Goal: Task Accomplishment & Management: Manage account settings

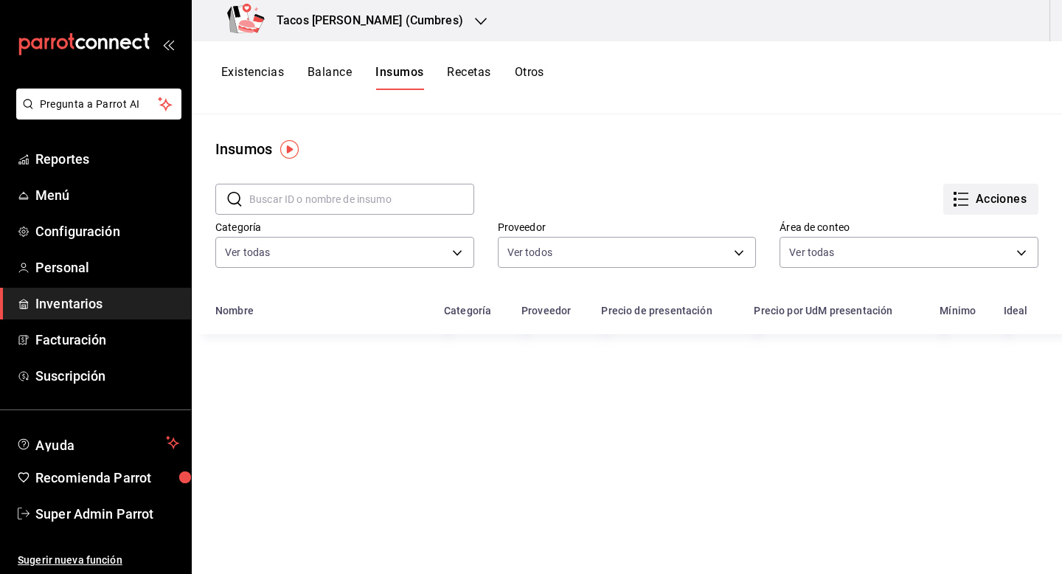
click at [1012, 209] on button "Acciones" at bounding box center [990, 199] width 95 height 31
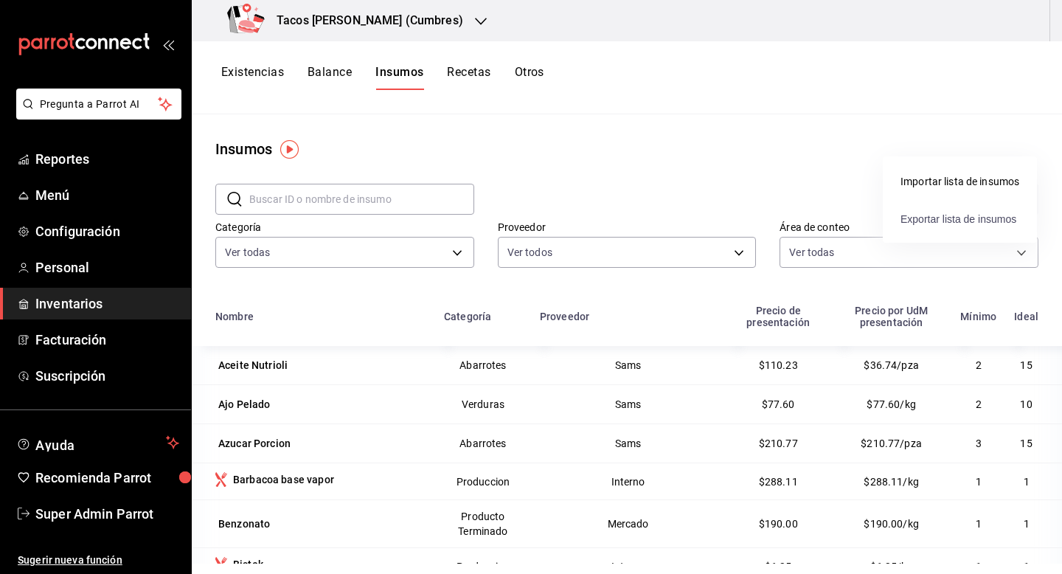
click at [950, 219] on span "Exportar lista de insumos" at bounding box center [959, 219] width 116 height 12
click at [535, 77] on button "Otros" at bounding box center [530, 77] width 30 height 25
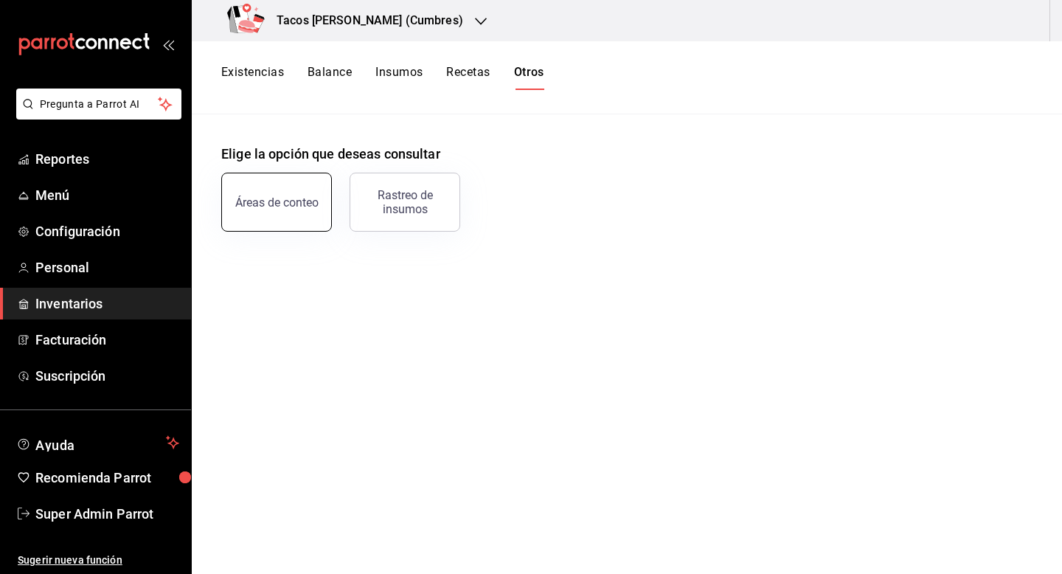
click at [263, 208] on div "Áreas de conteo" at bounding box center [276, 202] width 83 height 14
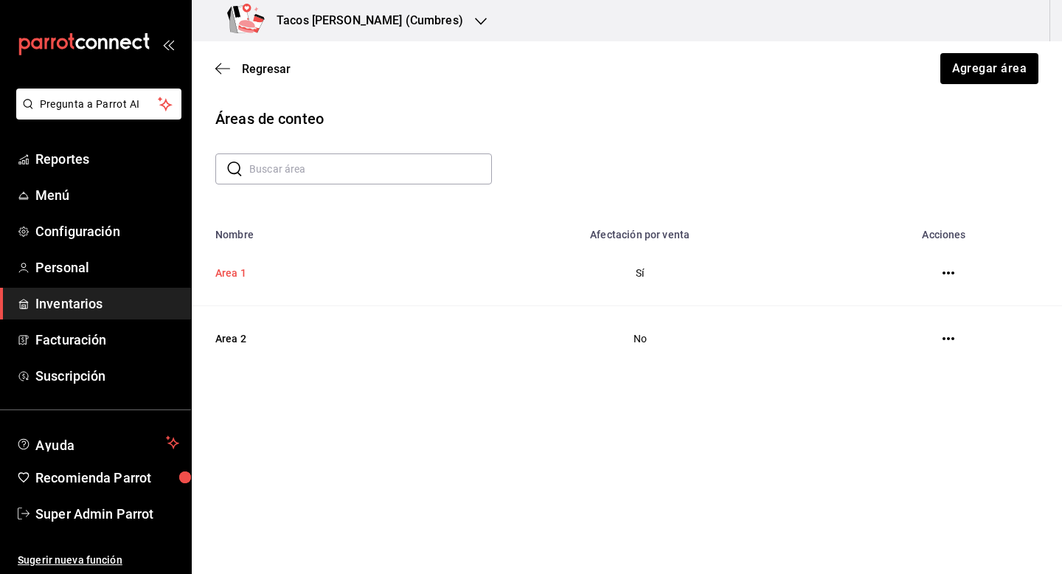
click at [265, 268] on td "Area 1" at bounding box center [315, 273] width 247 height 66
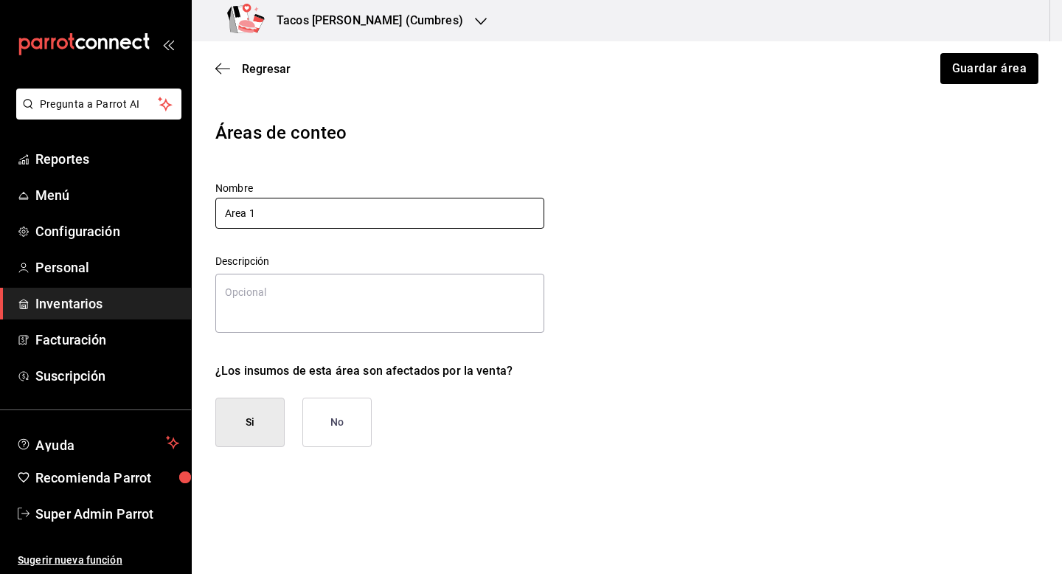
click at [267, 209] on input "Area 1" at bounding box center [379, 213] width 329 height 31
click at [257, 72] on span "Regresar" at bounding box center [266, 69] width 49 height 14
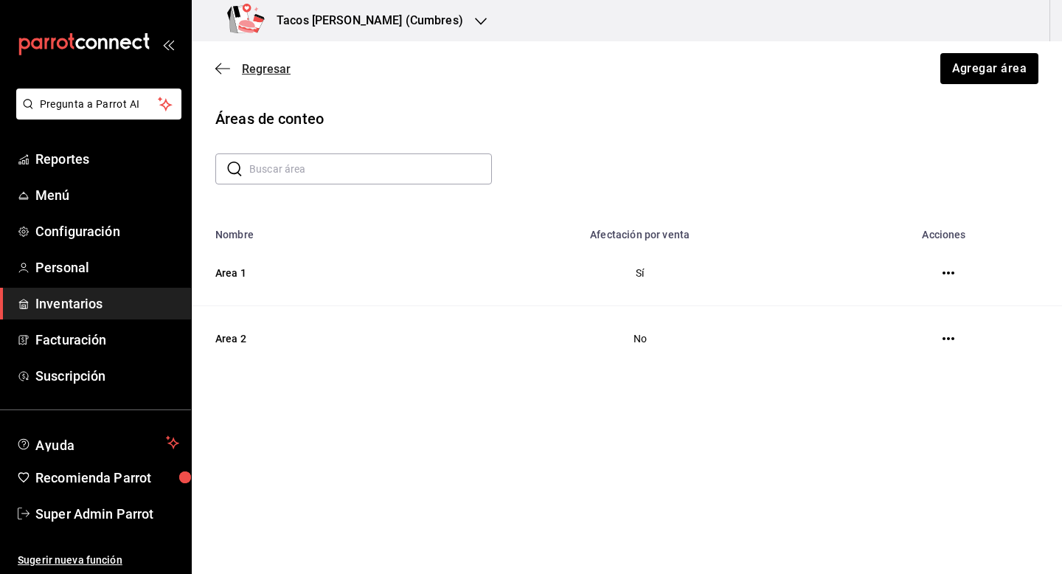
click at [262, 70] on span "Regresar" at bounding box center [266, 69] width 49 height 14
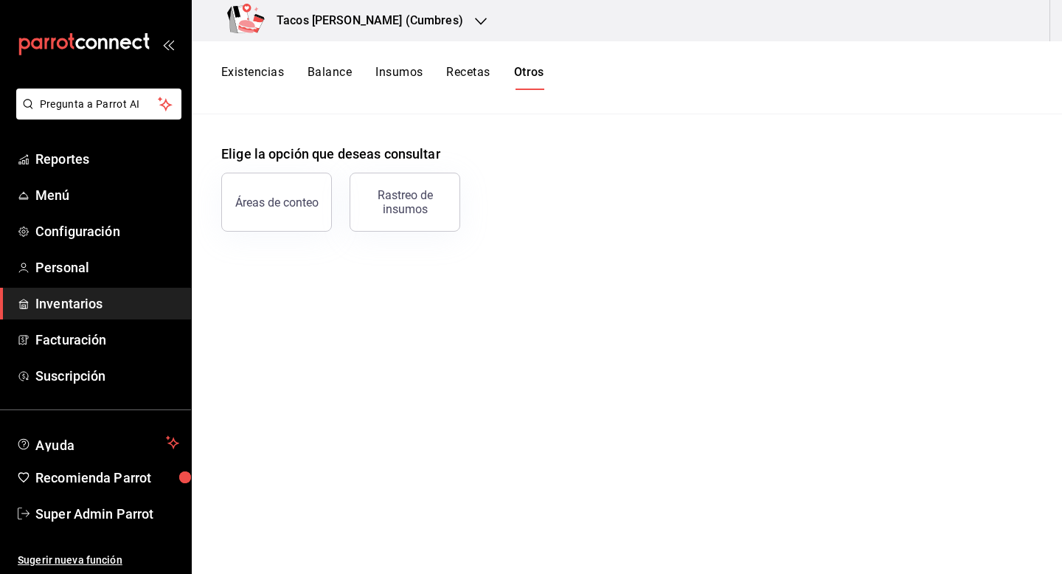
click at [262, 70] on button "Existencias" at bounding box center [252, 77] width 63 height 25
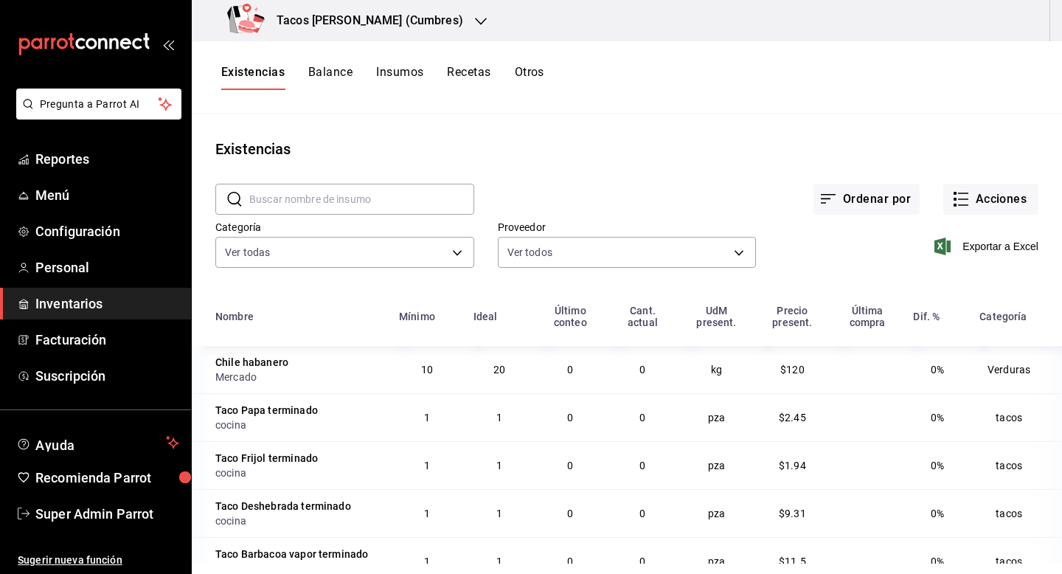
click at [389, 72] on button "Insumos" at bounding box center [399, 77] width 47 height 25
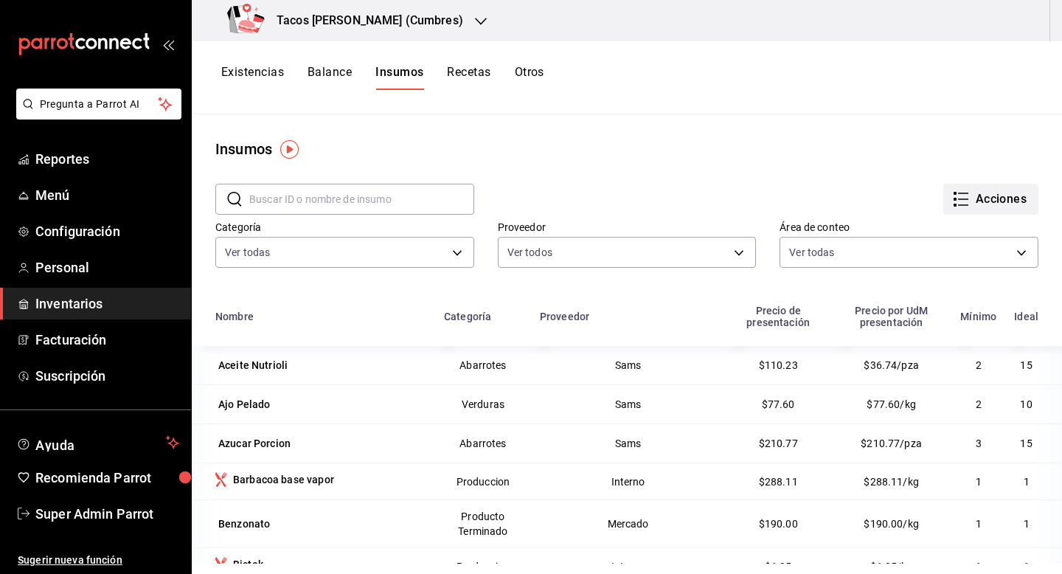
click at [966, 200] on icon "button" at bounding box center [961, 199] width 18 height 18
click at [958, 187] on div "Importar lista de insumos" at bounding box center [960, 181] width 119 height 15
click at [0, 0] on input "Importar lista de insumos" at bounding box center [0, 0] width 0 height 0
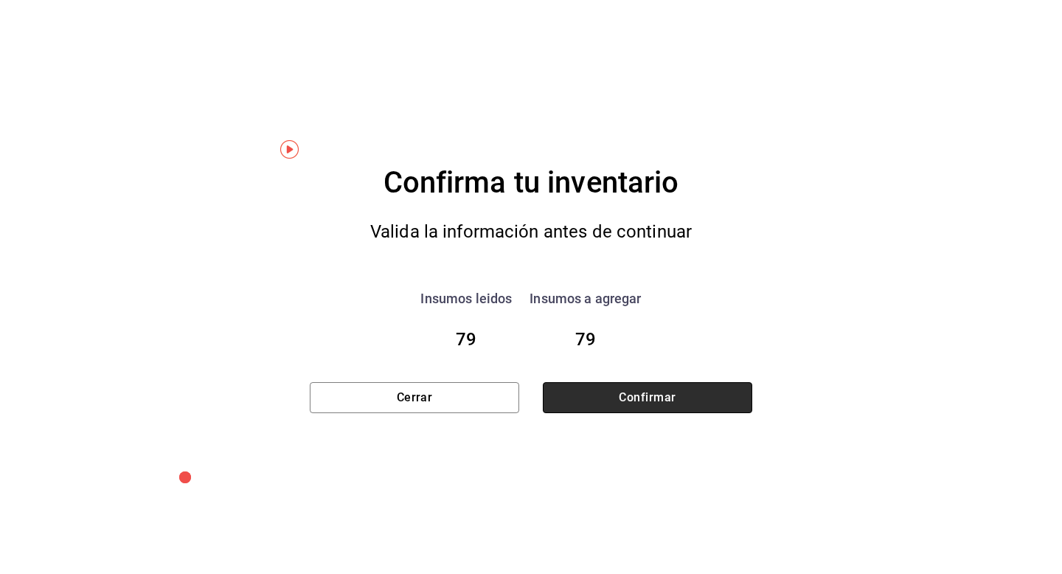
click at [610, 393] on button "Confirmar" at bounding box center [647, 397] width 209 height 31
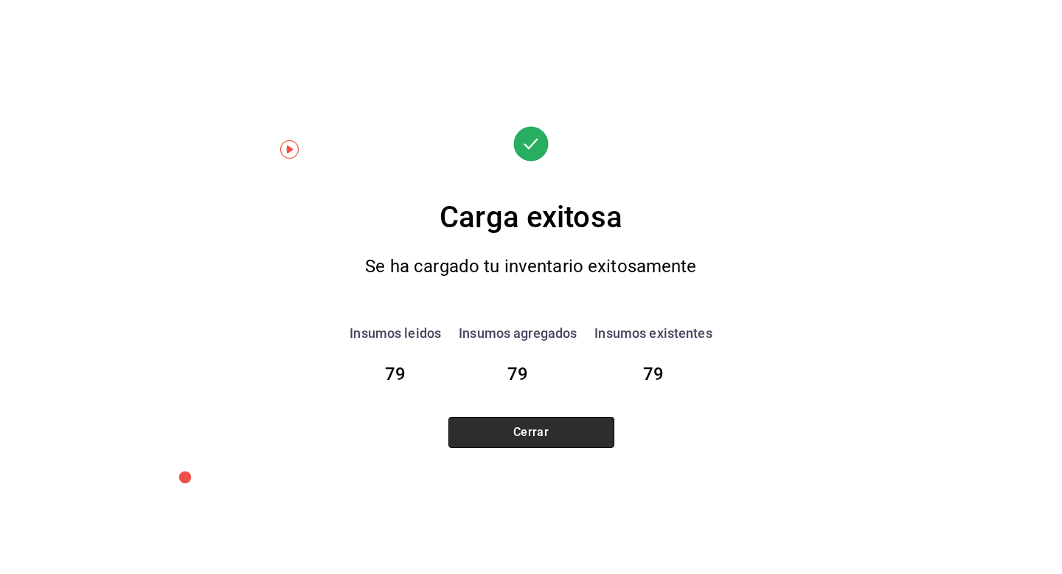
click at [513, 433] on button "Cerrar" at bounding box center [531, 432] width 166 height 31
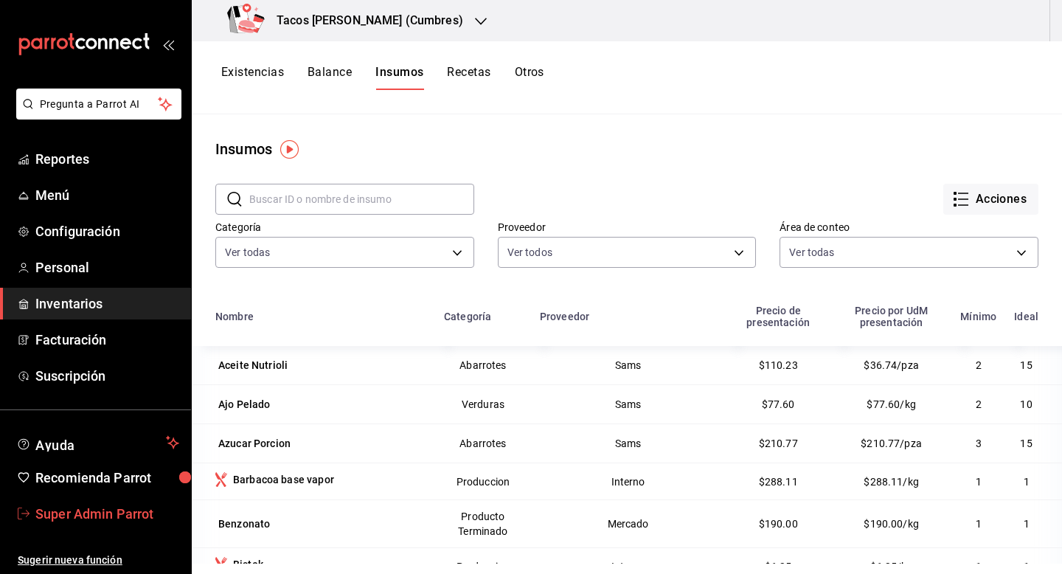
click at [105, 517] on span "Super Admin Parrot" at bounding box center [107, 514] width 144 height 20
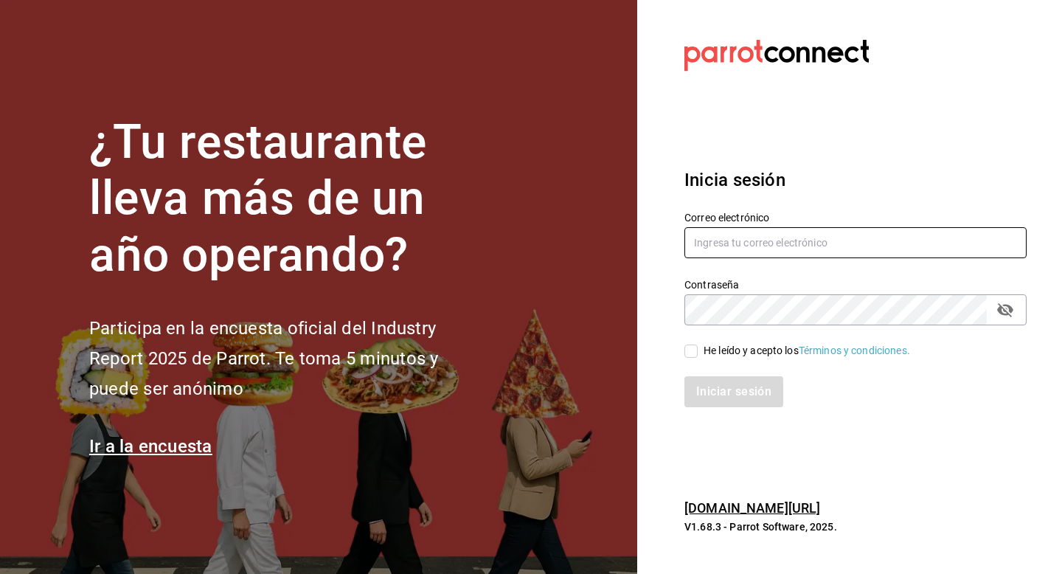
click at [704, 235] on input "text" at bounding box center [855, 242] width 342 height 31
type input "multiuser@ceballos.com"
click at [695, 353] on input "He leído y acepto los Términos y condiciones." at bounding box center [690, 350] width 13 height 13
checkbox input "true"
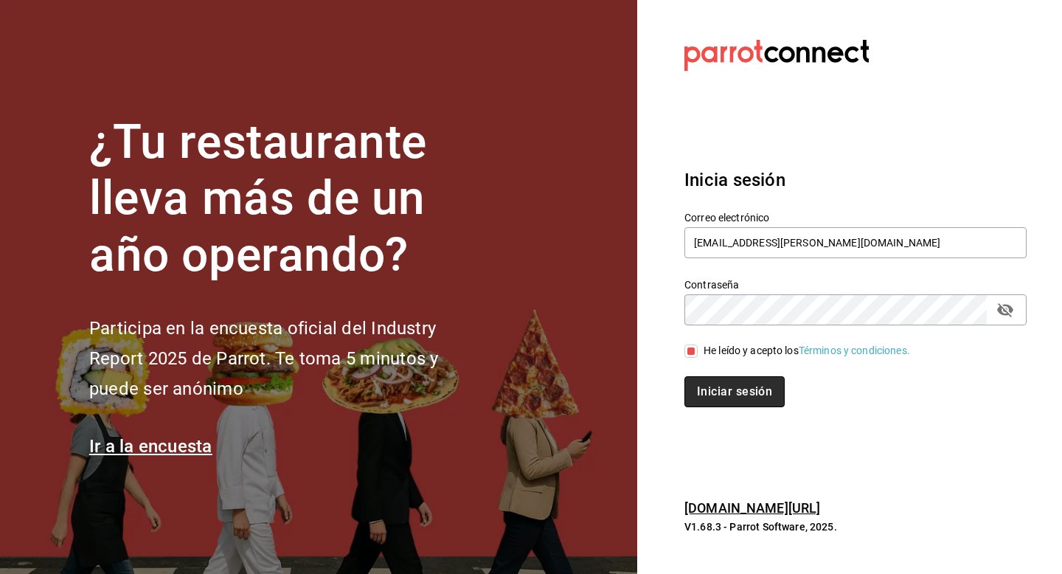
click at [700, 395] on button "Iniciar sesión" at bounding box center [734, 391] width 100 height 31
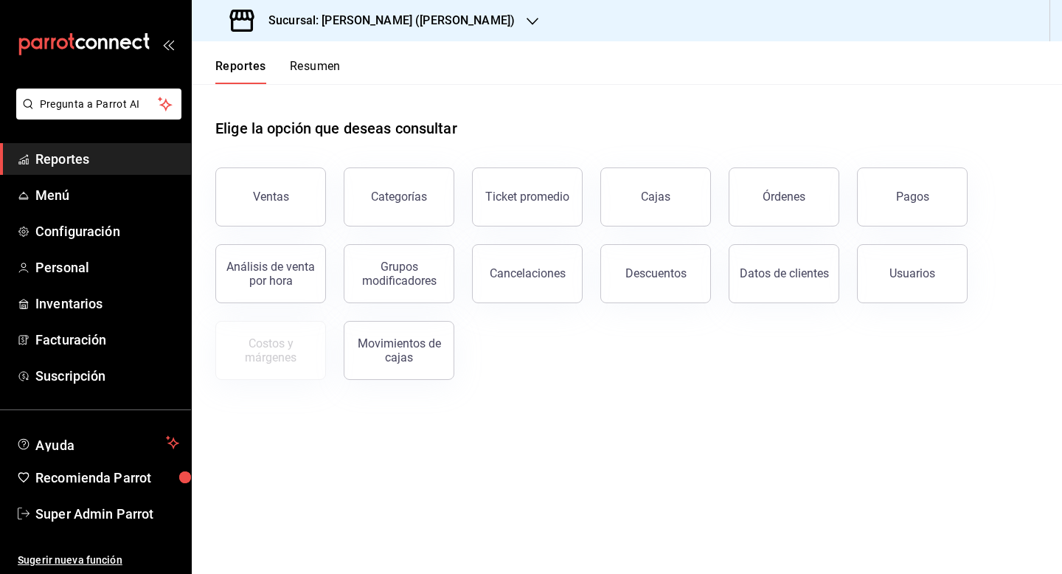
click at [343, 25] on h3 "Sucursal: Ceballos (Terranova)" at bounding box center [386, 21] width 258 height 18
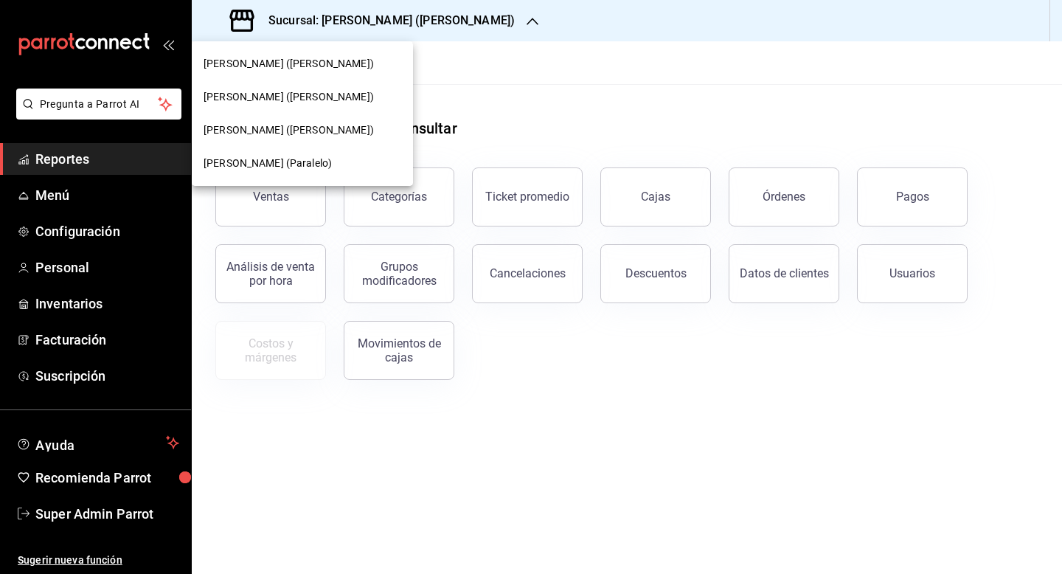
click at [288, 125] on span "Ceballos (Vasconcelos)" at bounding box center [289, 129] width 170 height 15
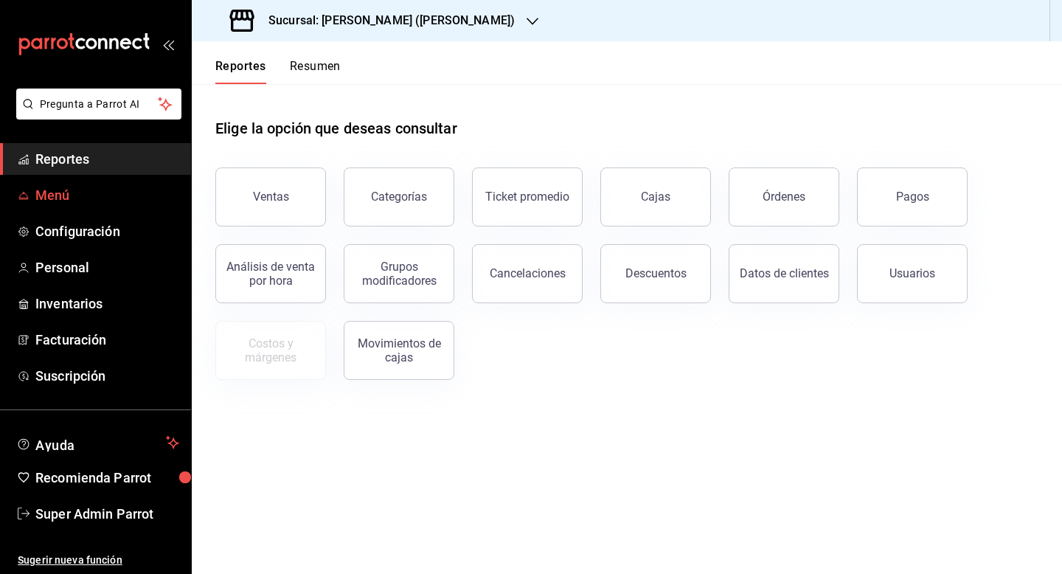
click at [55, 197] on span "Menú" at bounding box center [107, 195] width 144 height 20
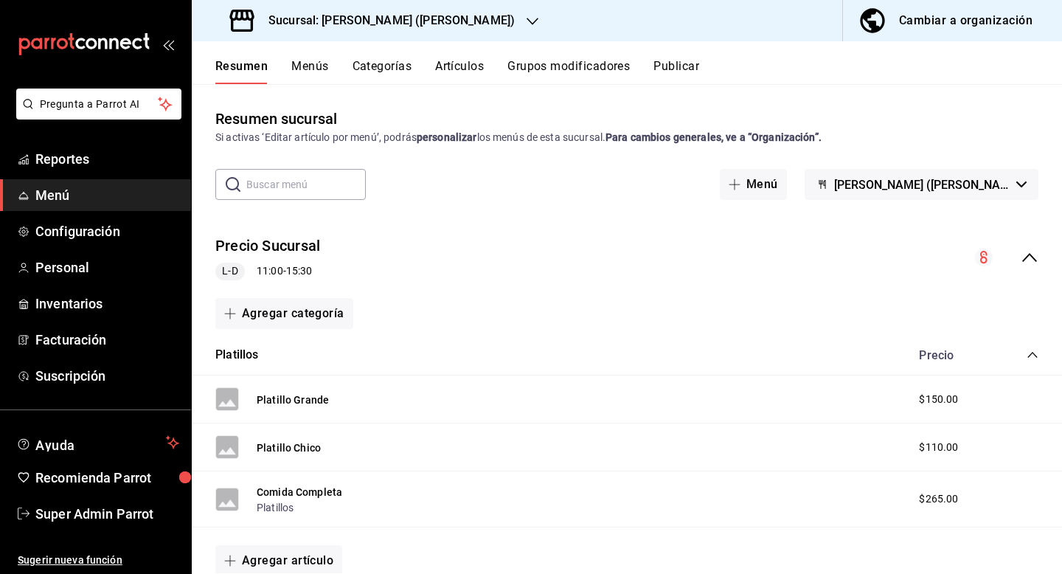
click at [1034, 251] on icon "collapse-menu-row" at bounding box center [1030, 258] width 18 height 18
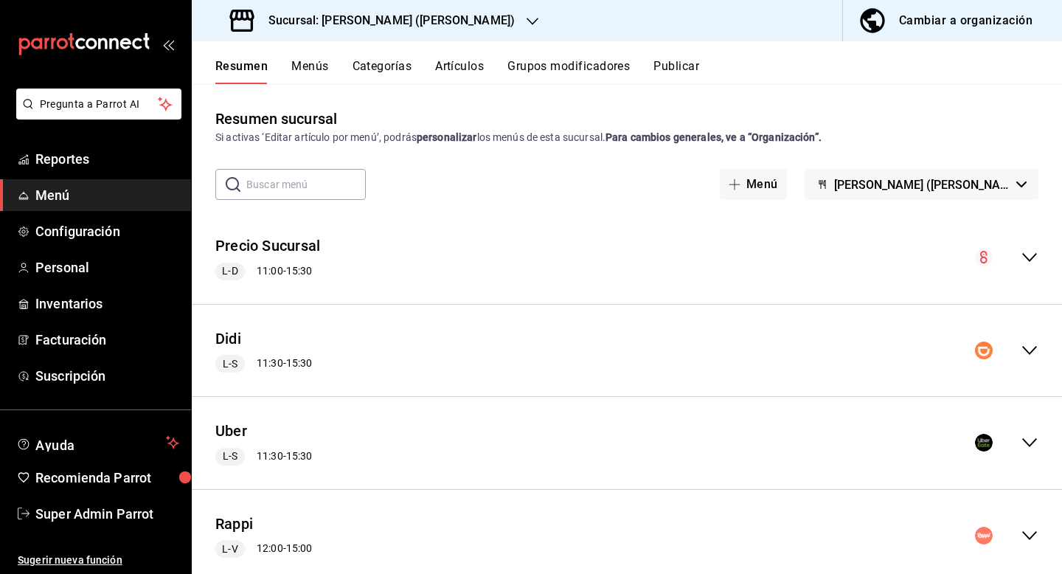
scroll to position [38, 0]
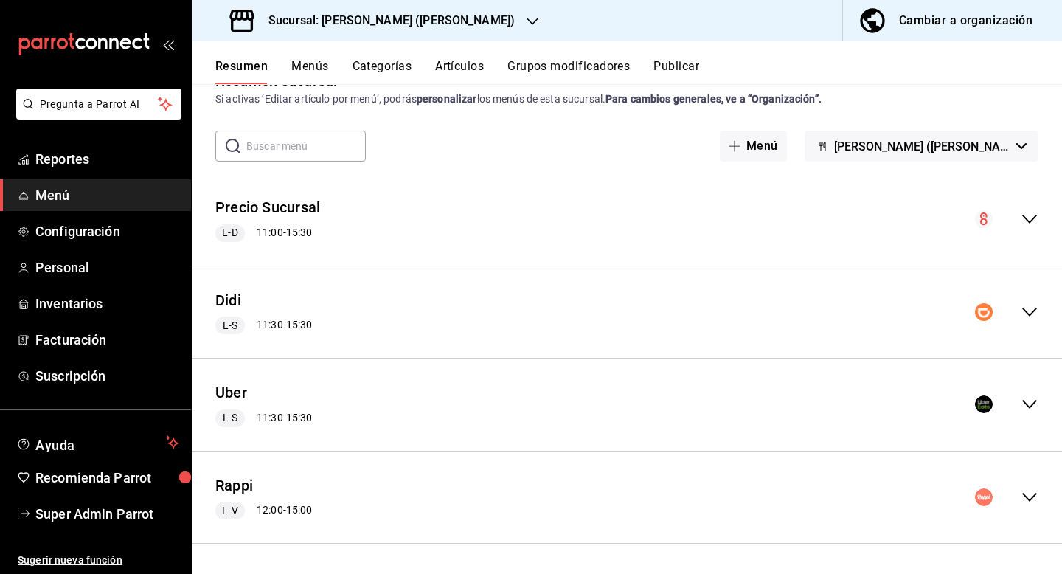
click at [1027, 403] on icon "collapse-menu-row" at bounding box center [1030, 404] width 18 height 18
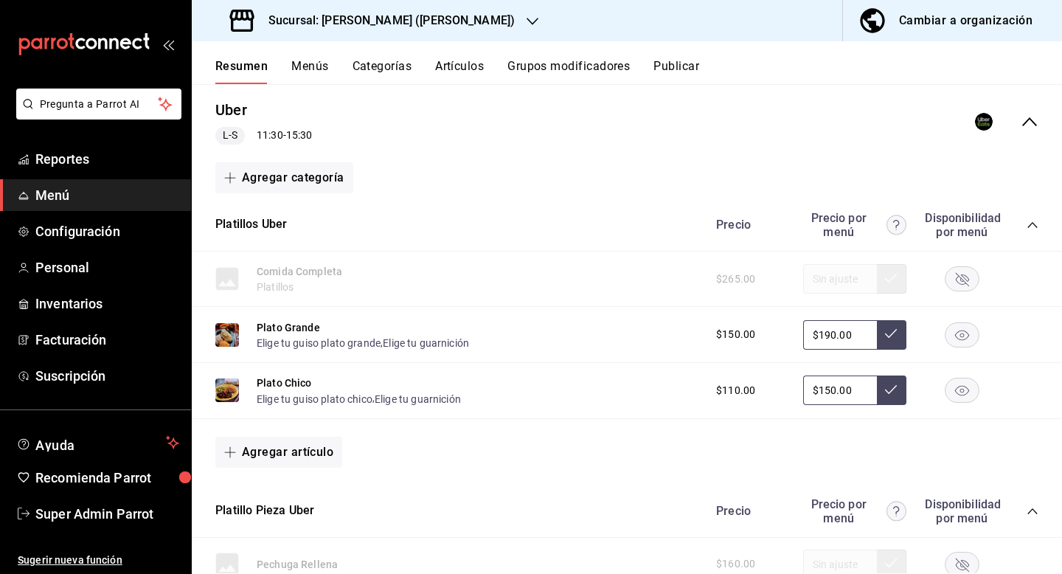
scroll to position [328, 0]
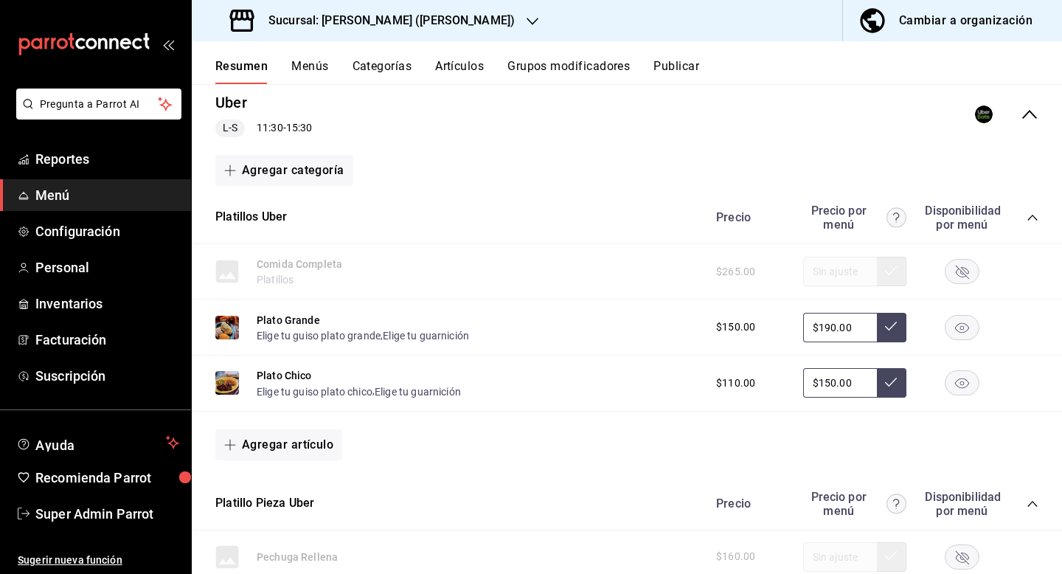
click at [675, 70] on button "Publicar" at bounding box center [676, 71] width 46 height 25
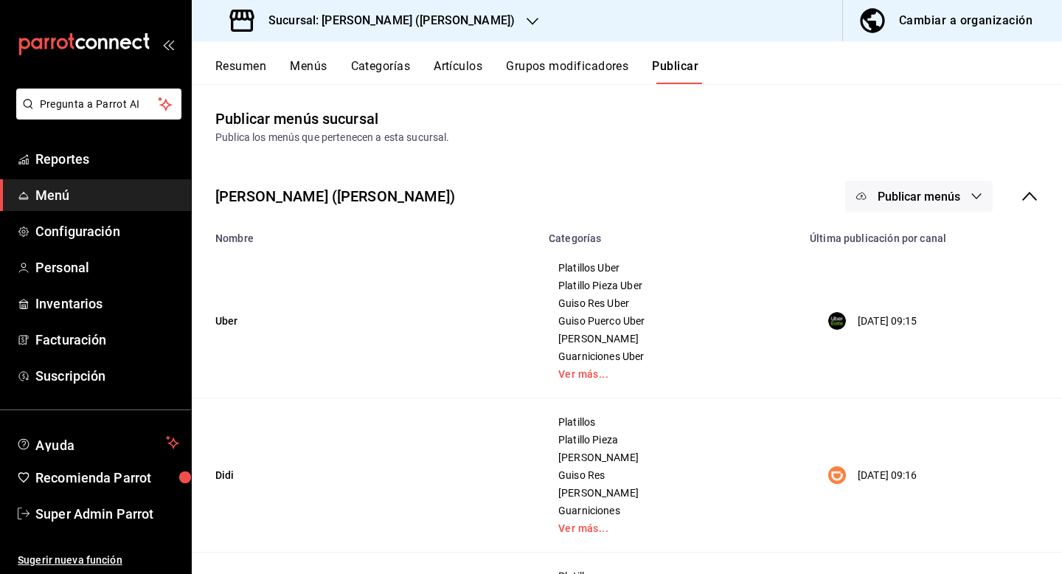
click at [306, 70] on button "Menús" at bounding box center [308, 71] width 37 height 25
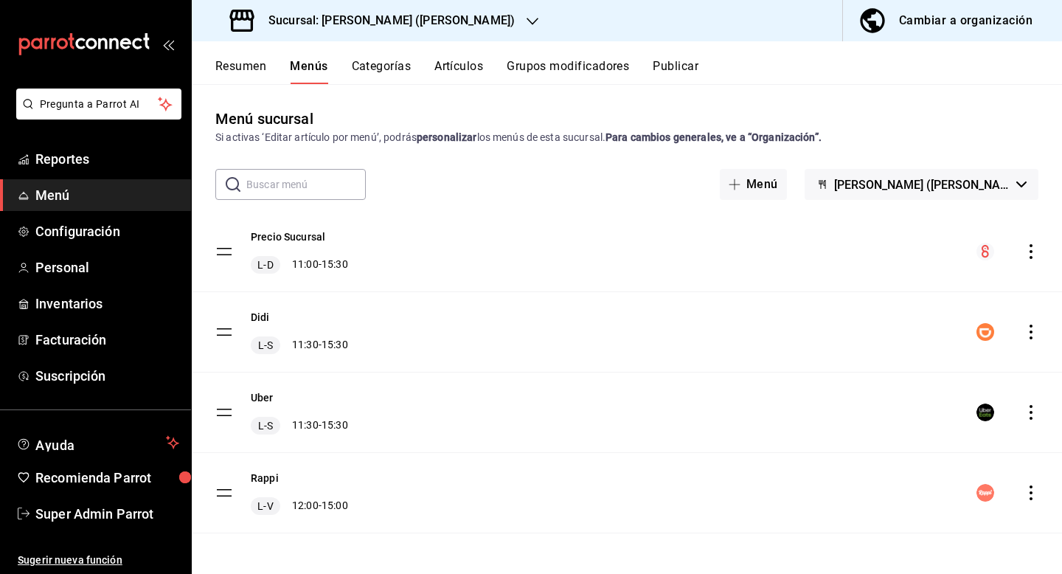
click at [1027, 409] on icon "actions" at bounding box center [1031, 412] width 15 height 15
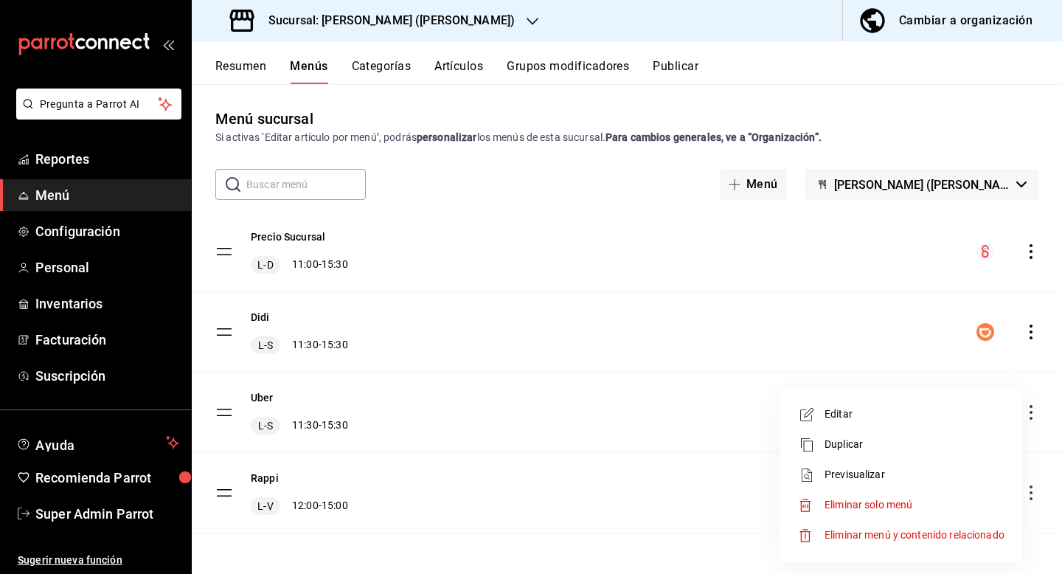
click at [924, 477] on span "Previsualizar" at bounding box center [915, 474] width 180 height 15
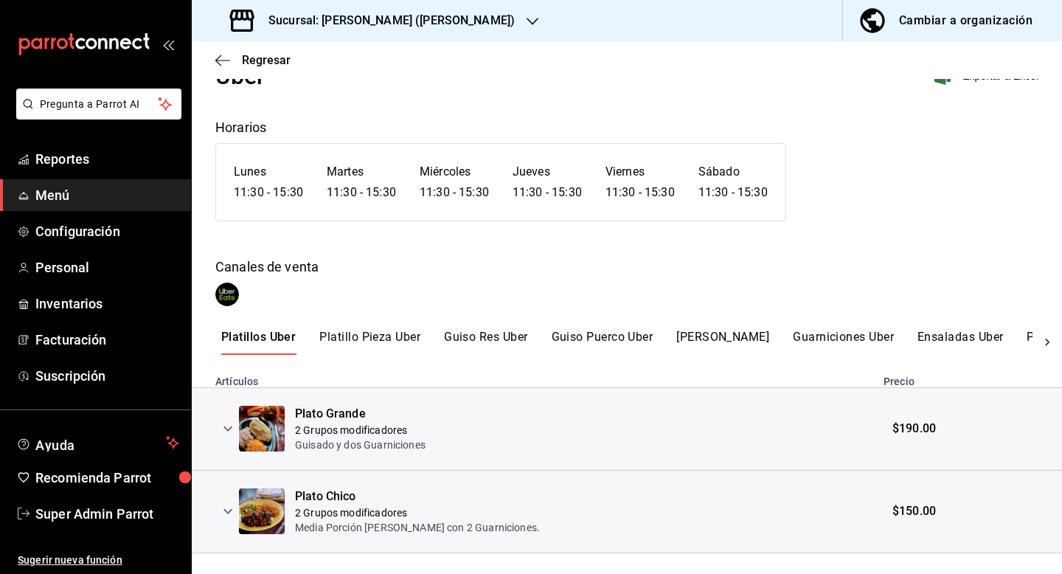
scroll to position [83, 0]
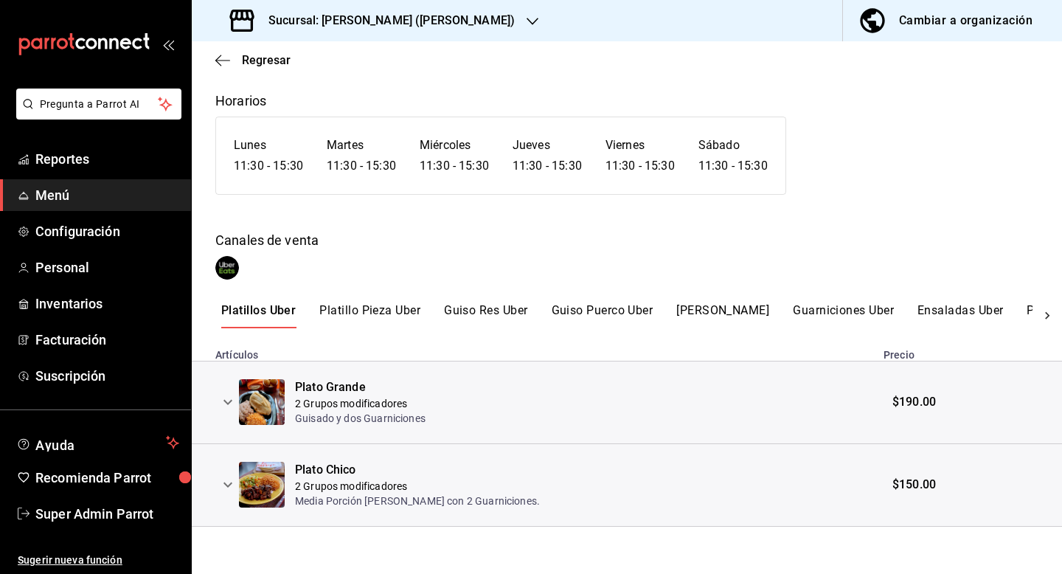
click at [226, 403] on icon "expand row" at bounding box center [227, 402] width 9 height 5
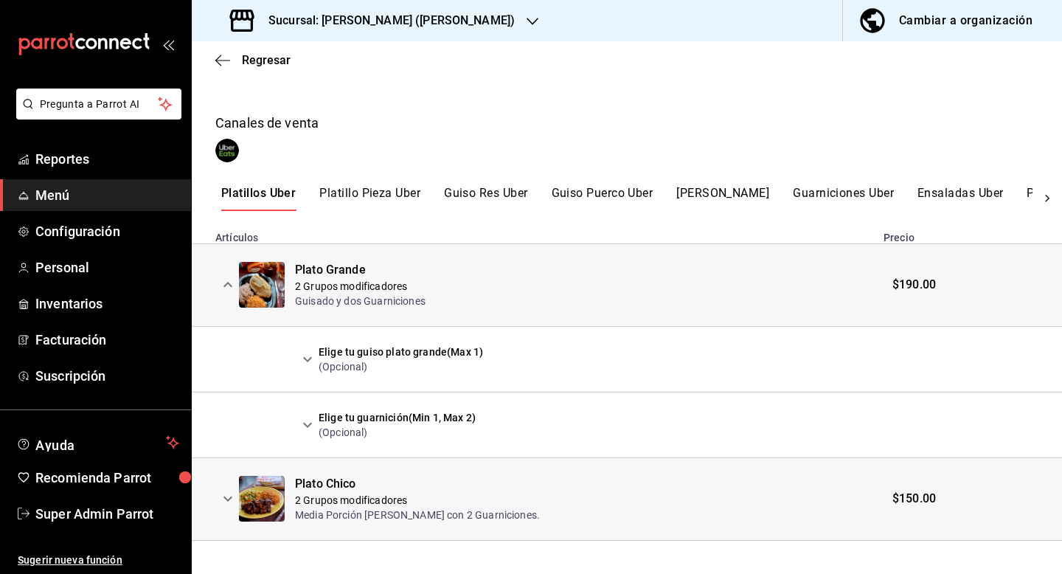
scroll to position [214, 0]
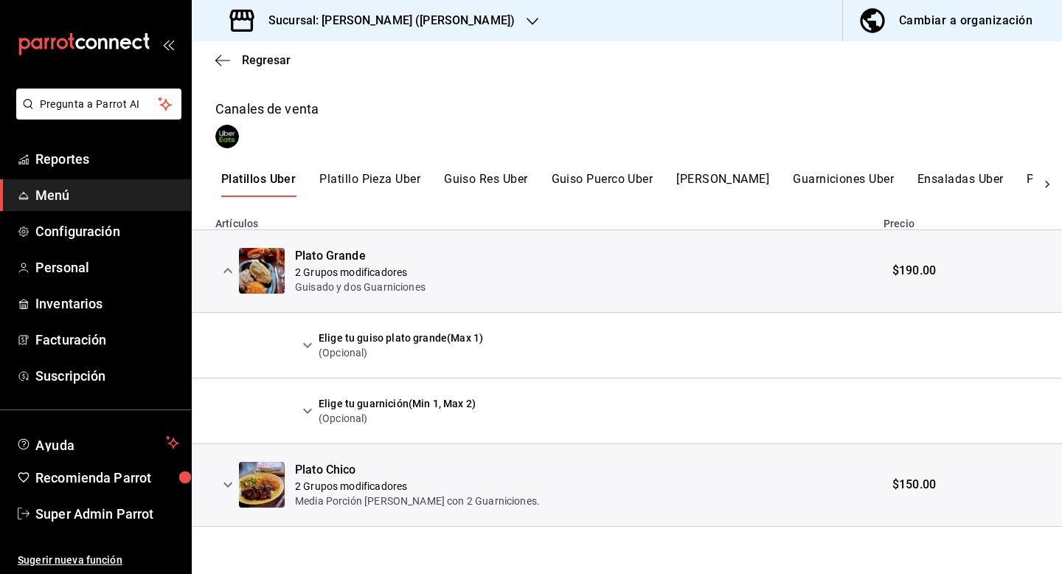
click at [305, 347] on icon "expand row" at bounding box center [308, 345] width 18 height 18
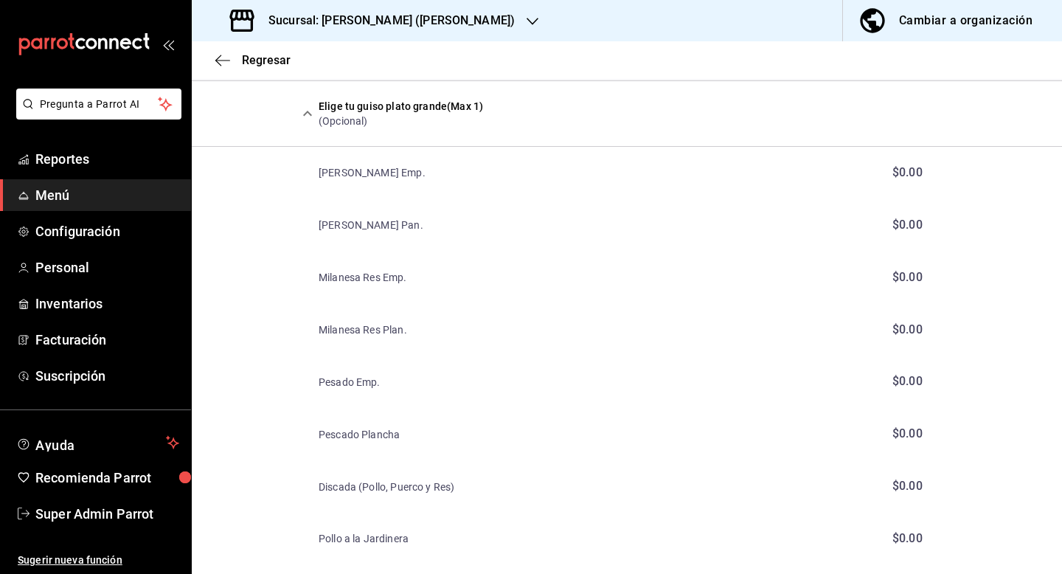
scroll to position [449, 0]
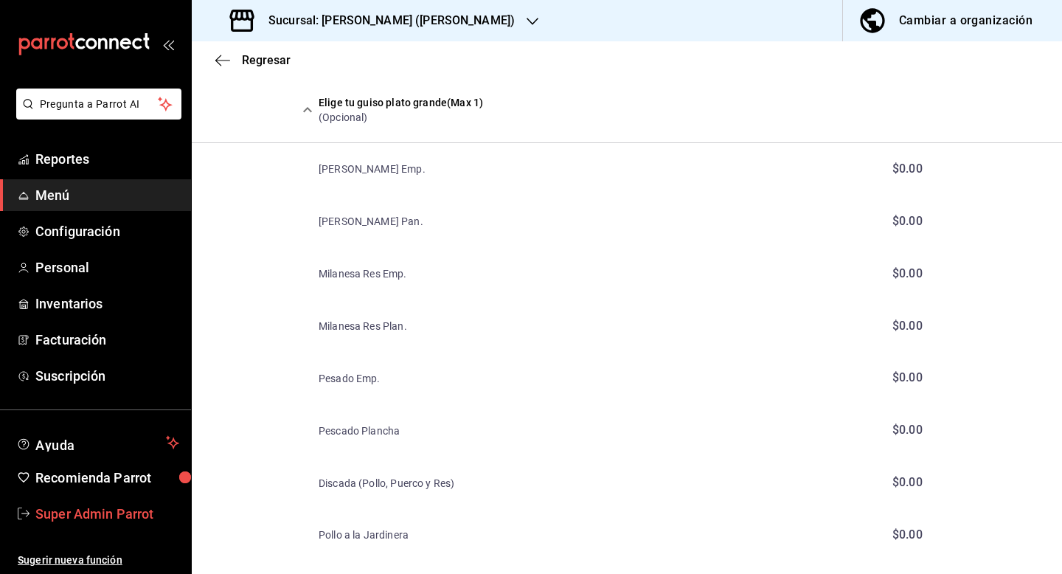
click at [81, 507] on span "Super Admin Parrot" at bounding box center [107, 514] width 144 height 20
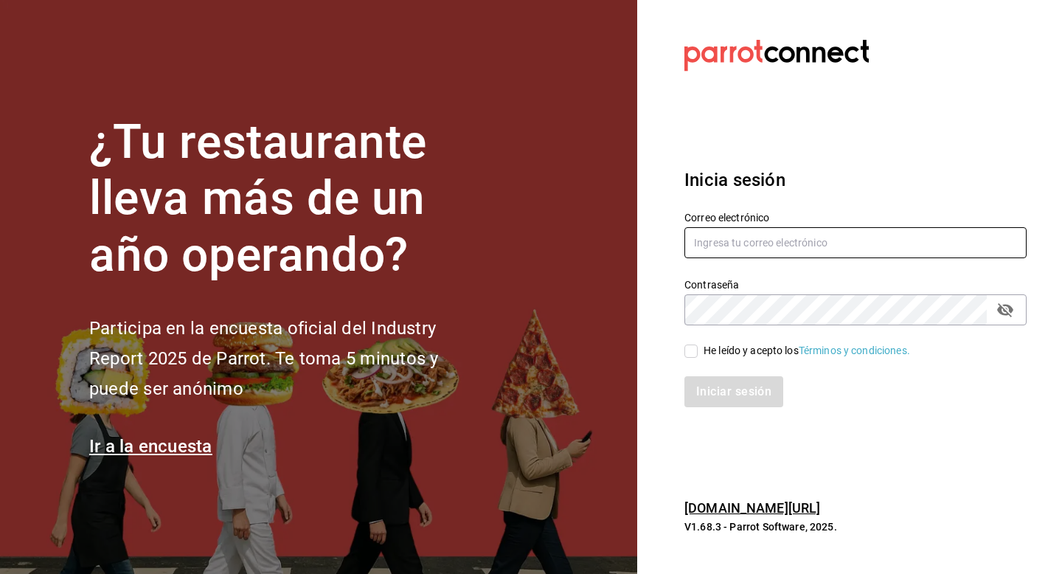
click at [784, 235] on input "text" at bounding box center [855, 242] width 342 height 31
type input "multiuser@tacosdonpedro.com"
click at [707, 355] on div "He leído y acepto los Términos y condiciones." at bounding box center [807, 350] width 207 height 15
click at [698, 355] on input "He leído y acepto los Términos y condiciones." at bounding box center [690, 350] width 13 height 13
checkbox input "true"
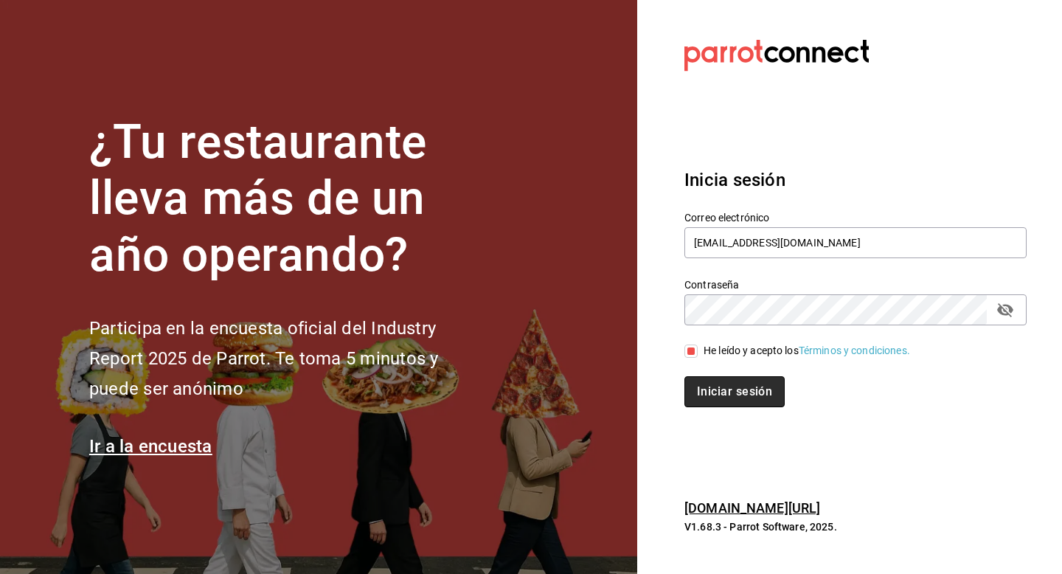
click at [710, 396] on button "Iniciar sesión" at bounding box center [734, 391] width 100 height 31
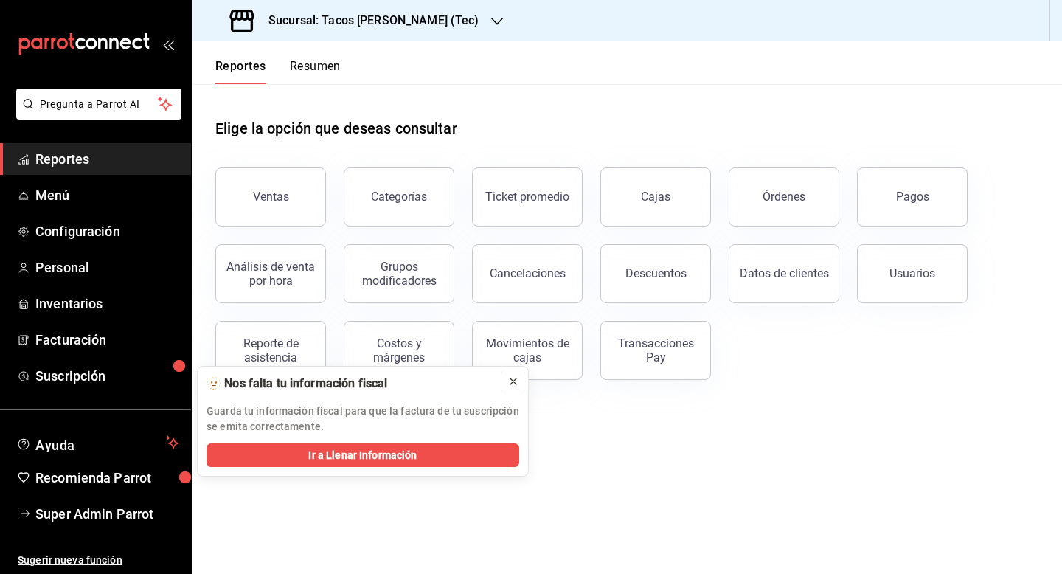
click at [516, 384] on icon at bounding box center [513, 381] width 6 height 6
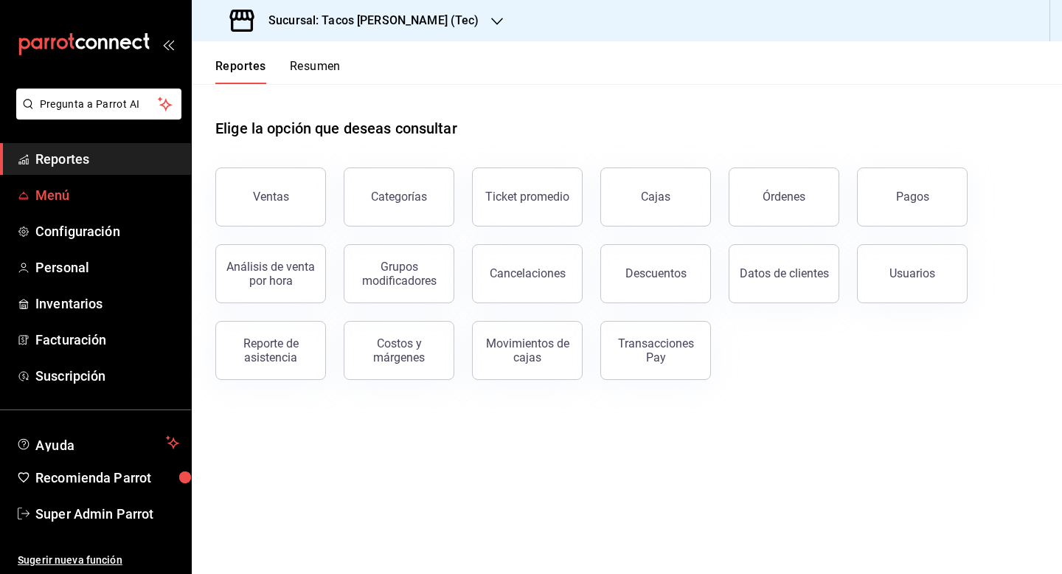
click at [58, 199] on span "Menú" at bounding box center [107, 195] width 144 height 20
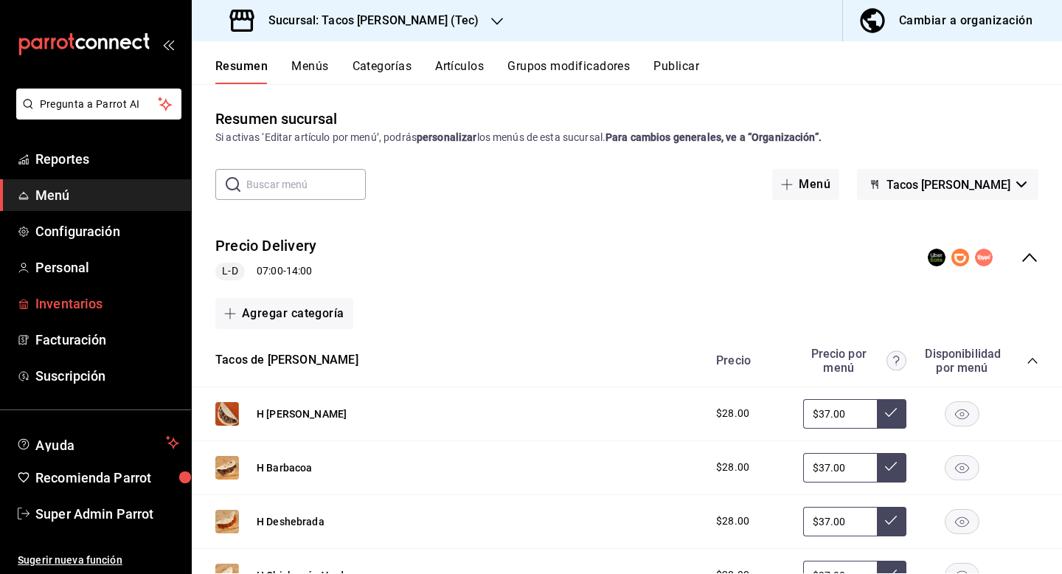
click at [76, 303] on span "Inventarios" at bounding box center [107, 304] width 144 height 20
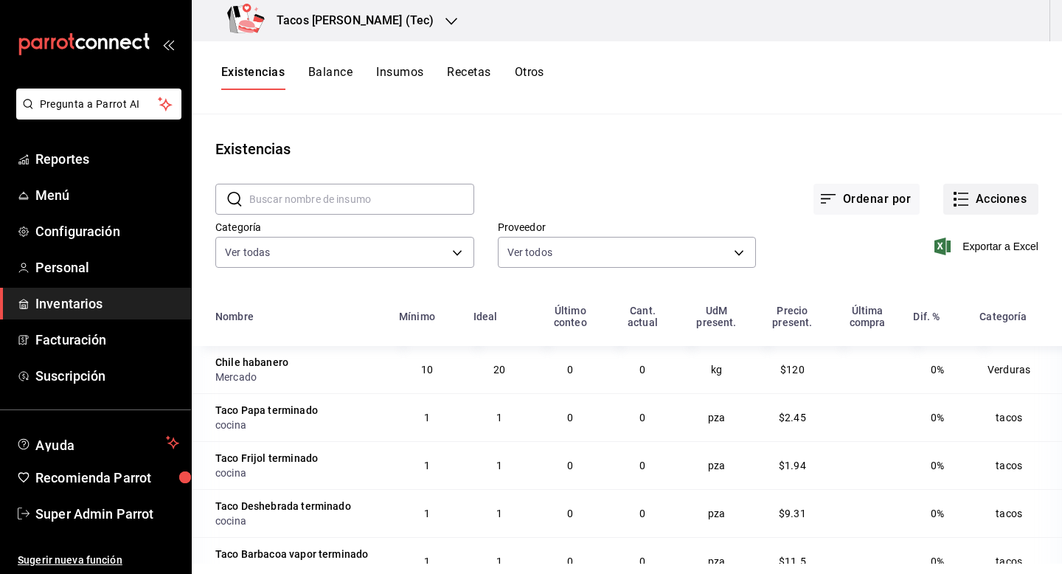
click at [991, 193] on button "Acciones" at bounding box center [990, 199] width 95 height 31
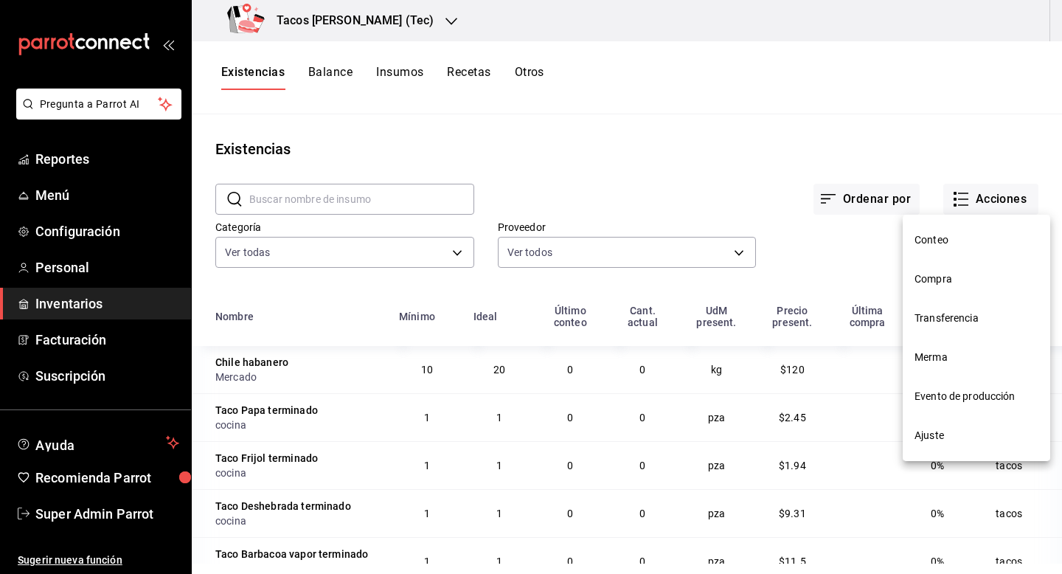
click at [964, 285] on span "Compra" at bounding box center [977, 278] width 124 height 15
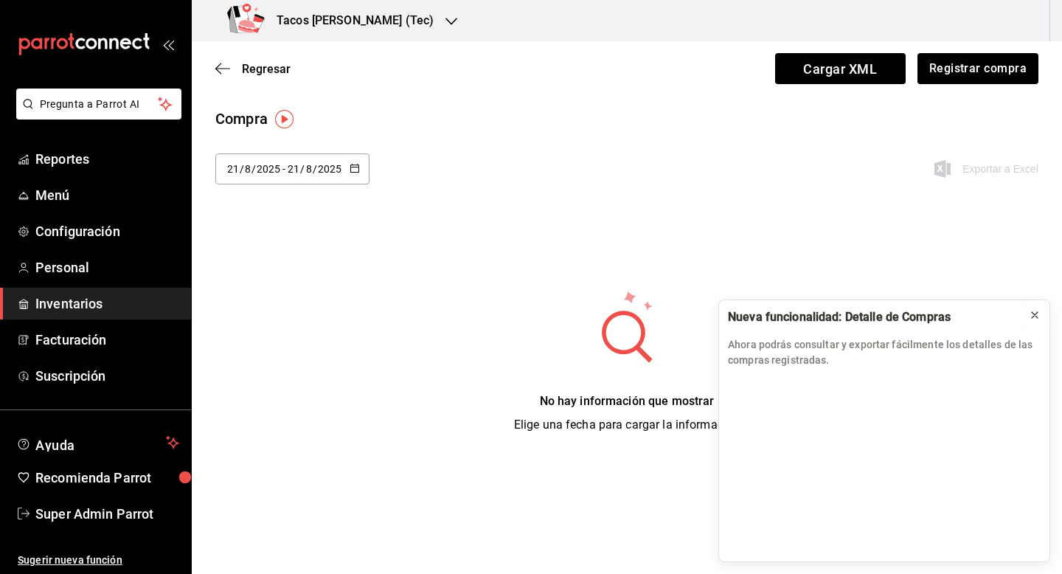
click at [1030, 316] on icon at bounding box center [1035, 315] width 12 height 12
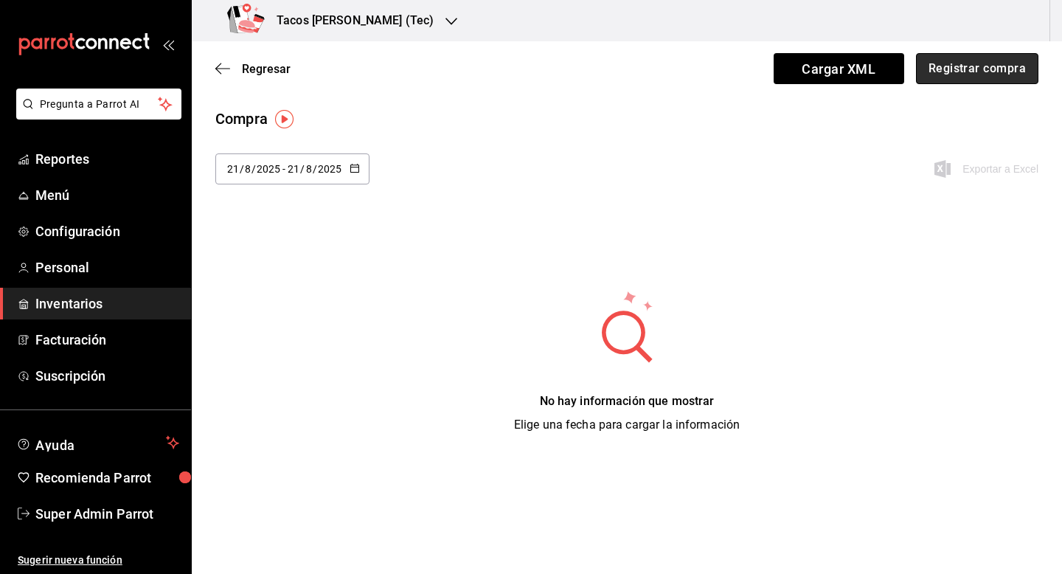
click at [954, 74] on button "Registrar compra" at bounding box center [977, 68] width 122 height 31
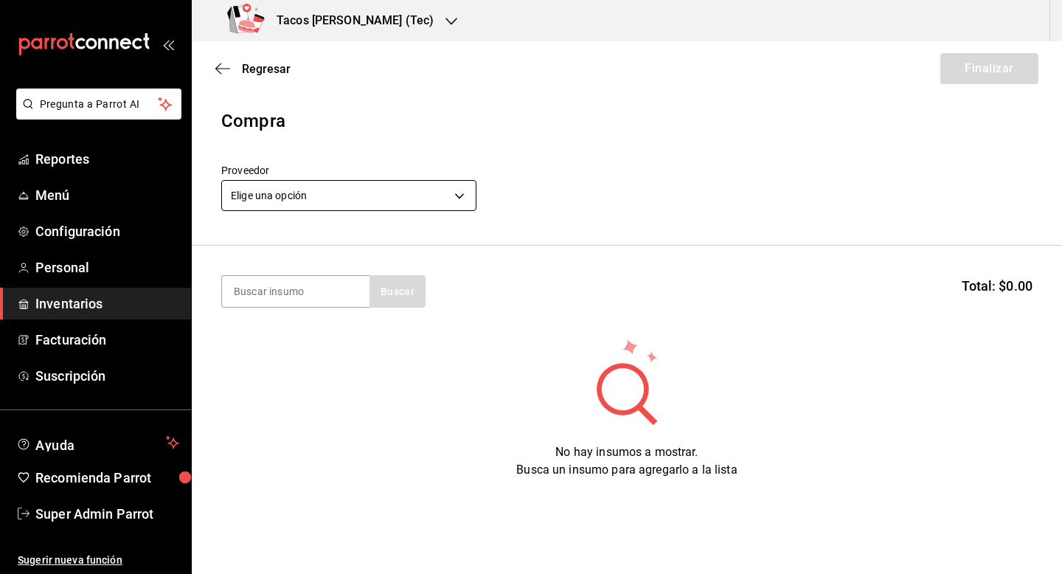
click at [391, 192] on body "Pregunta a Parrot AI Reportes Menú Configuración Personal Inventarios Facturaci…" at bounding box center [531, 245] width 1062 height 490
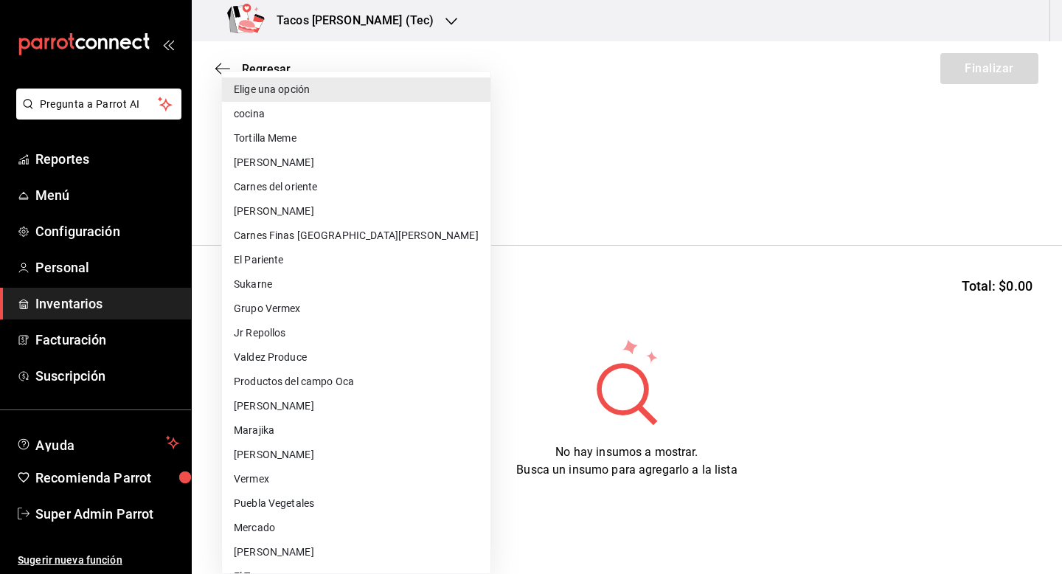
click at [546, 175] on div at bounding box center [531, 287] width 1062 height 574
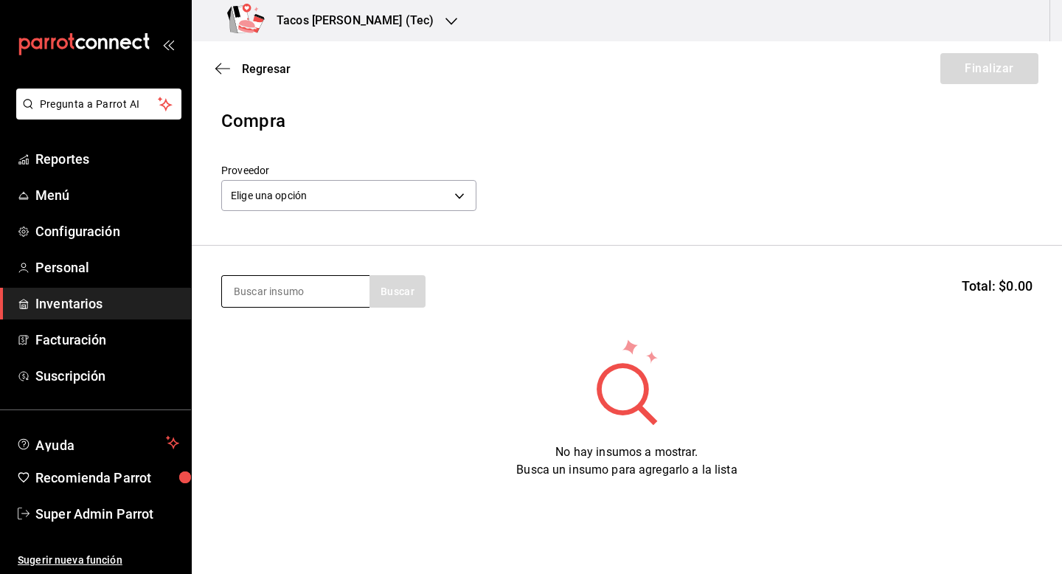
click at [300, 300] on input at bounding box center [296, 291] width 148 height 31
type input "vapor"
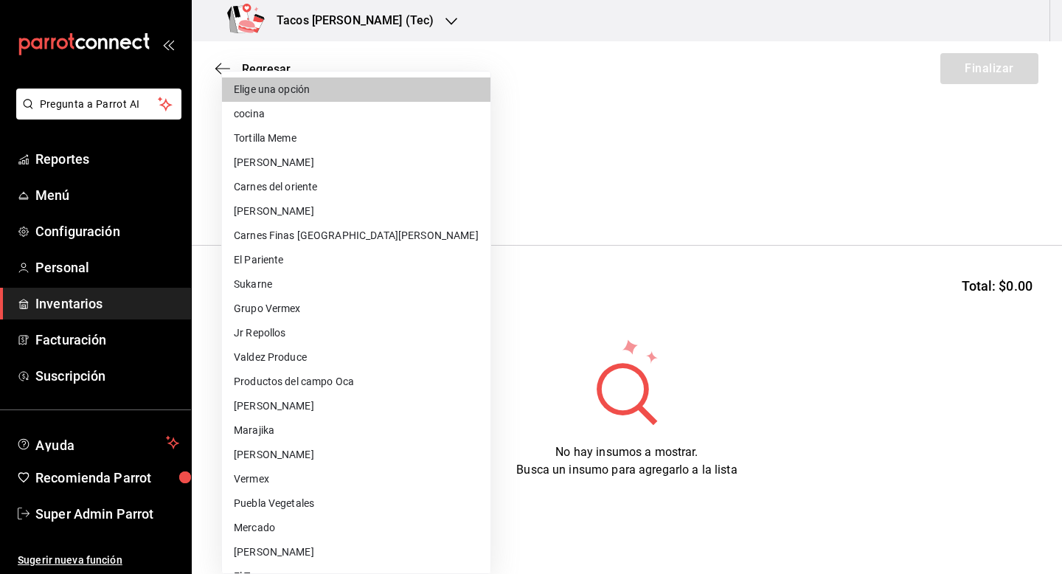
click at [371, 191] on body "Pregunta a Parrot AI Reportes Menú Configuración Personal Inventarios Facturaci…" at bounding box center [531, 245] width 1062 height 490
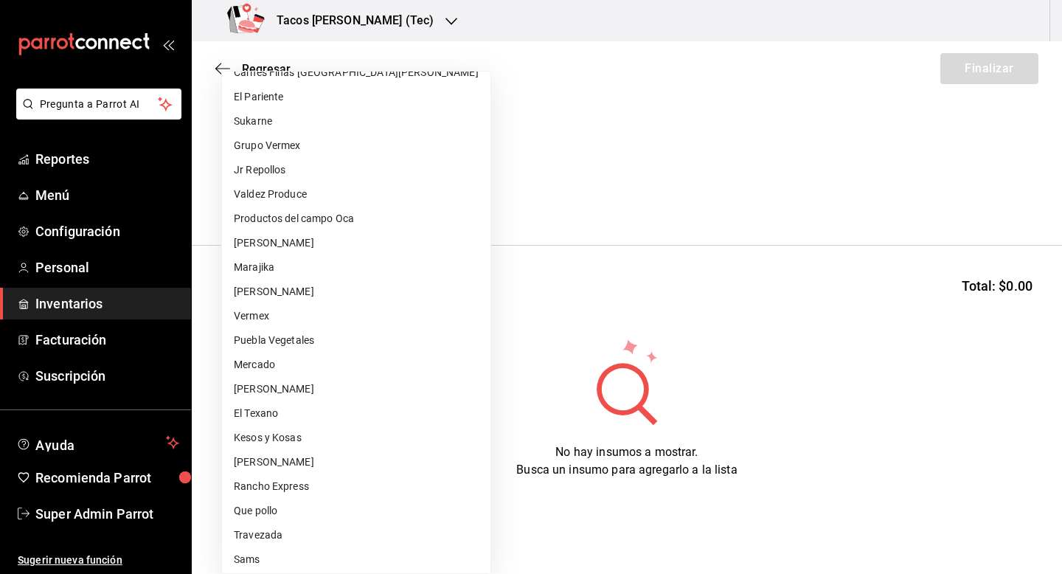
scroll to position [192, 0]
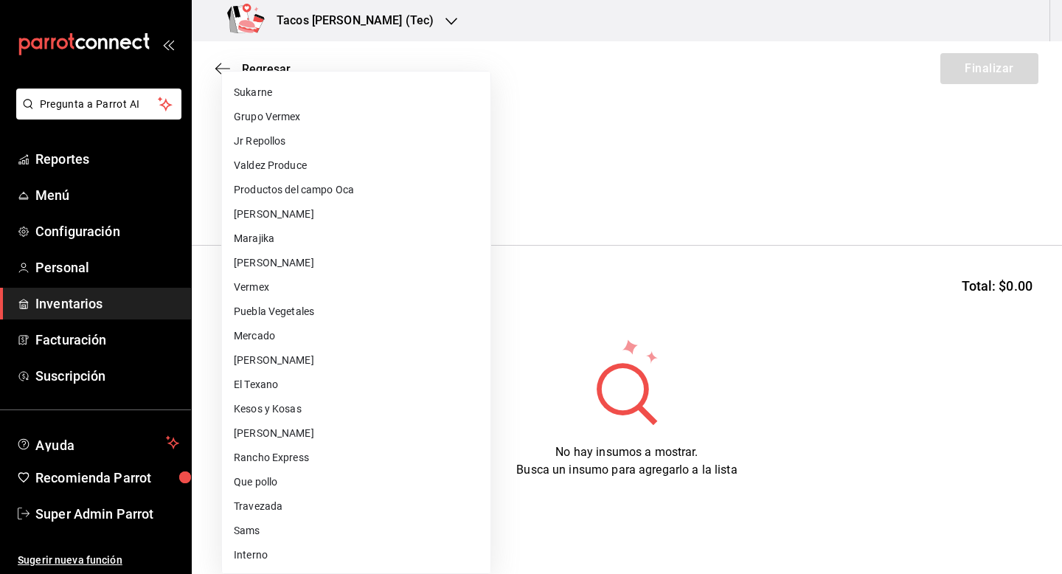
click at [316, 560] on li "Interno" at bounding box center [356, 555] width 268 height 24
type input "c7abf917-7821-4dff-a930-981a3c8436f5"
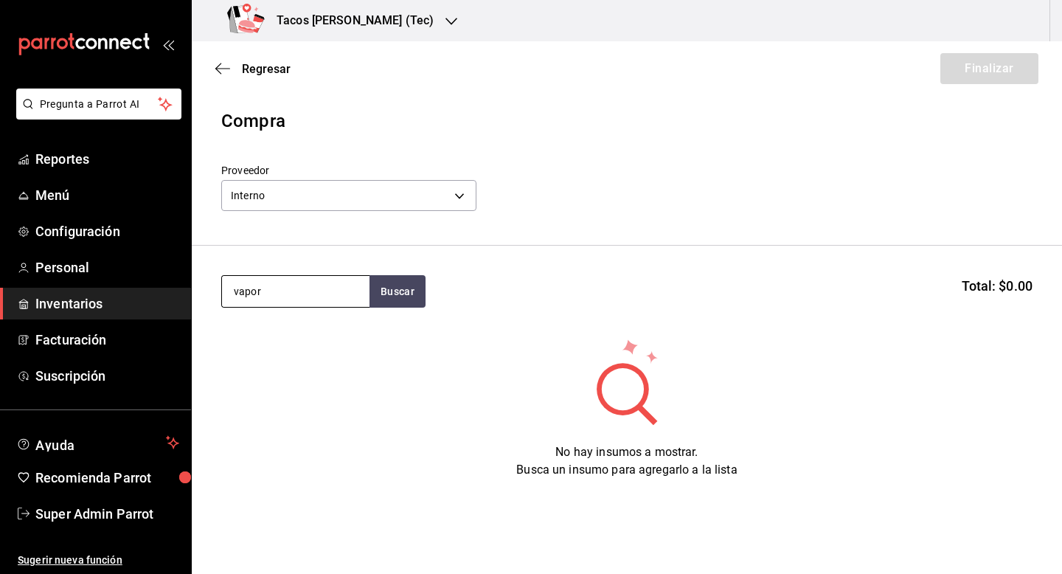
click at [303, 286] on input "vapor" at bounding box center [296, 291] width 148 height 31
click at [413, 278] on button "Buscar" at bounding box center [398, 291] width 56 height 32
click at [313, 296] on input "vapor" at bounding box center [296, 291] width 148 height 31
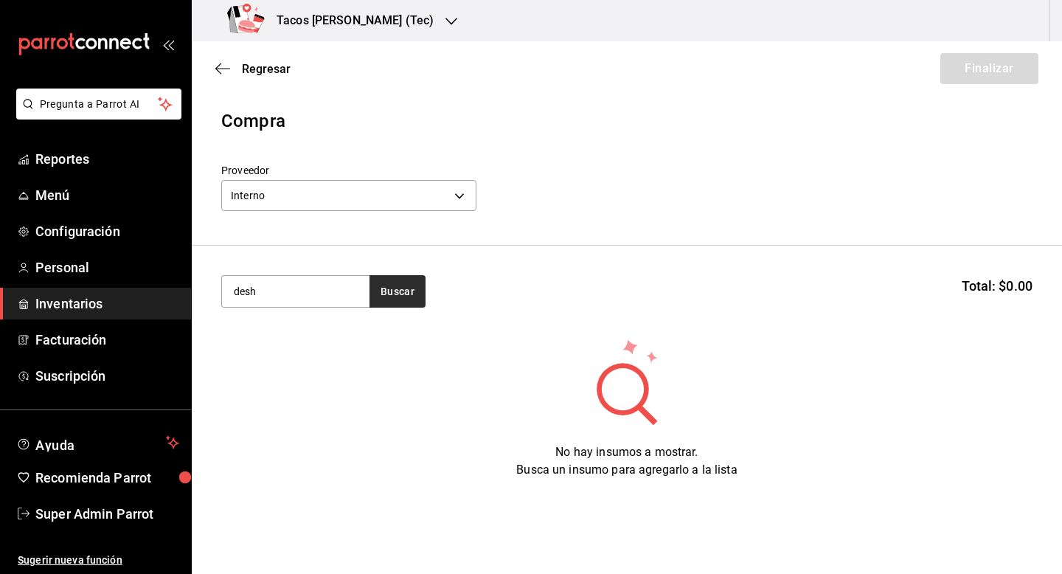
type input "desh"
click at [389, 293] on button "Buscar" at bounding box center [398, 291] width 56 height 32
click at [275, 70] on span "Regresar" at bounding box center [266, 69] width 49 height 14
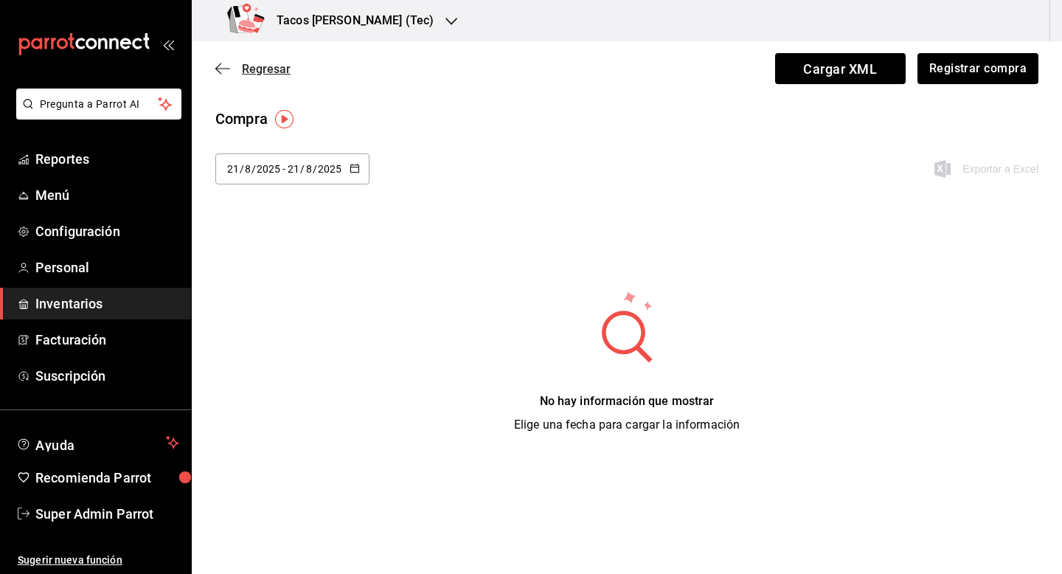
click at [274, 67] on span "Regresar" at bounding box center [266, 69] width 49 height 14
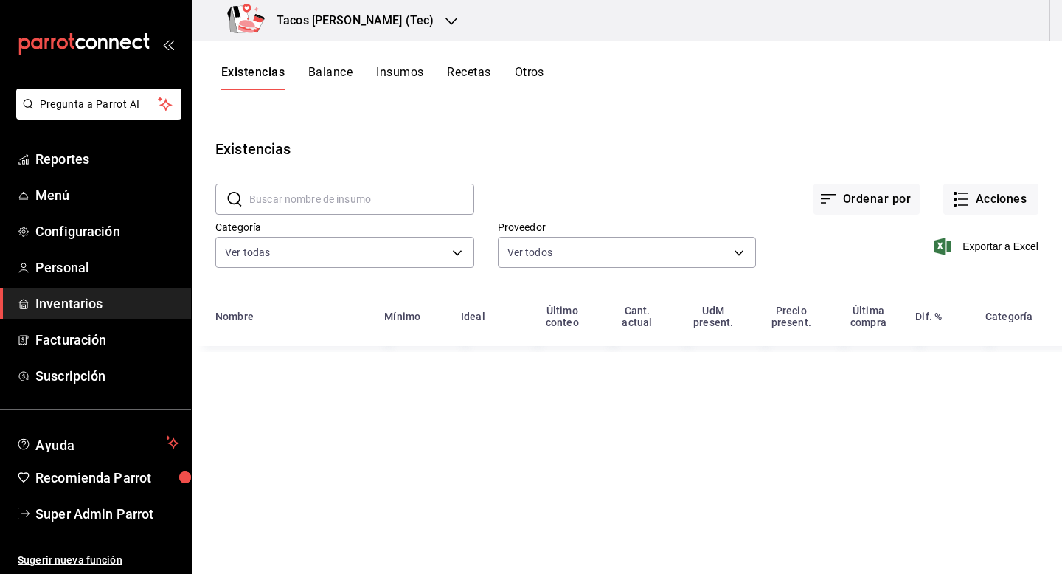
click at [385, 74] on button "Insumos" at bounding box center [399, 77] width 47 height 25
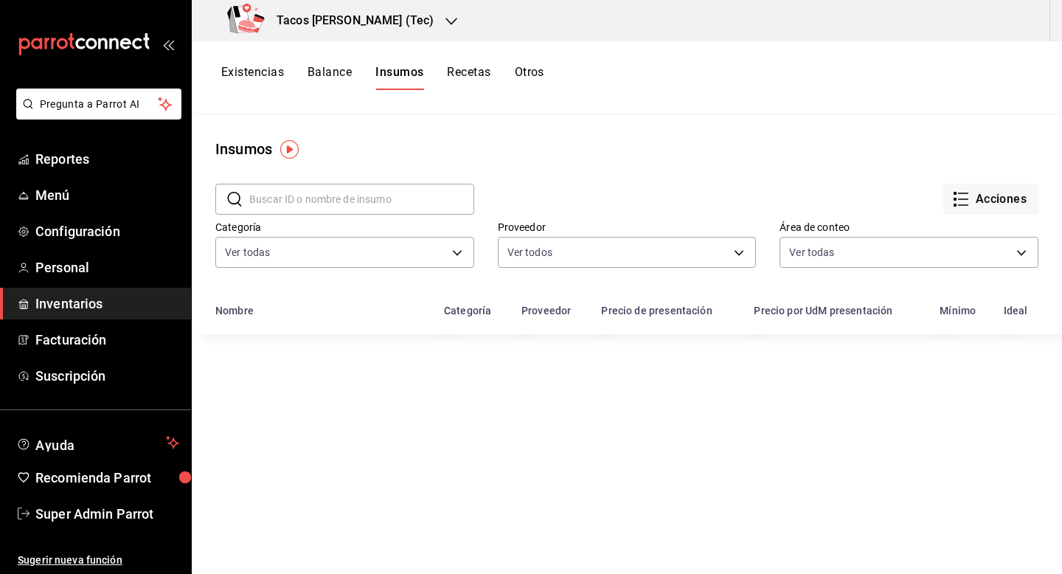
click at [330, 199] on input "text" at bounding box center [361, 199] width 225 height 30
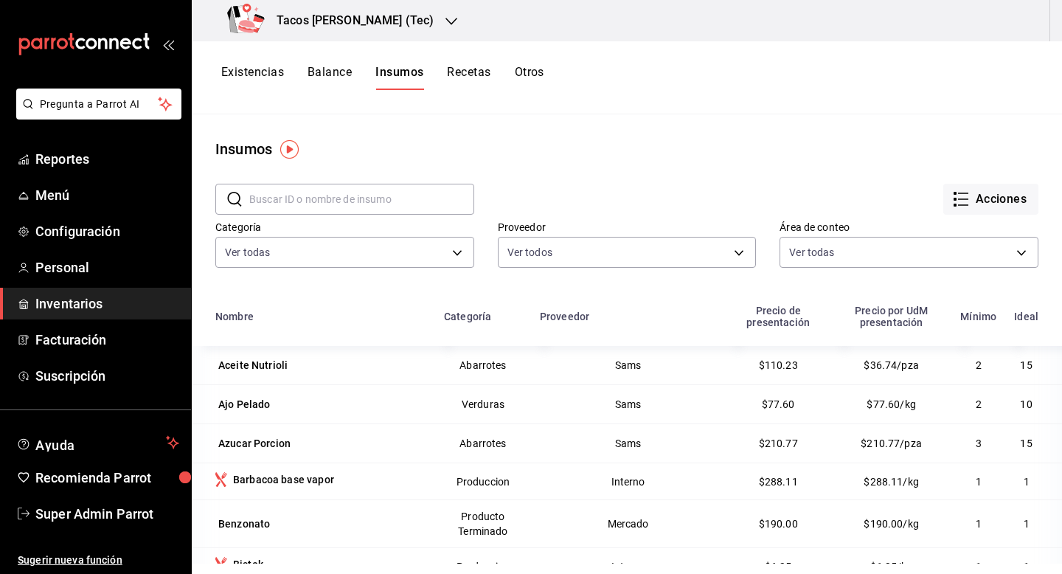
type input "t"
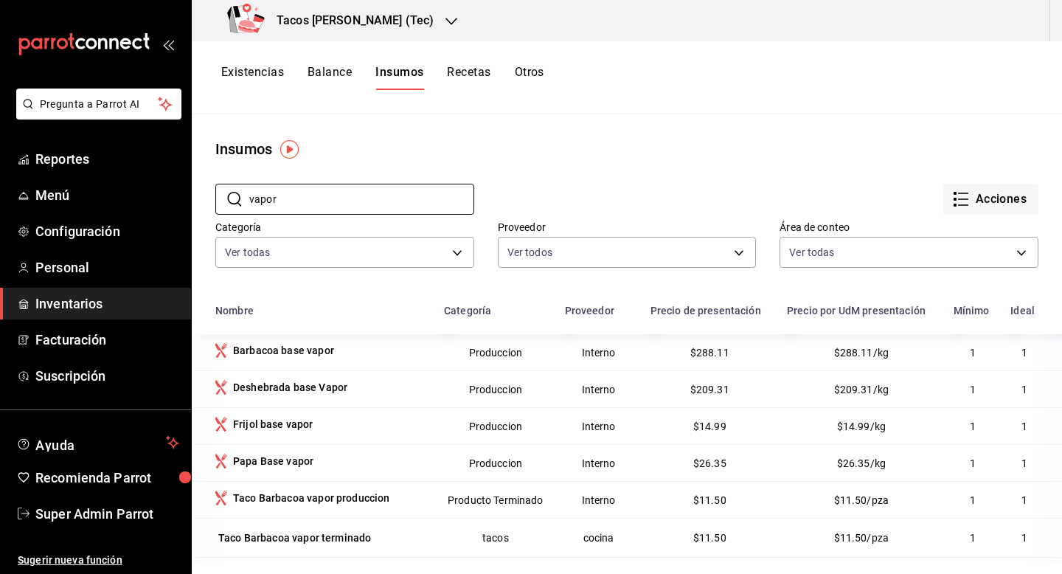
type input "vapor"
click at [533, 69] on button "Otros" at bounding box center [530, 77] width 30 height 25
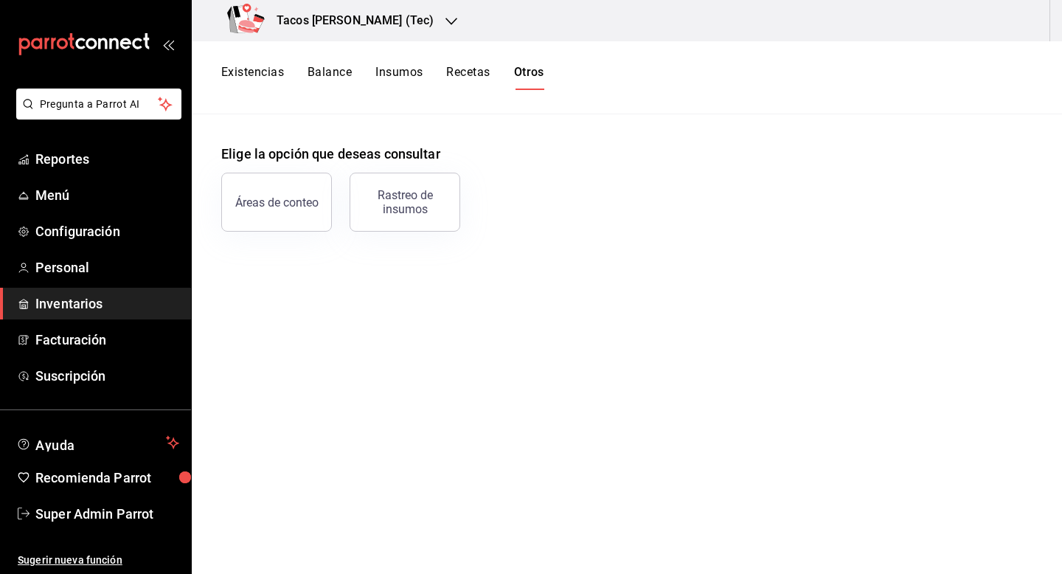
click at [251, 75] on button "Existencias" at bounding box center [252, 77] width 63 height 25
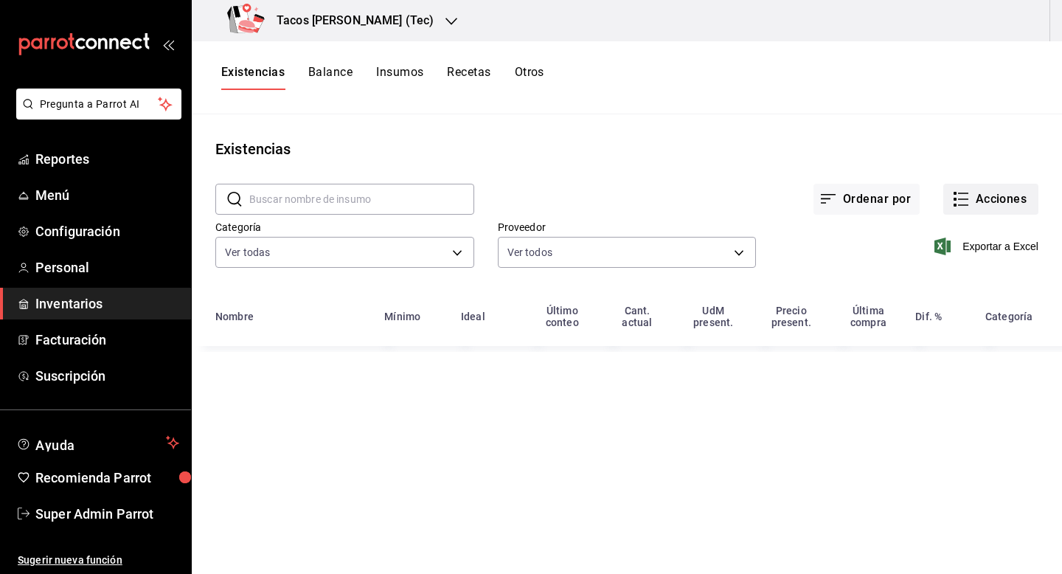
click at [980, 197] on button "Acciones" at bounding box center [990, 199] width 95 height 31
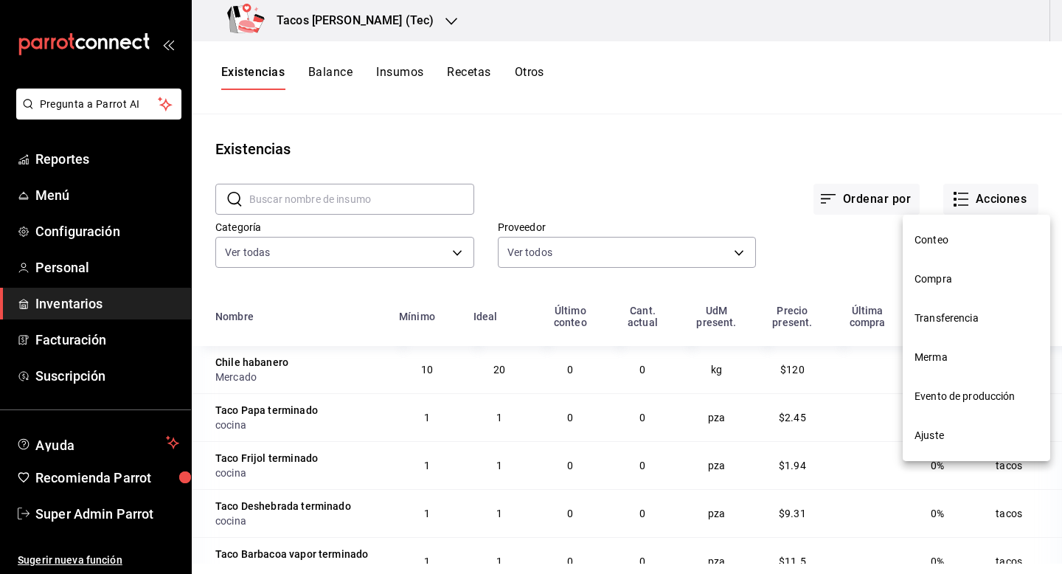
click at [955, 281] on span "Compra" at bounding box center [977, 278] width 124 height 15
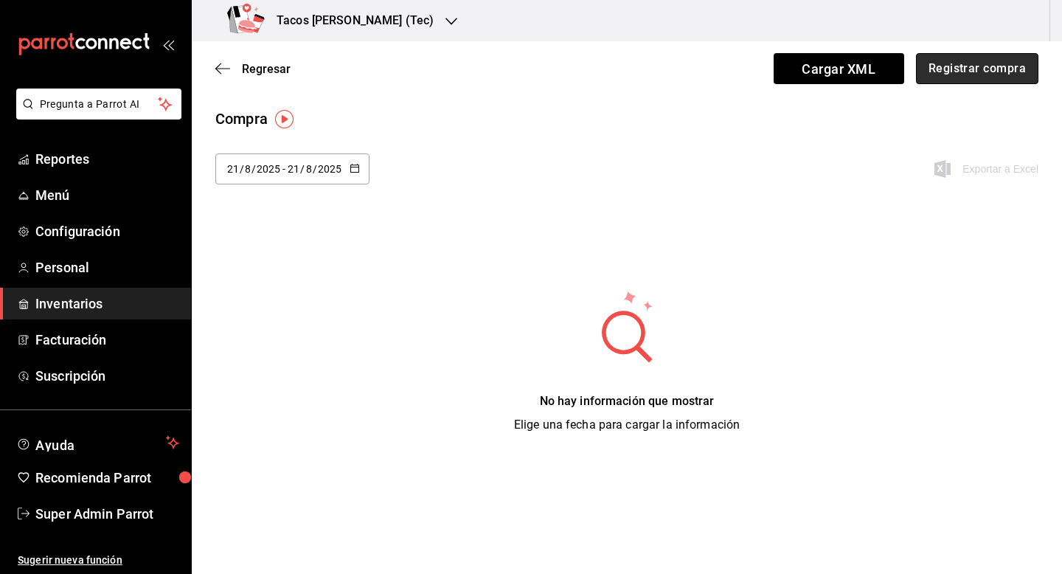
click at [979, 74] on button "Registrar compra" at bounding box center [977, 68] width 122 height 31
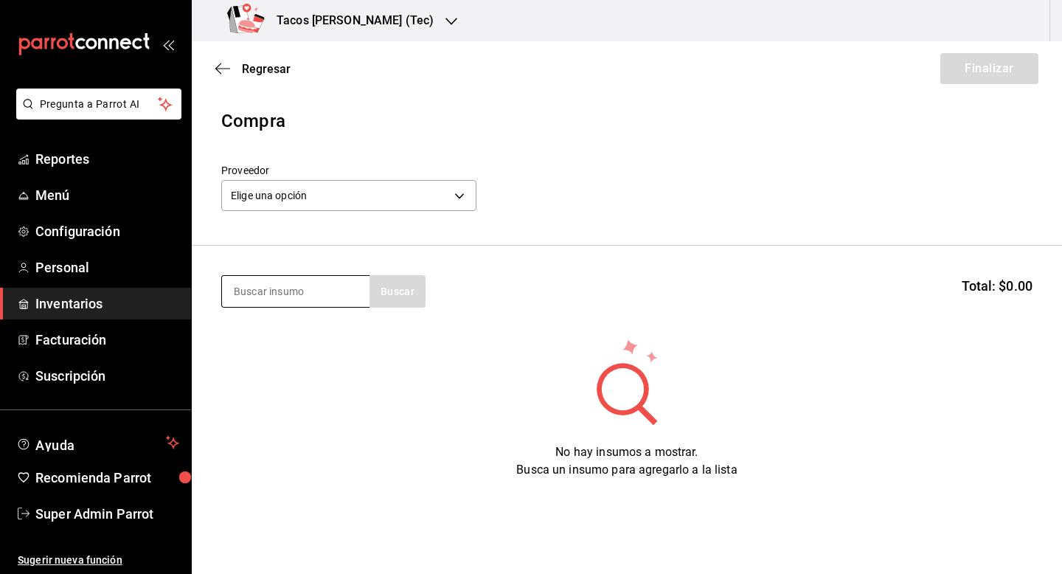
click at [330, 294] on input at bounding box center [296, 291] width 148 height 31
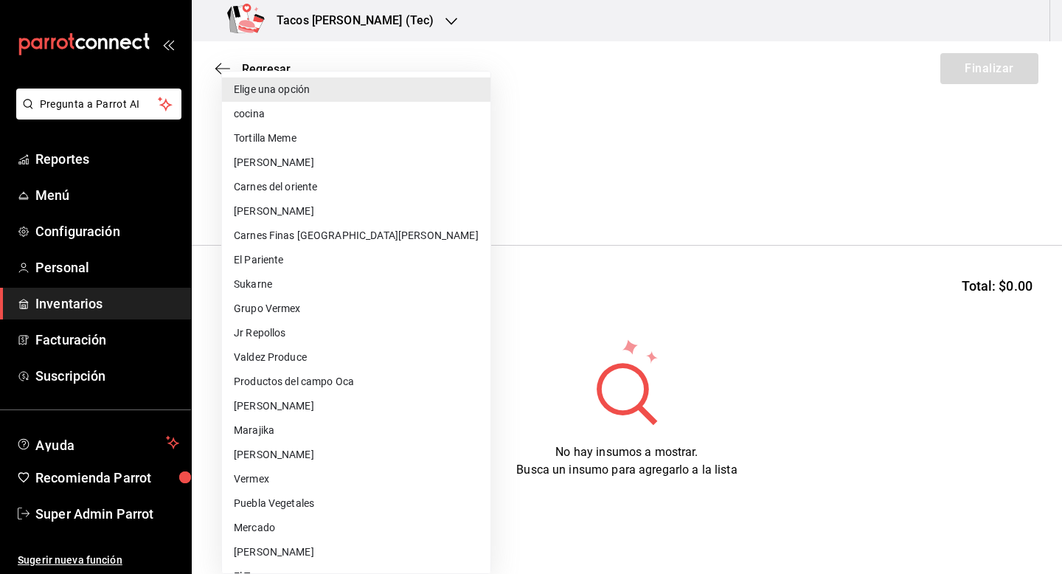
click at [364, 189] on body "Pregunta a Parrot AI Reportes Menú Configuración Personal Inventarios Facturaci…" at bounding box center [531, 245] width 1062 height 490
click at [341, 122] on li "cocina" at bounding box center [356, 114] width 268 height 24
type input "237c9a5b-4078-49eb-83ef-23bf52bd7acd"
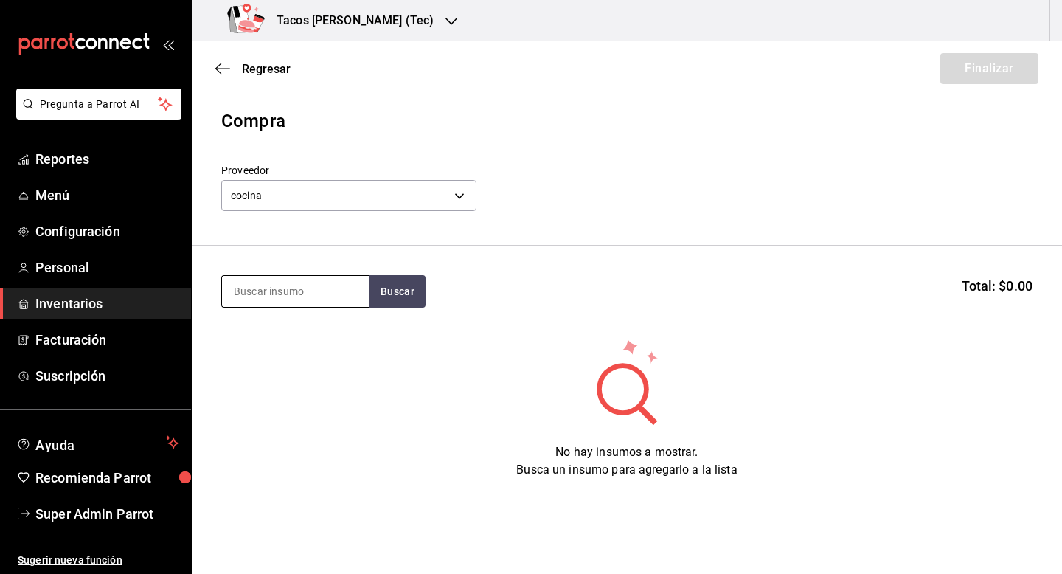
click at [316, 282] on input at bounding box center [296, 291] width 148 height 31
click at [337, 294] on input "vapor" at bounding box center [296, 291] width 148 height 31
type input "d"
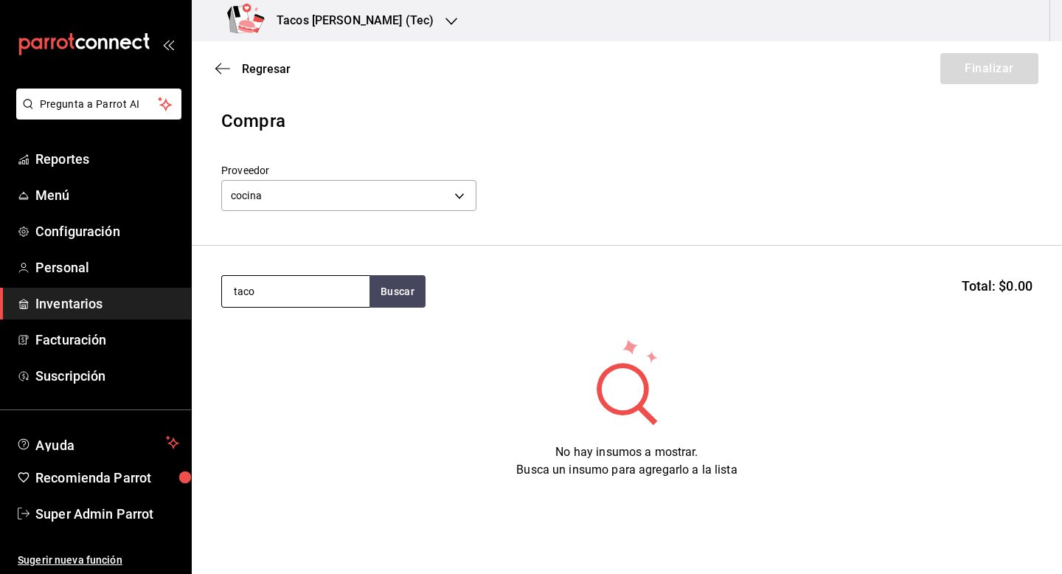
type input "taco"
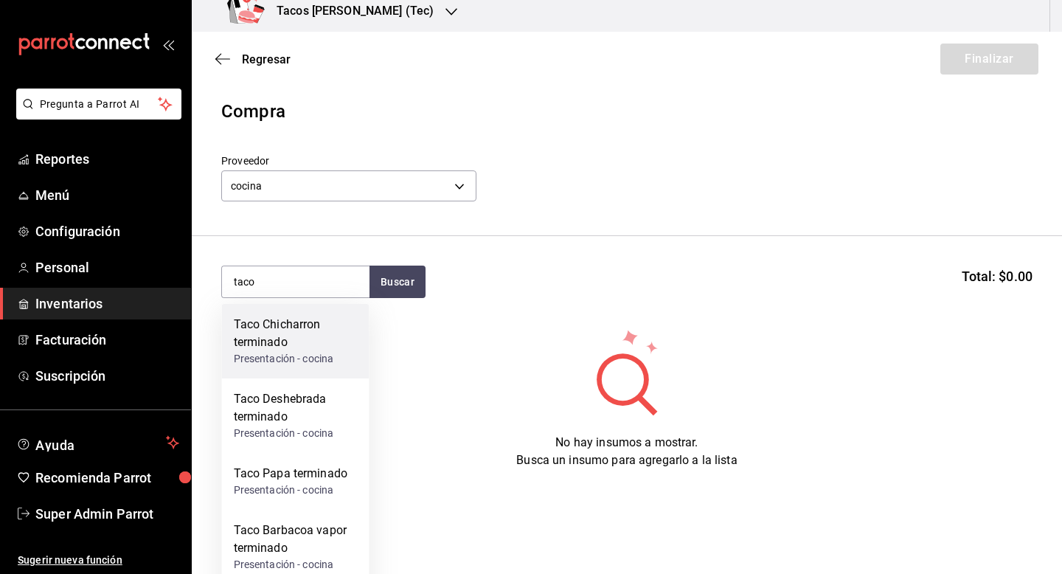
scroll to position [14, 0]
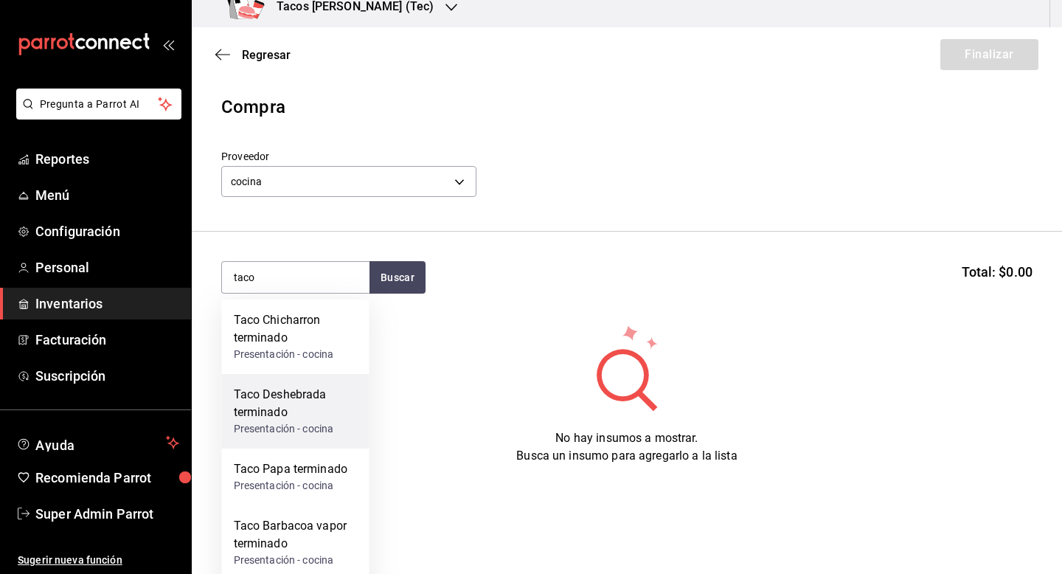
click at [314, 400] on div "Taco Deshebrada terminado" at bounding box center [296, 403] width 124 height 35
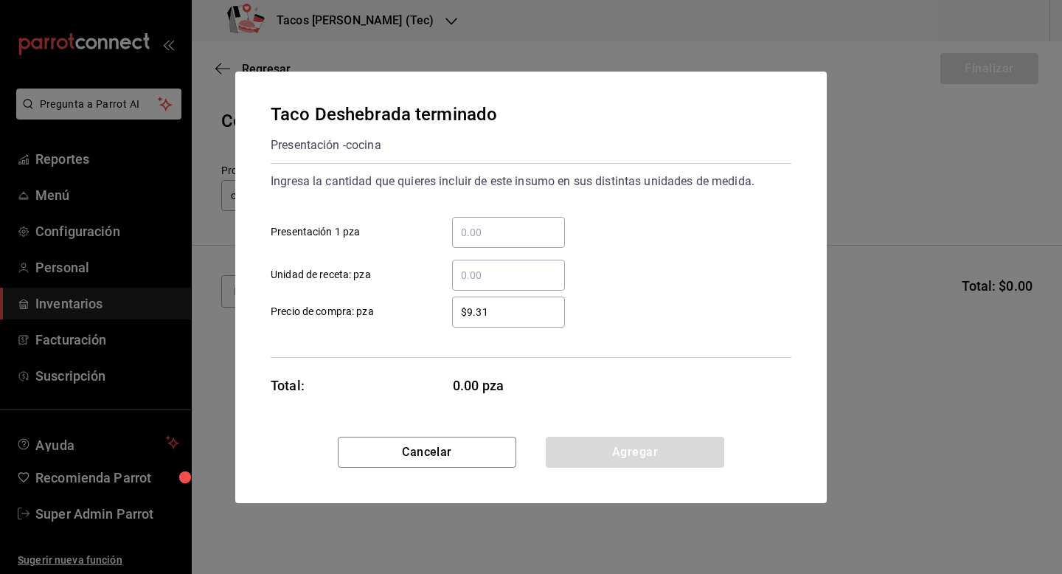
click at [509, 230] on input "​ Presentación 1 pza" at bounding box center [508, 232] width 113 height 18
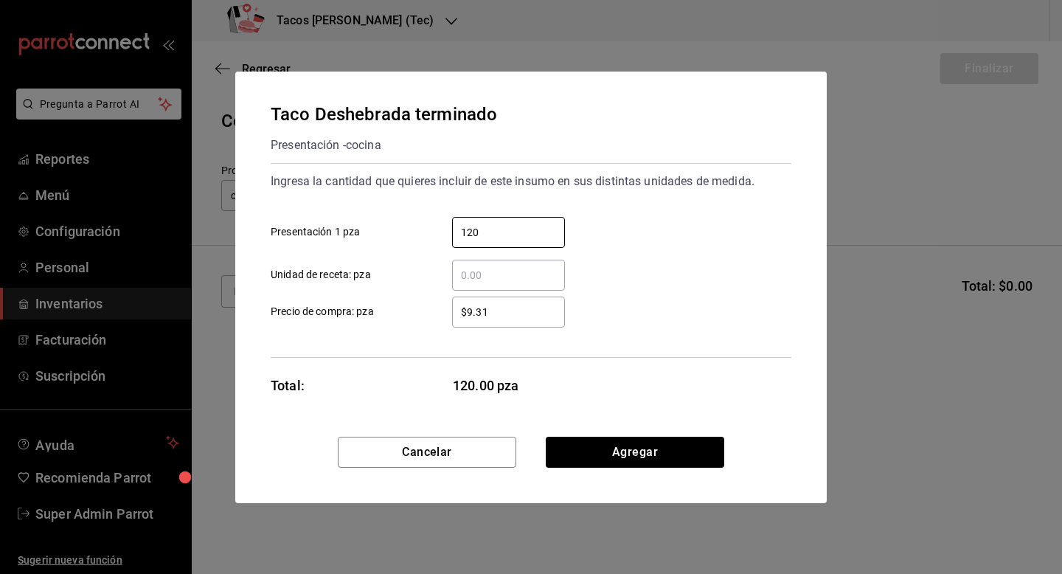
type input "120"
click at [653, 290] on div "$9.31 ​ Precio de compra: pza" at bounding box center [525, 306] width 533 height 43
click at [524, 279] on input "​ Unidad de receta: pza" at bounding box center [508, 275] width 113 height 18
type input "1"
click at [673, 298] on div "$9.31 ​ Precio de compra: pza" at bounding box center [525, 306] width 533 height 43
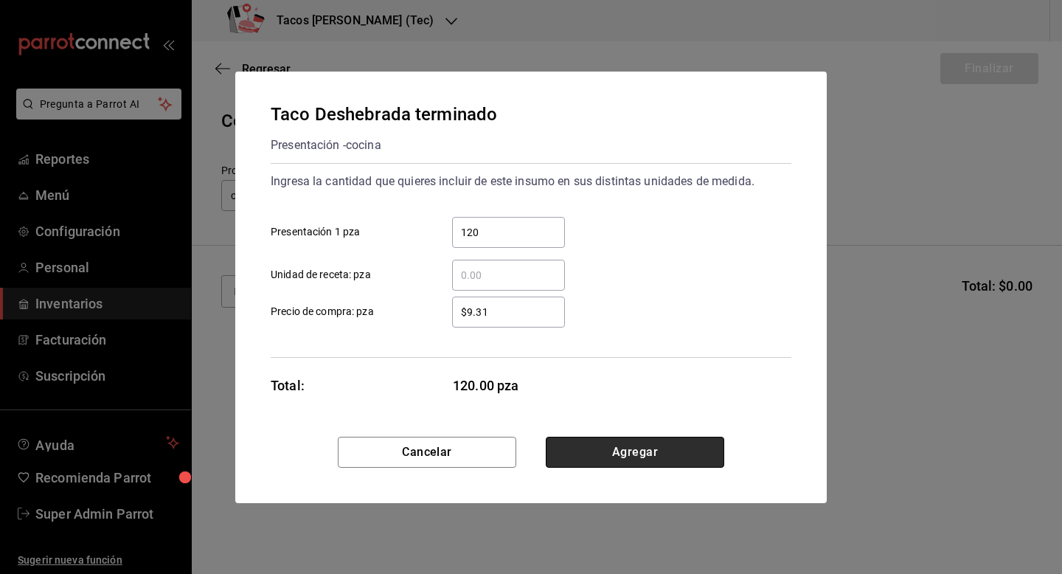
click at [651, 455] on button "Agregar" at bounding box center [635, 452] width 178 height 31
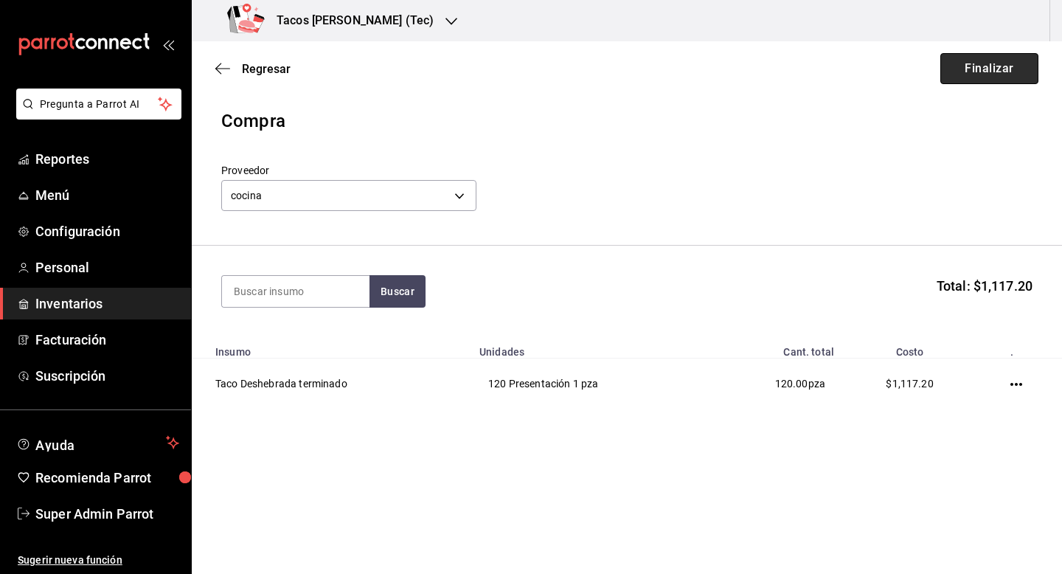
click at [978, 65] on button "Finalizar" at bounding box center [989, 68] width 98 height 31
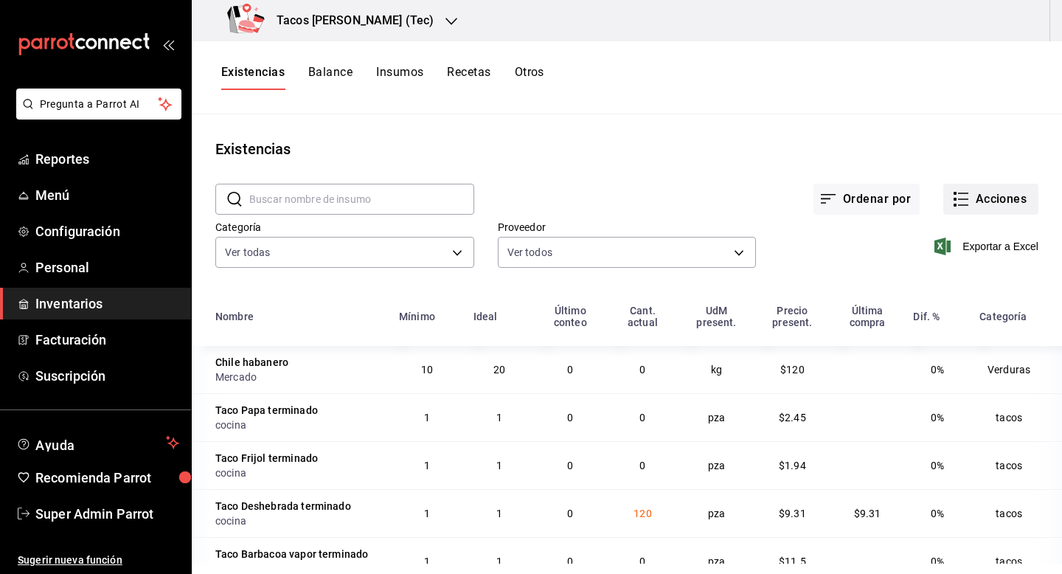
click at [994, 197] on button "Acciones" at bounding box center [990, 199] width 95 height 31
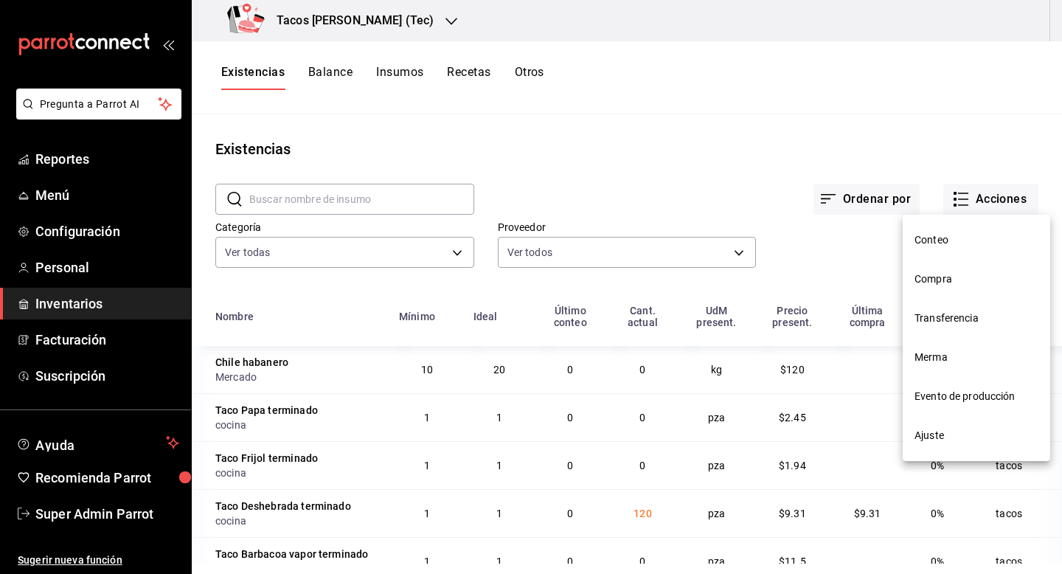
click at [949, 271] on span "Compra" at bounding box center [977, 278] width 124 height 15
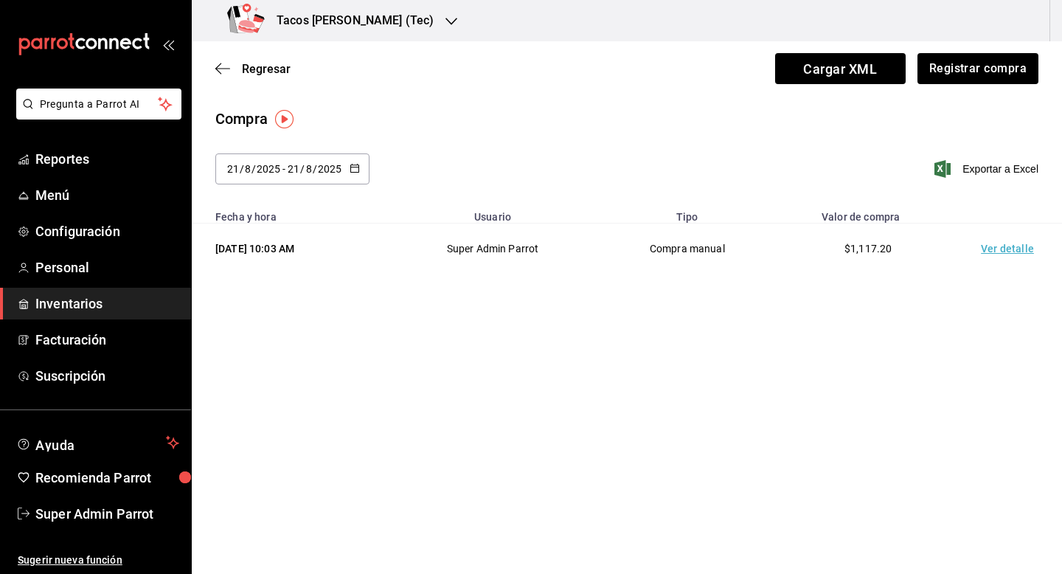
click at [1017, 253] on td "Ver detalle" at bounding box center [1010, 248] width 103 height 51
click at [975, 78] on button "Registrar compra" at bounding box center [977, 68] width 122 height 31
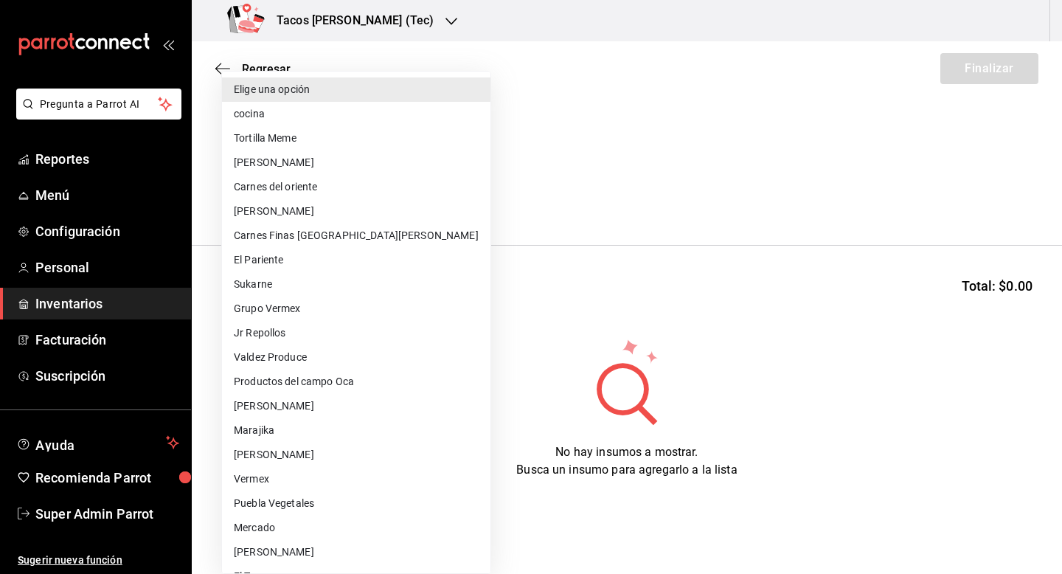
click at [402, 199] on body "Pregunta a Parrot AI Reportes Menú Configuración Personal Inventarios Facturaci…" at bounding box center [531, 245] width 1062 height 490
click at [328, 112] on li "cocina" at bounding box center [356, 114] width 268 height 24
type input "237c9a5b-4078-49eb-83ef-23bf52bd7acd"
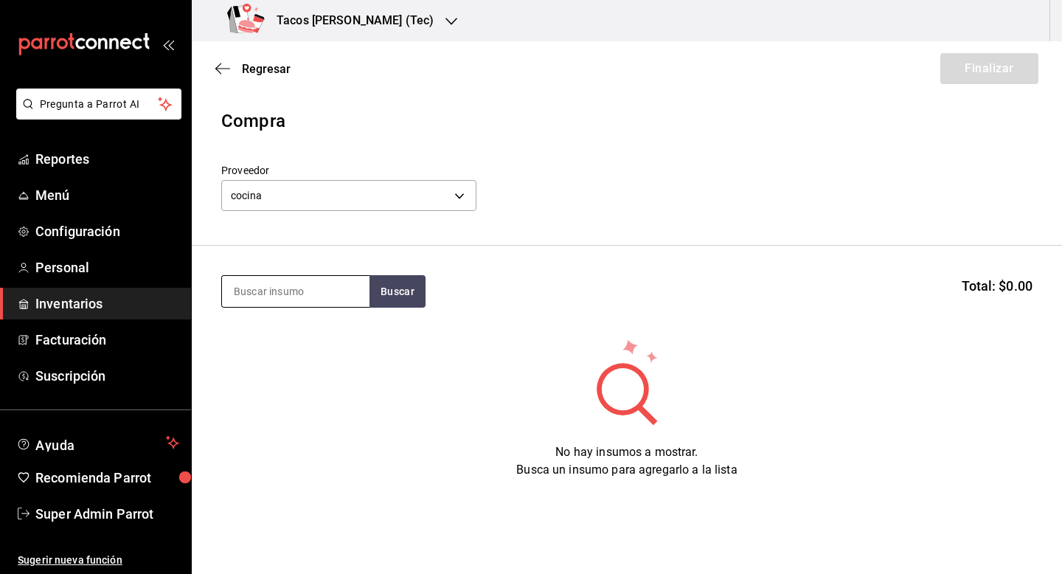
click at [282, 299] on input at bounding box center [296, 291] width 148 height 31
type input "papa"
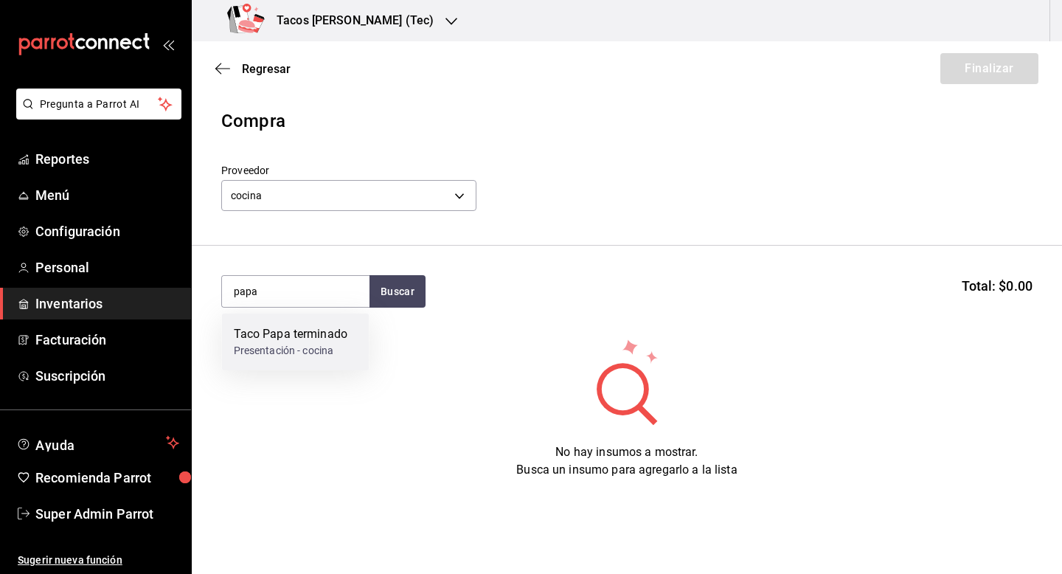
click at [287, 336] on div "Taco Papa terminado" at bounding box center [291, 334] width 114 height 18
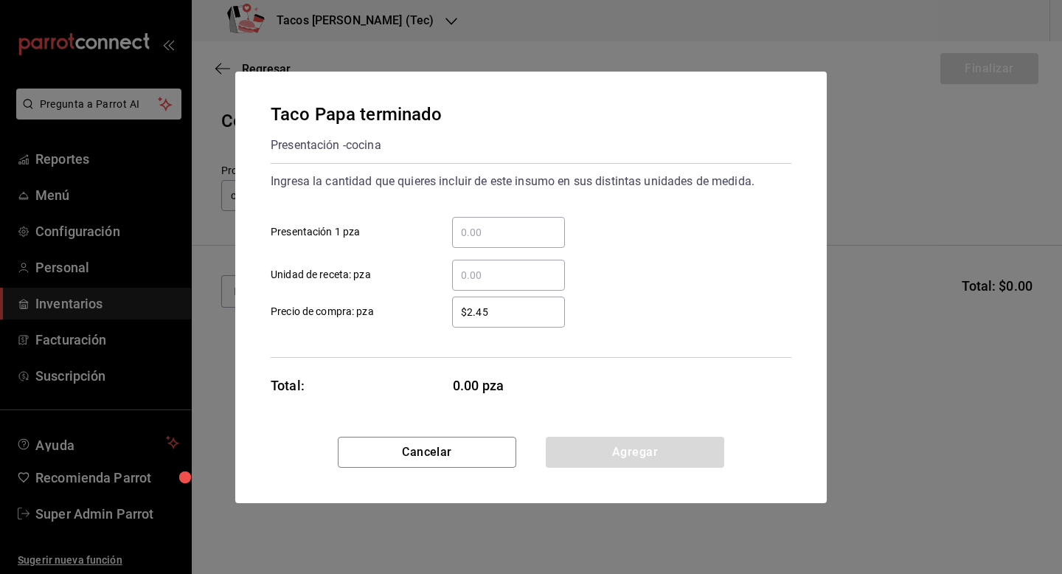
click at [476, 219] on div "​" at bounding box center [508, 232] width 113 height 31
click at [476, 223] on input "​ Presentación 1 pza" at bounding box center [508, 232] width 113 height 18
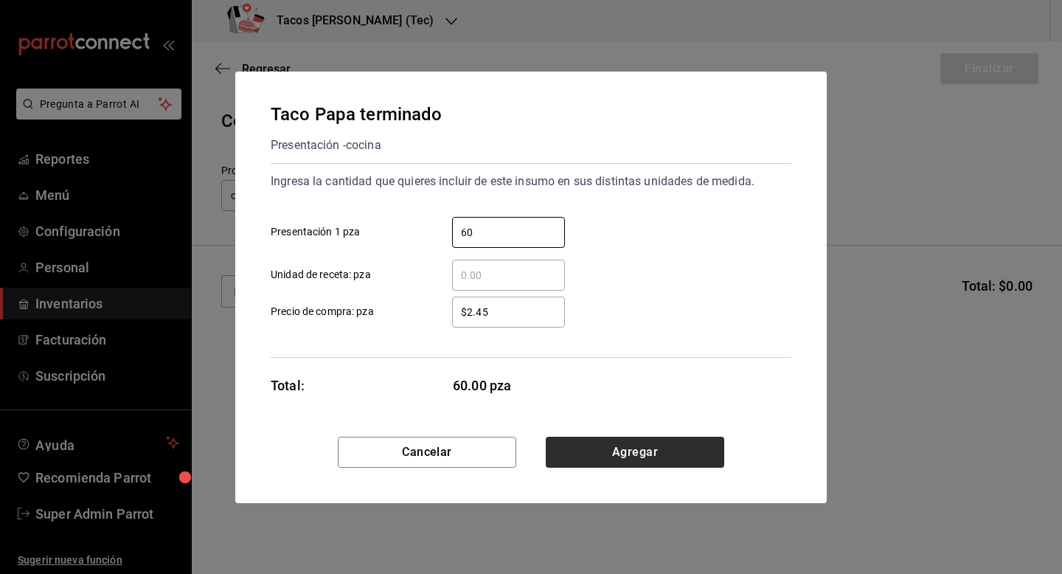
type input "60"
click at [617, 460] on button "Agregar" at bounding box center [635, 452] width 178 height 31
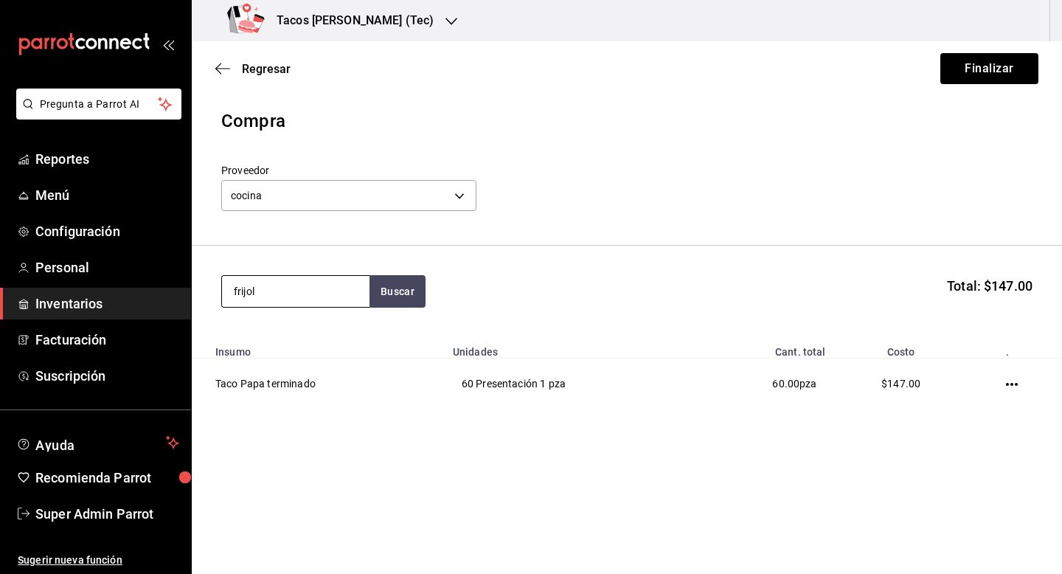
type input "frijol"
click at [281, 341] on div "Taco Frijol terminado" at bounding box center [290, 334] width 113 height 18
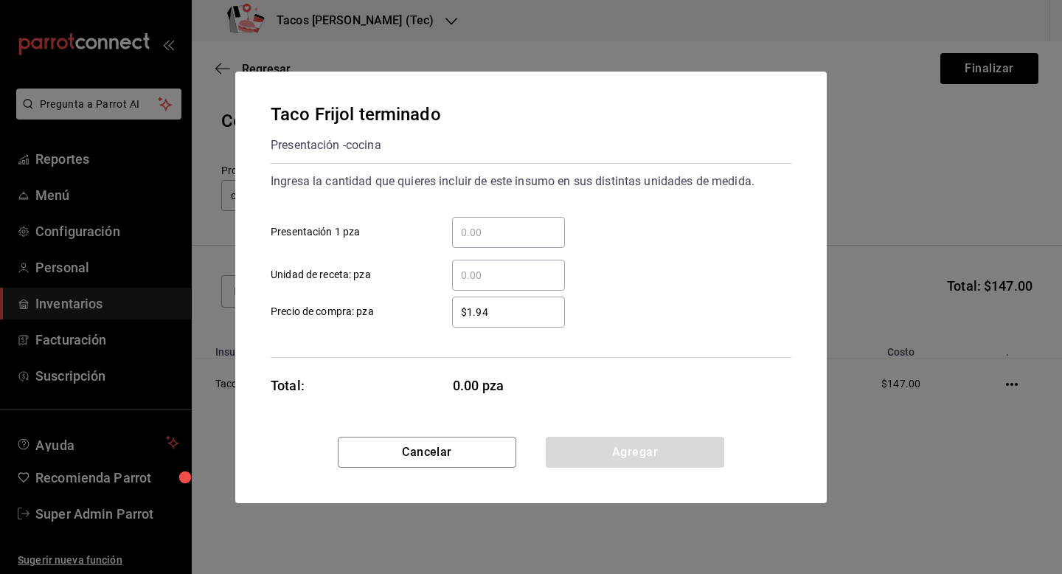
click at [471, 208] on div "​ Presentación 1 pza" at bounding box center [525, 226] width 533 height 43
click at [471, 222] on div "​" at bounding box center [508, 232] width 113 height 31
click at [471, 223] on input "​ Presentación 1 pza" at bounding box center [508, 232] width 113 height 18
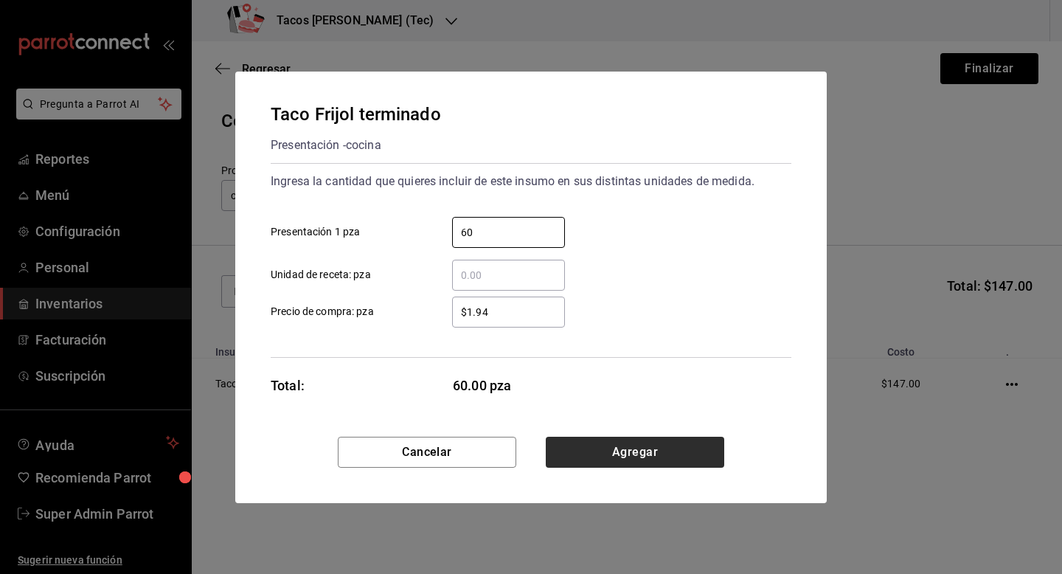
type input "60"
click at [586, 443] on button "Agregar" at bounding box center [635, 452] width 178 height 31
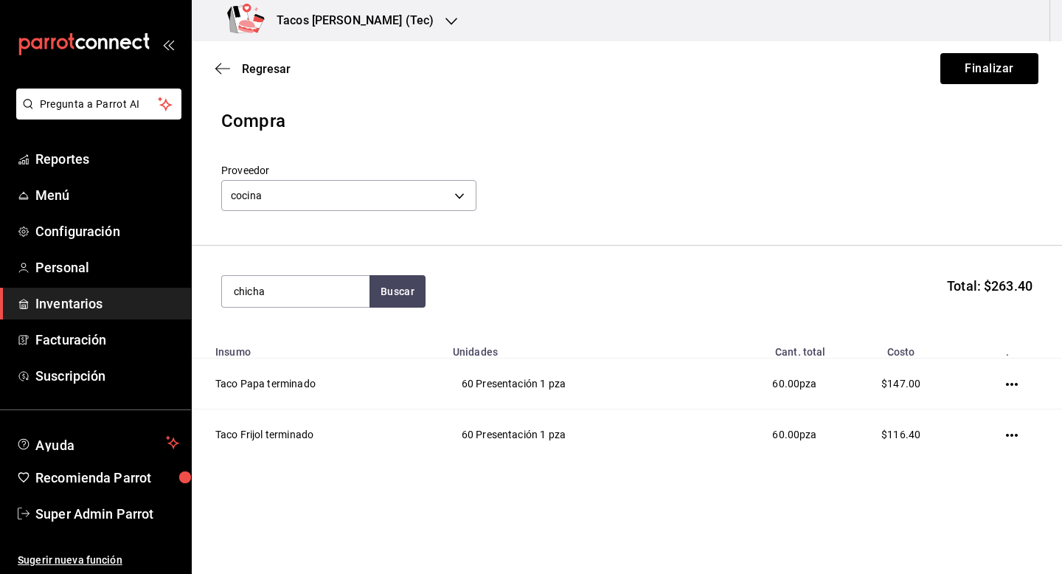
type input "chicha"
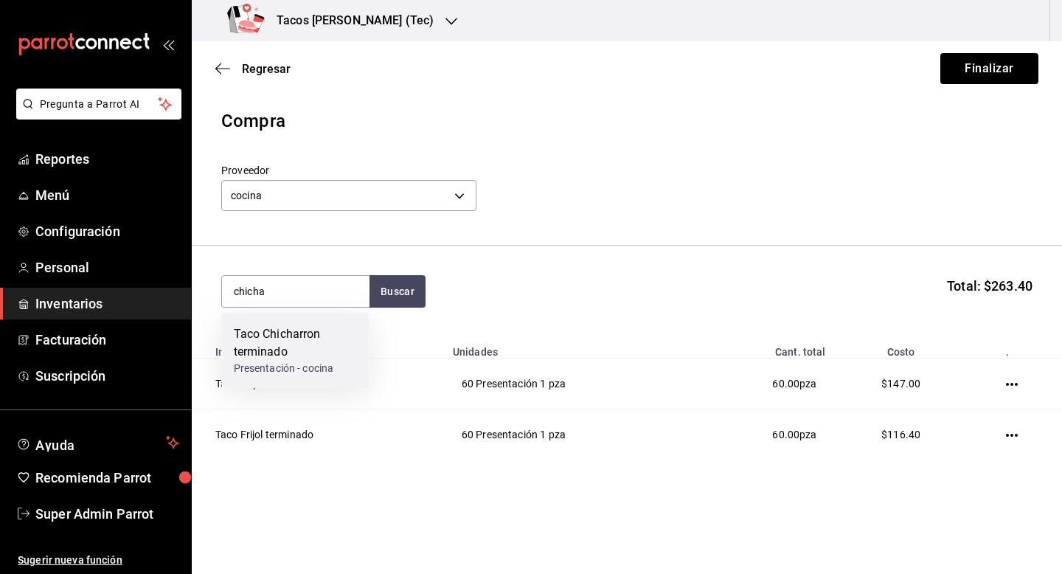
click at [268, 341] on div "Taco Chicharron terminado" at bounding box center [296, 342] width 124 height 35
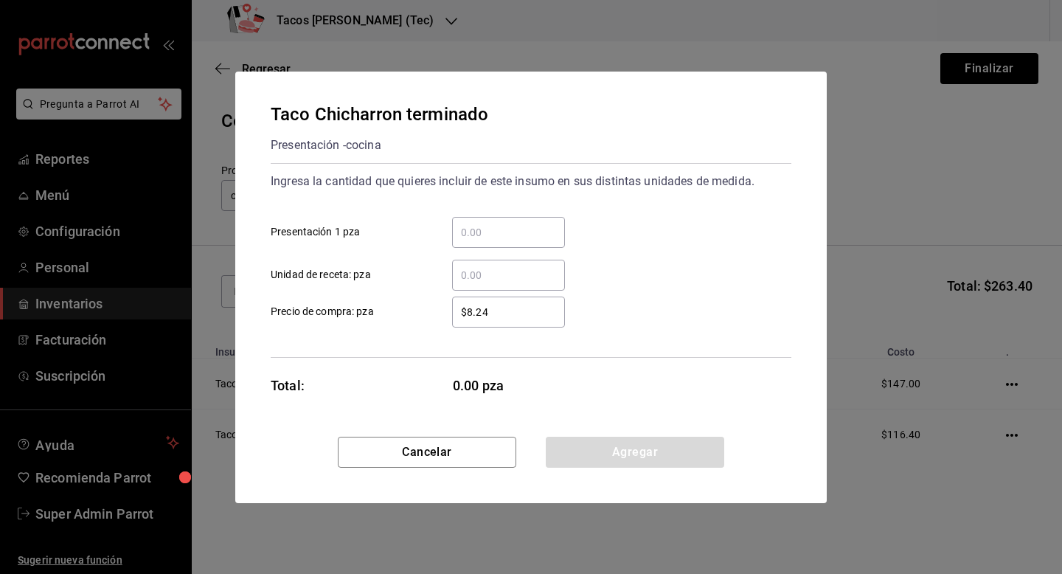
click at [492, 238] on input "​ Presentación 1 pza" at bounding box center [508, 232] width 113 height 18
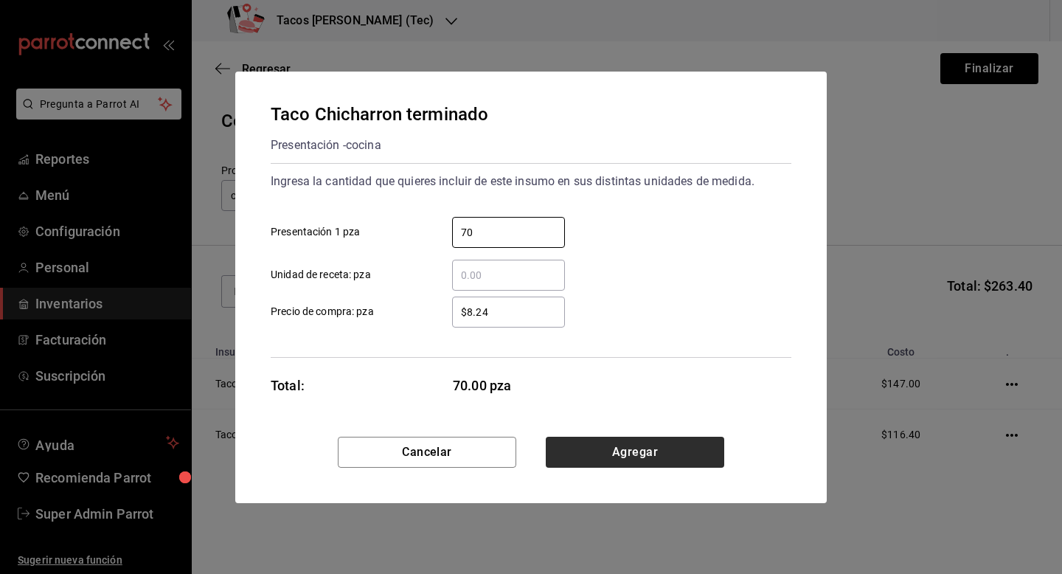
type input "70"
click at [600, 457] on button "Agregar" at bounding box center [635, 452] width 178 height 31
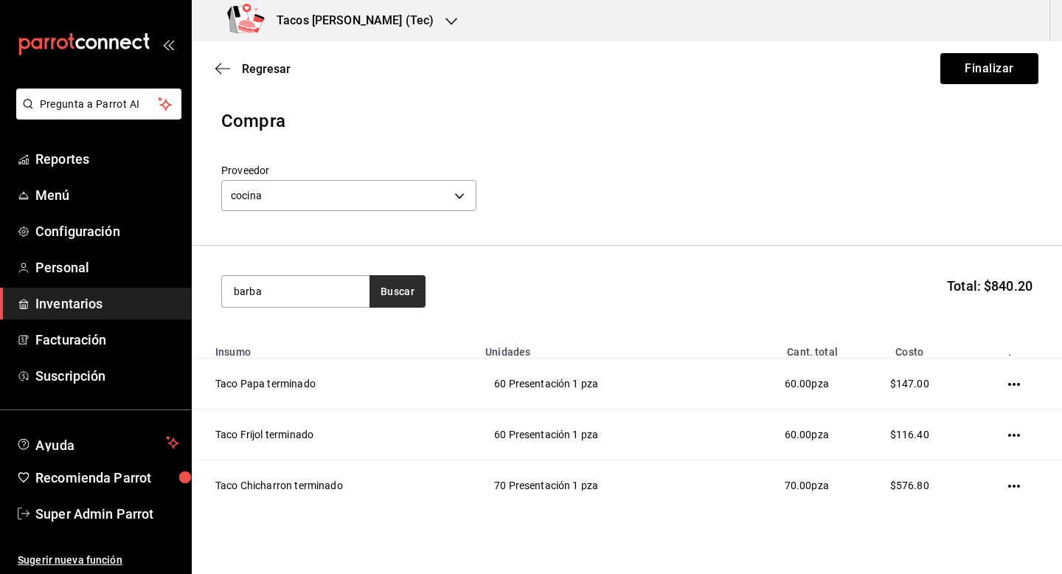
type input "barba"
click at [394, 281] on button "Buscar" at bounding box center [398, 291] width 56 height 32
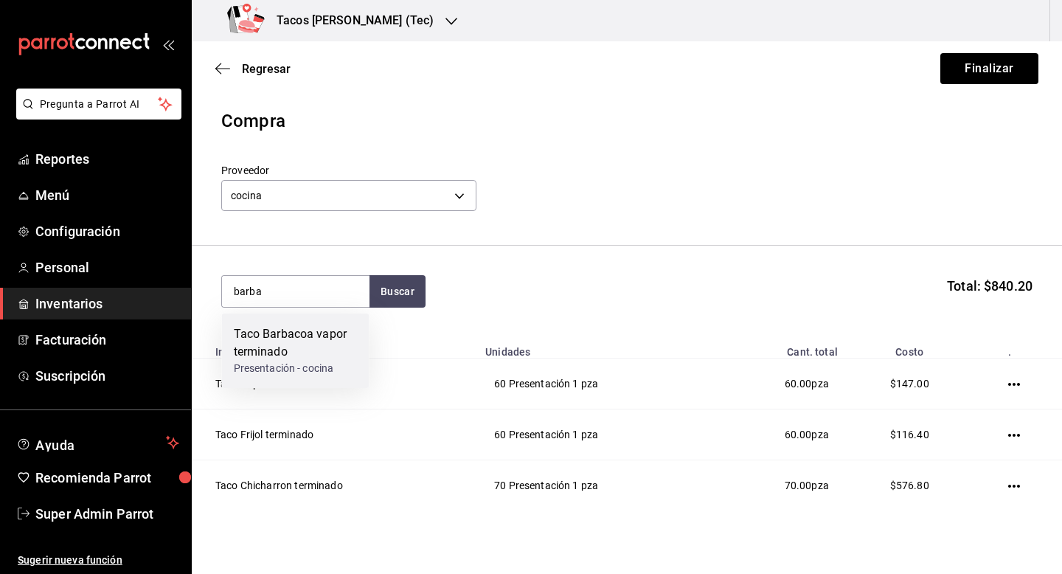
click at [308, 341] on div "Taco Barbacoa vapor terminado" at bounding box center [296, 342] width 124 height 35
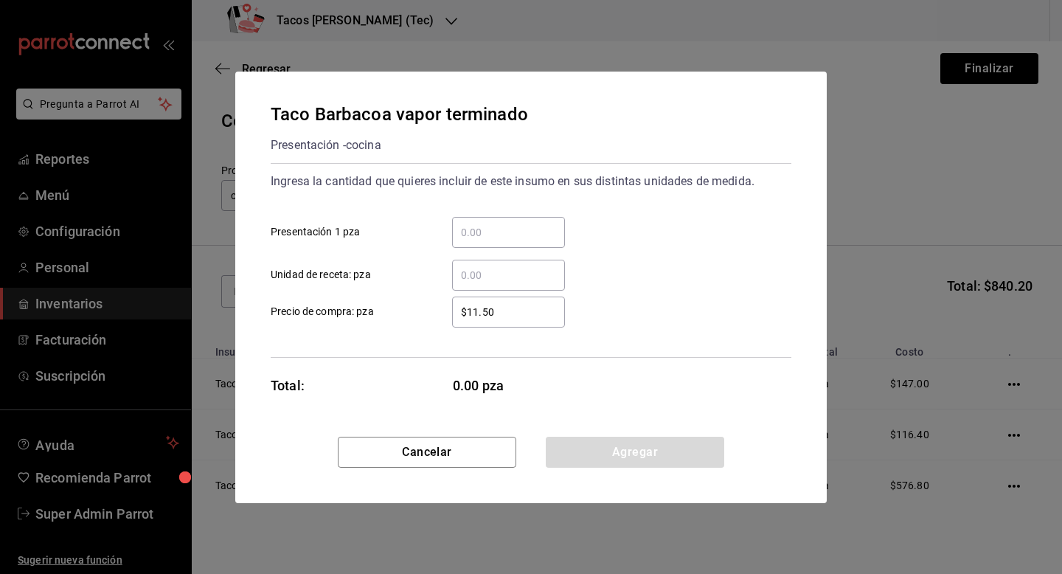
click at [490, 236] on input "​ Presentación 1 pza" at bounding box center [508, 232] width 113 height 18
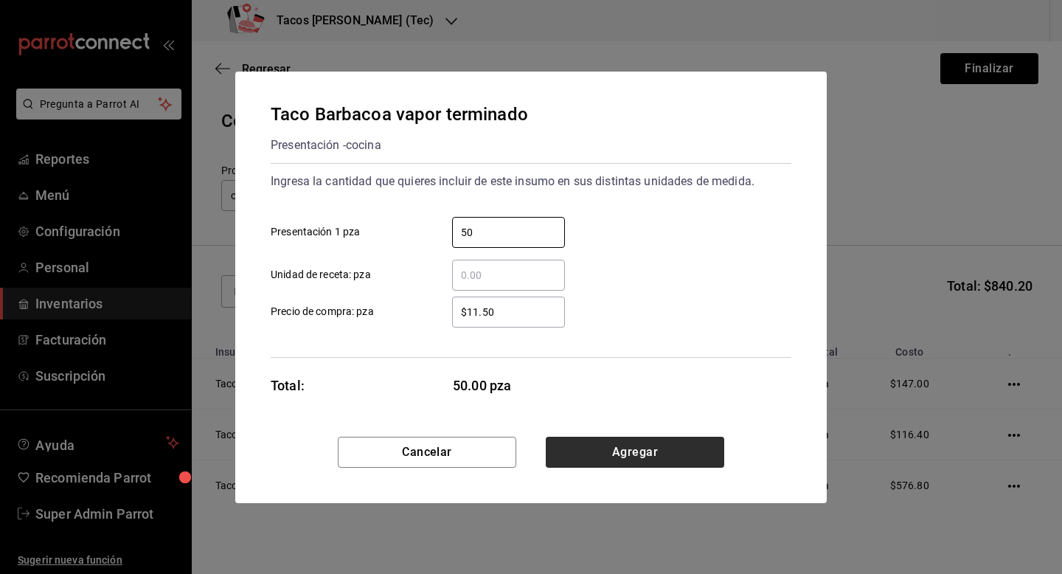
type input "50"
click at [589, 452] on button "Agregar" at bounding box center [635, 452] width 178 height 31
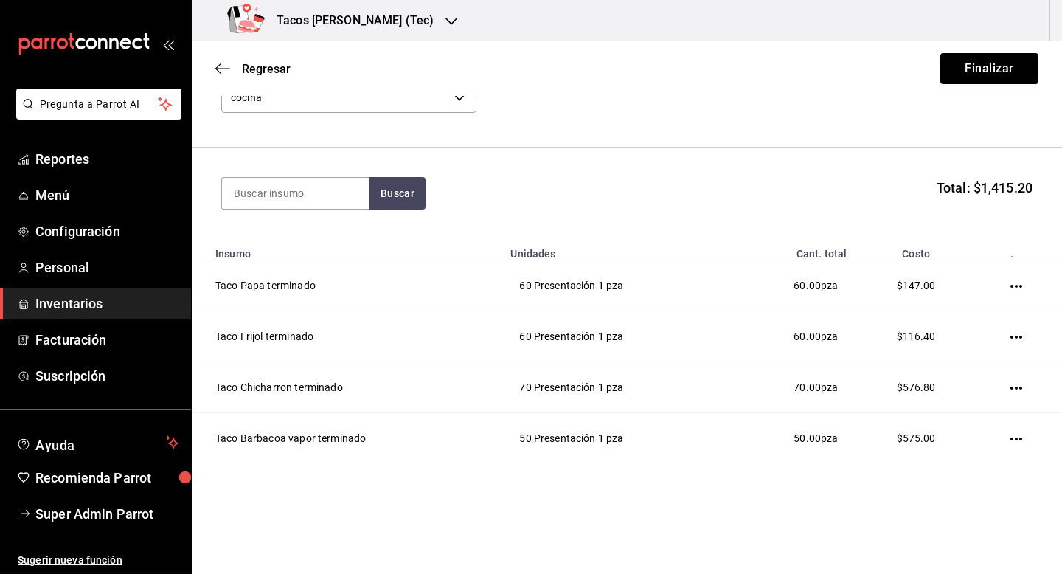
scroll to position [91, 0]
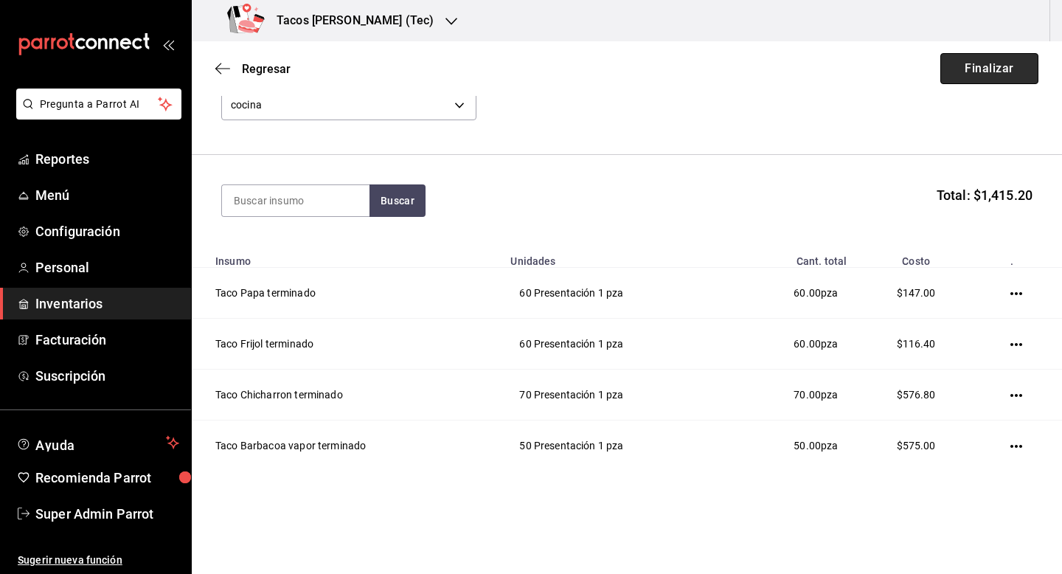
click at [961, 73] on button "Finalizar" at bounding box center [989, 68] width 98 height 31
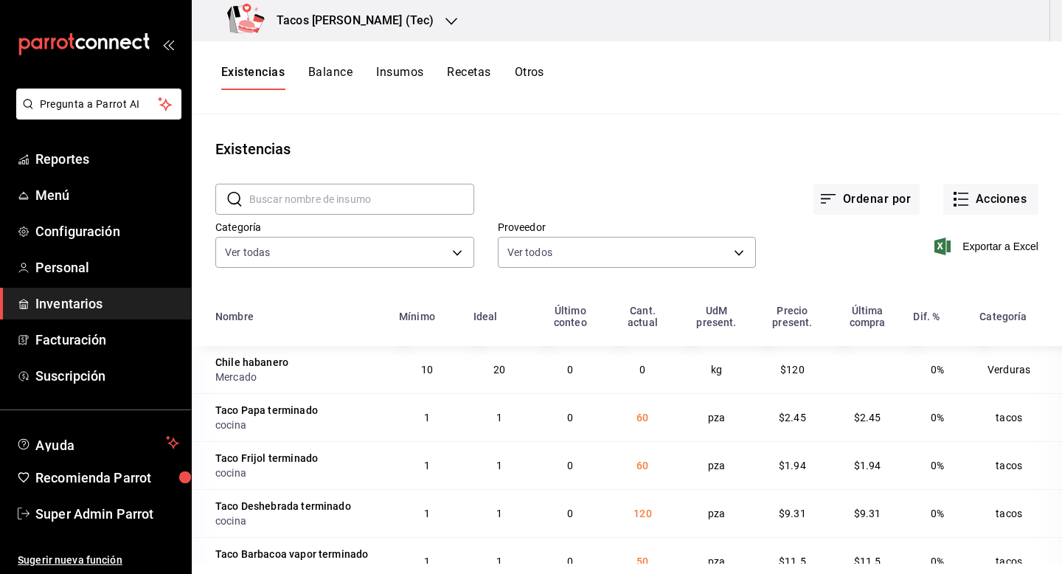
click at [532, 74] on button "Otros" at bounding box center [530, 77] width 30 height 25
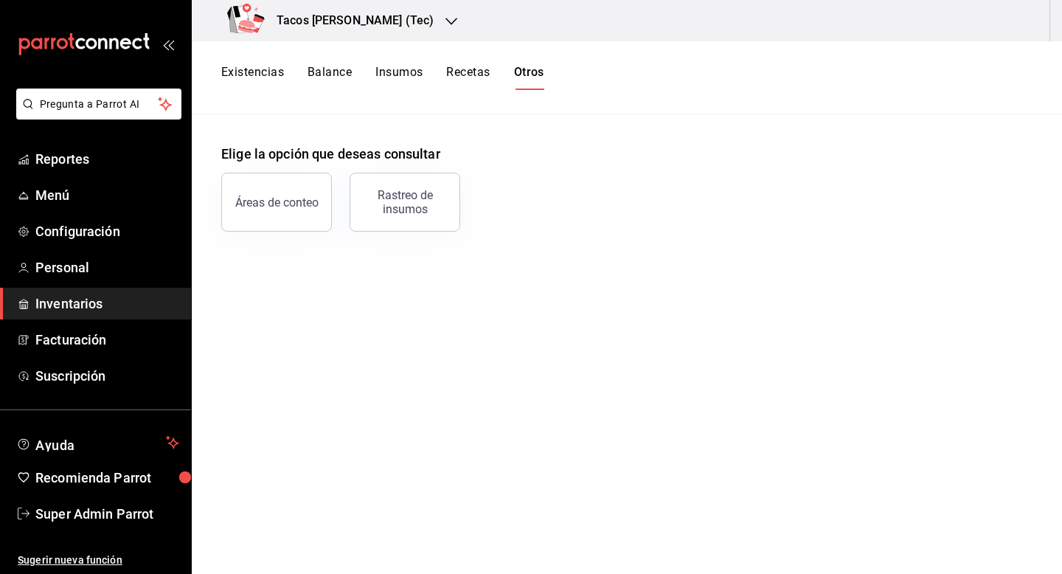
click at [260, 73] on button "Existencias" at bounding box center [252, 77] width 63 height 25
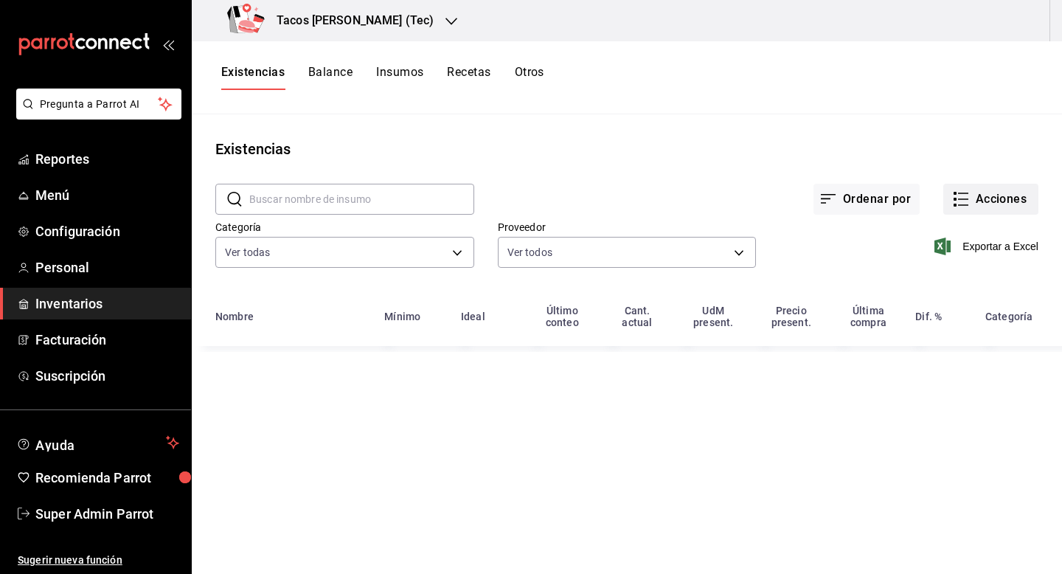
click at [1007, 198] on button "Acciones" at bounding box center [990, 199] width 95 height 31
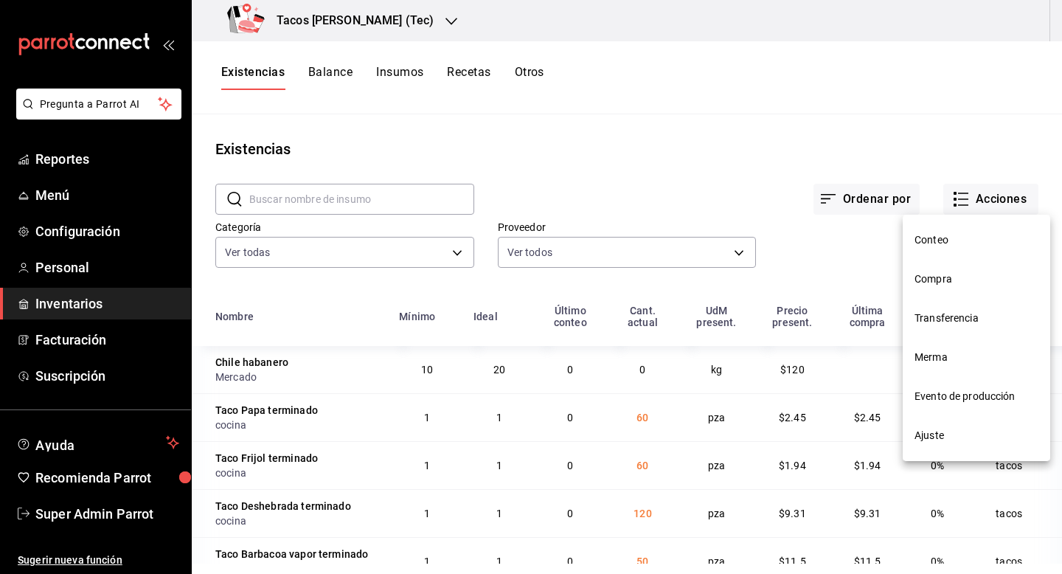
click at [963, 274] on span "Compra" at bounding box center [977, 278] width 124 height 15
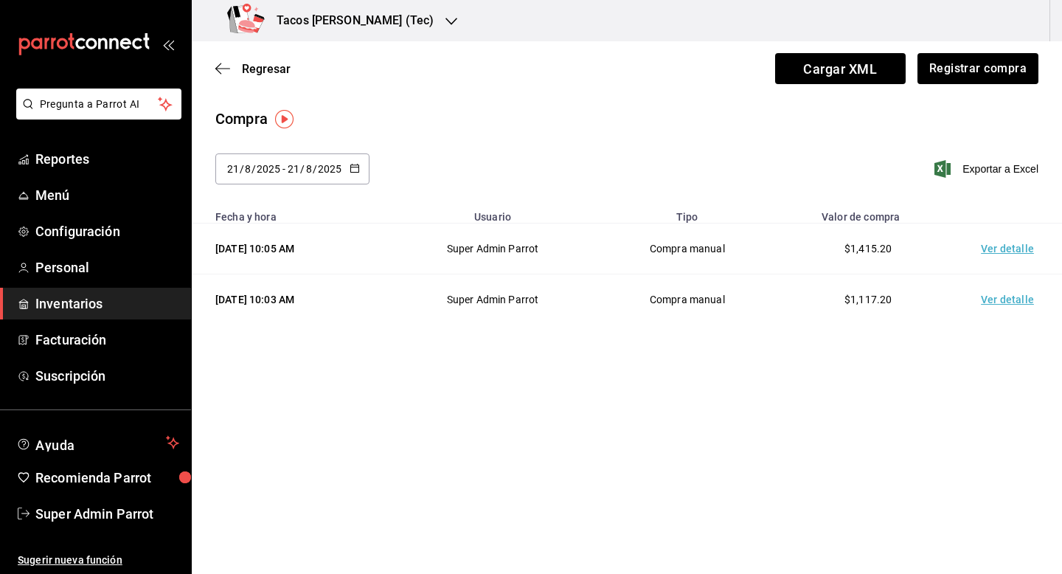
click at [1007, 251] on td "Ver detalle" at bounding box center [1010, 248] width 103 height 51
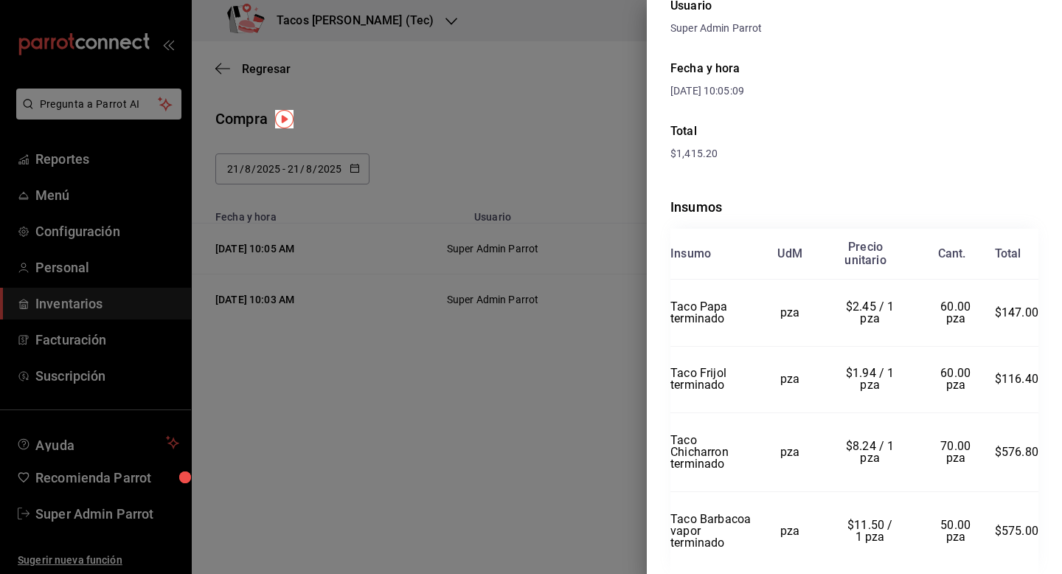
scroll to position [200, 0]
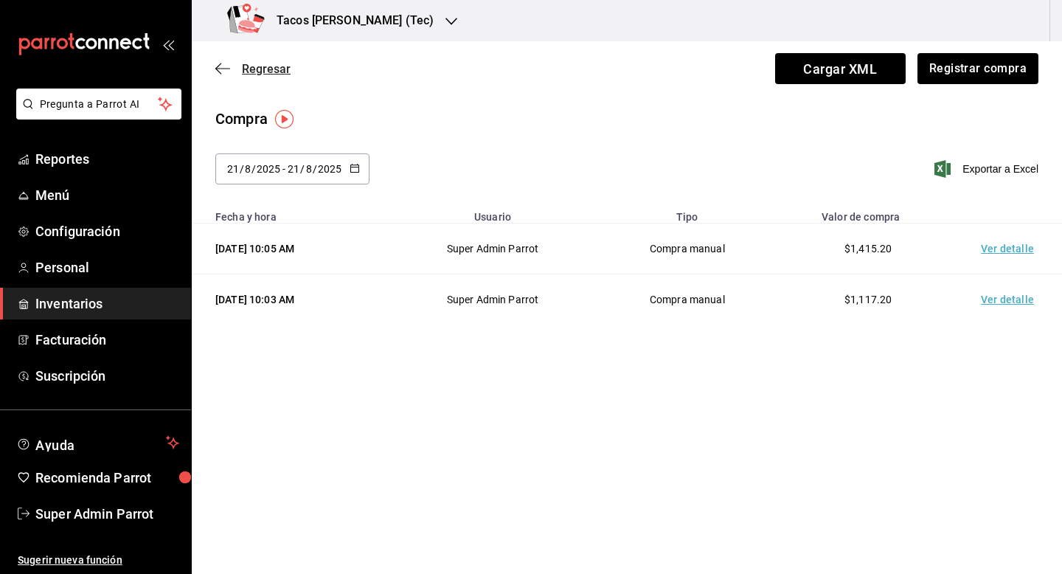
click at [254, 75] on span "Regresar" at bounding box center [266, 69] width 49 height 14
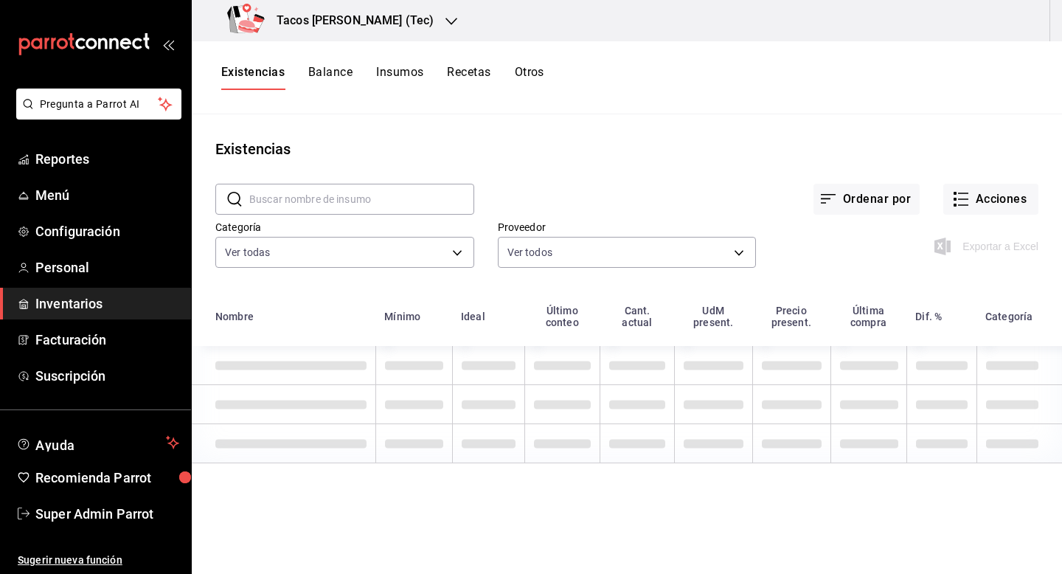
click at [279, 208] on input "text" at bounding box center [361, 199] width 225 height 30
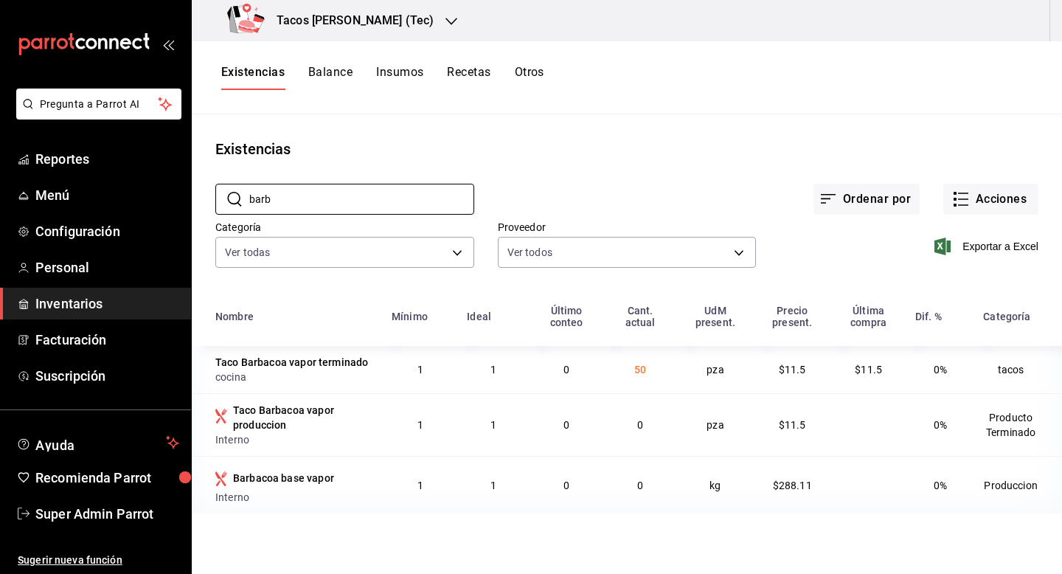
type input "barb"
click at [518, 148] on div "Existencias" at bounding box center [627, 149] width 870 height 22
click at [402, 20] on div "Tacos don Pedro (Tec)" at bounding box center [334, 20] width 260 height 41
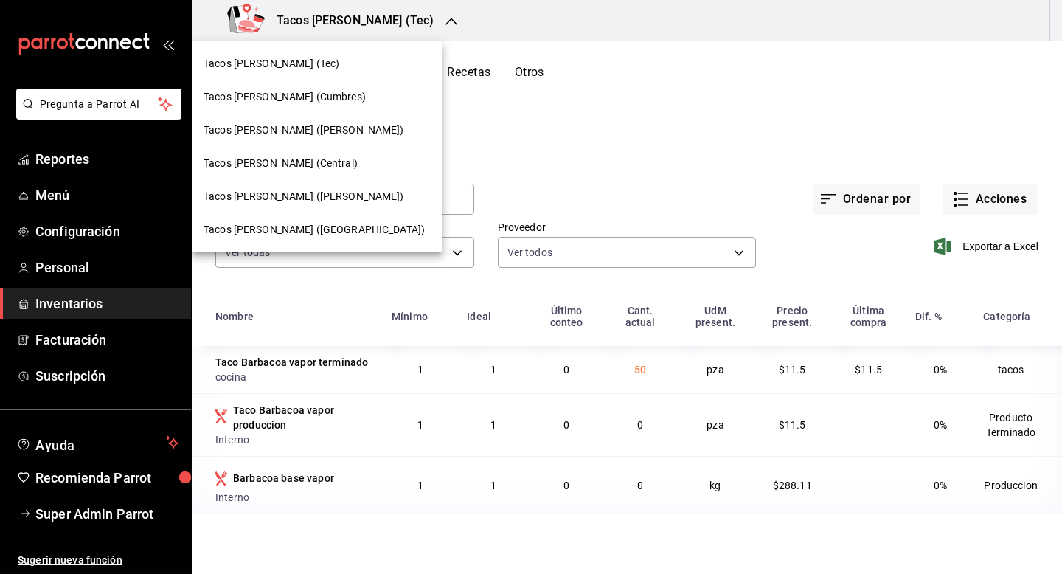
click at [336, 102] on div "Tacos Don Pedro (Cumbres)" at bounding box center [317, 96] width 227 height 15
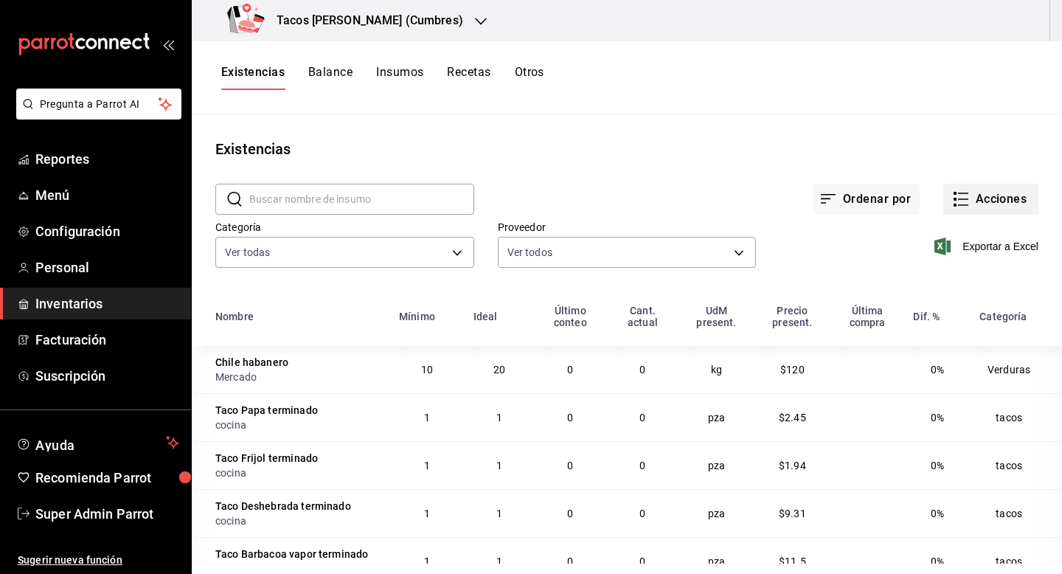
click at [985, 203] on button "Acciones" at bounding box center [990, 199] width 95 height 31
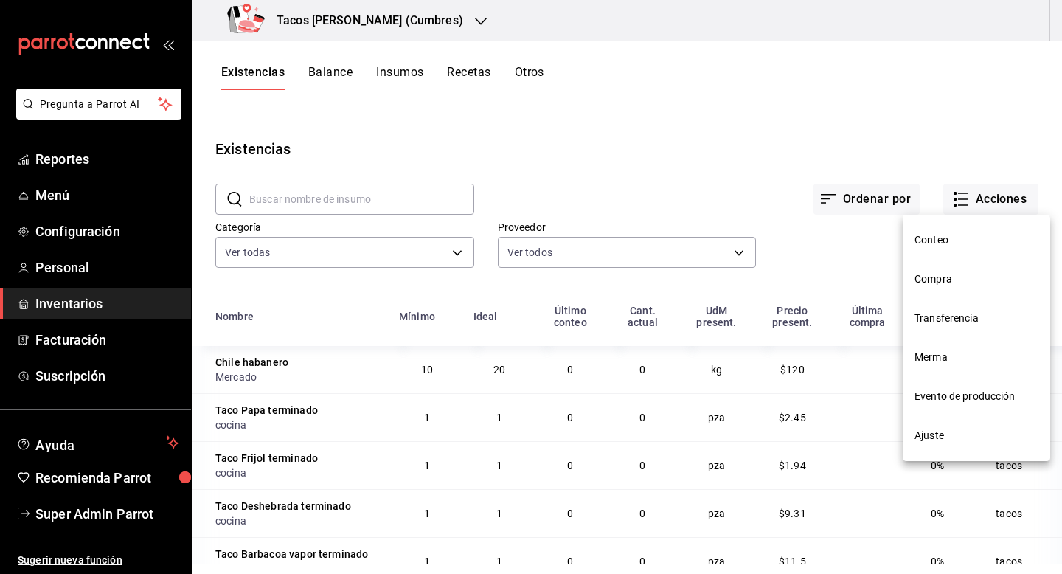
click at [948, 277] on span "Compra" at bounding box center [977, 278] width 124 height 15
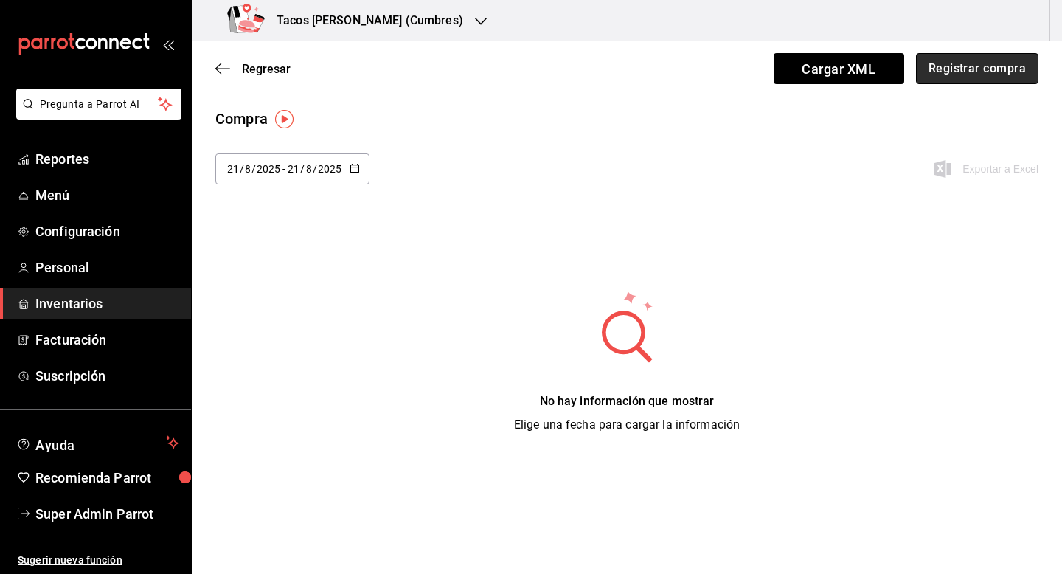
click at [969, 78] on button "Registrar compra" at bounding box center [977, 68] width 122 height 31
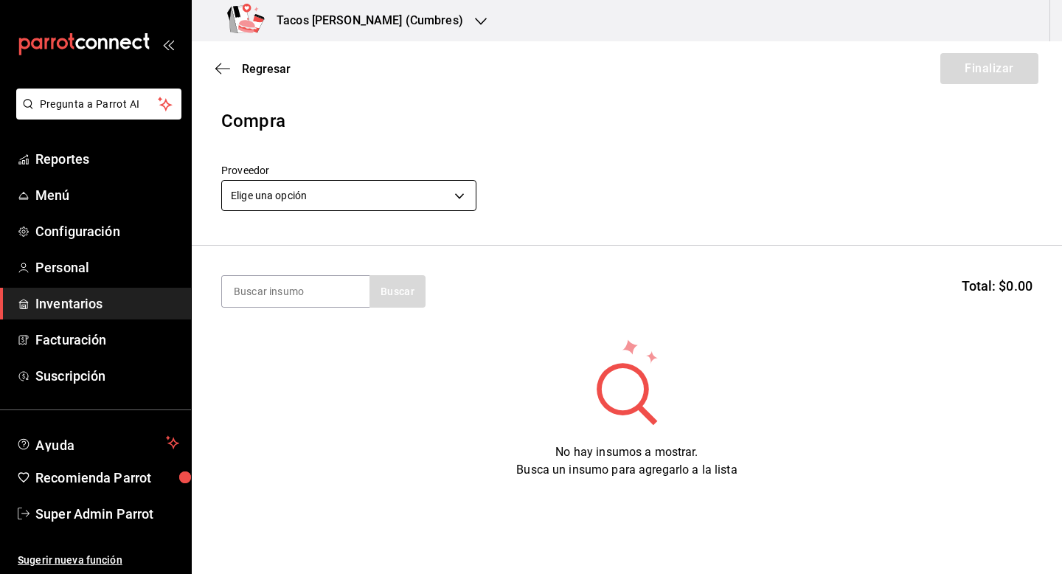
click at [352, 198] on body "Pregunta a Parrot AI Reportes Menú Configuración Personal Inventarios Facturaci…" at bounding box center [531, 245] width 1062 height 490
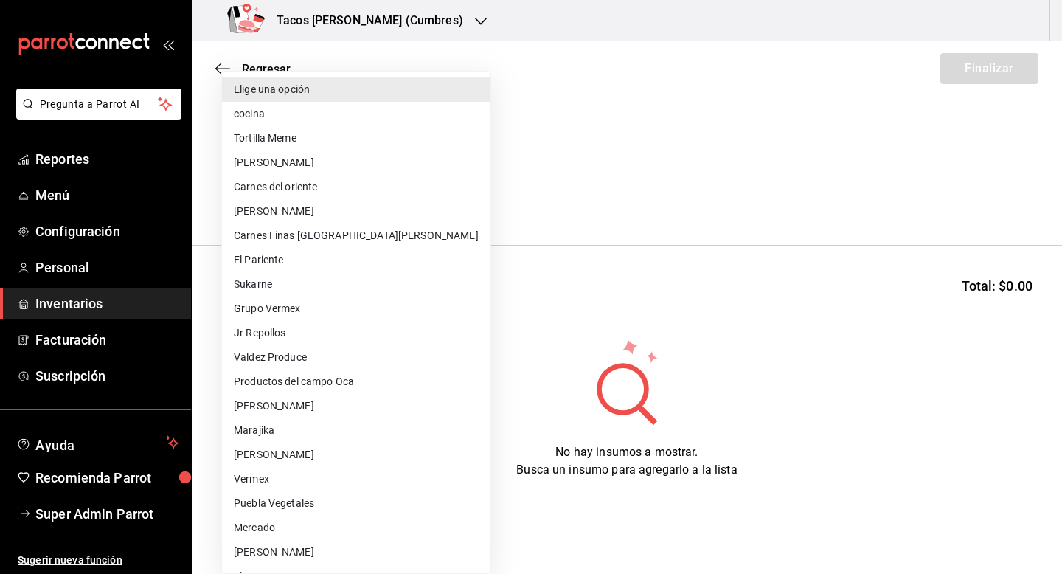
click at [321, 112] on li "cocina" at bounding box center [356, 114] width 268 height 24
type input "237c9a5b-4078-49eb-83ef-23bf52bd7acd"
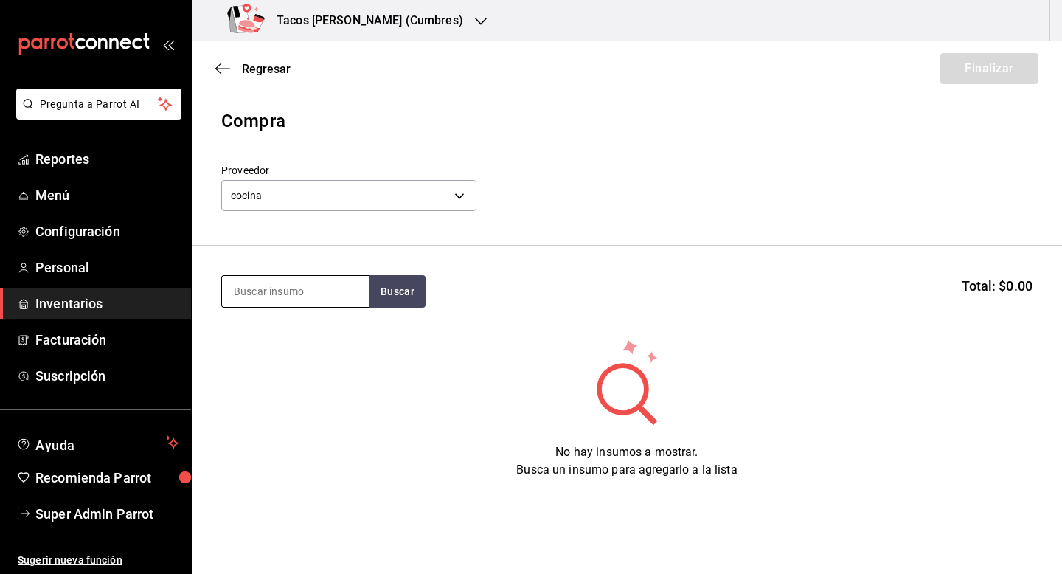
click at [277, 288] on input at bounding box center [296, 291] width 148 height 31
type input "taco"
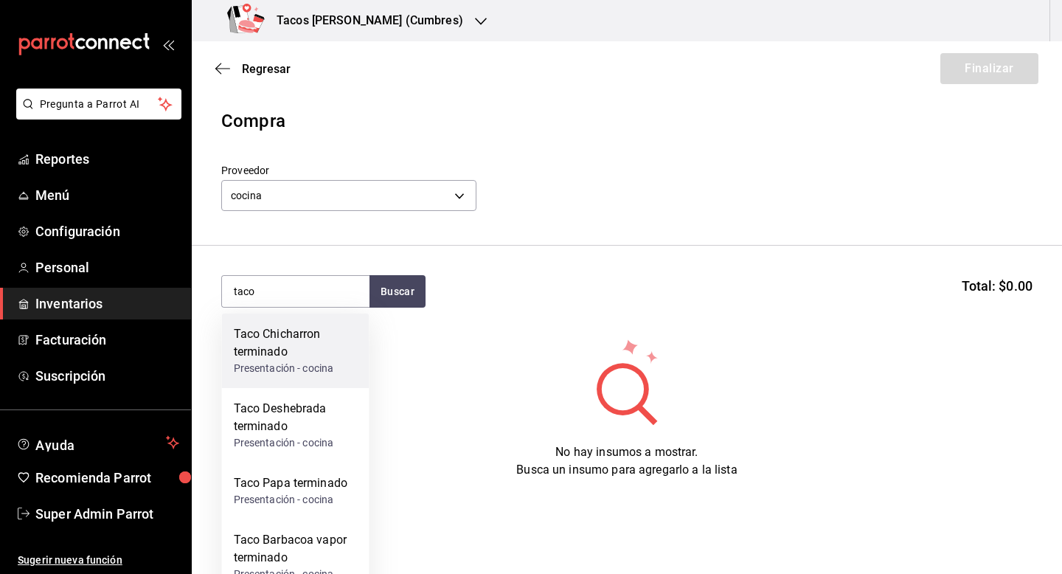
scroll to position [23, 0]
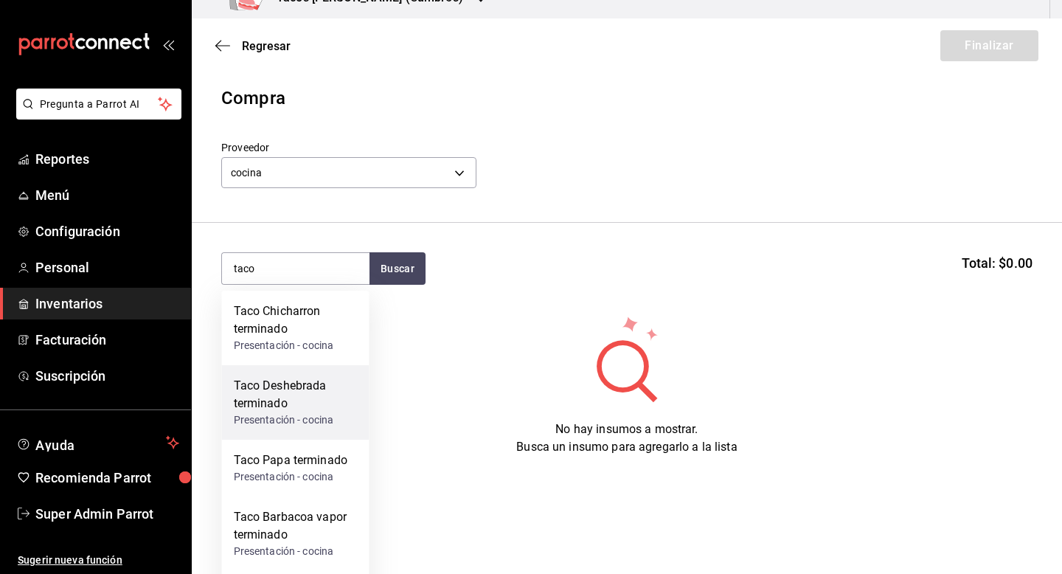
click at [288, 396] on div "Taco Deshebrada terminado" at bounding box center [296, 394] width 124 height 35
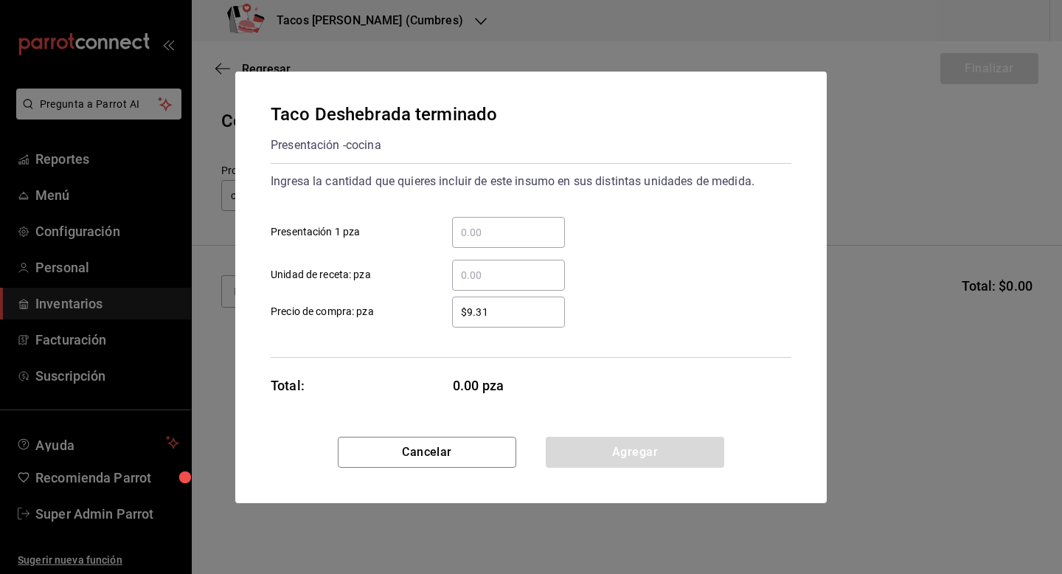
click at [504, 218] on div "​" at bounding box center [508, 232] width 113 height 31
click at [504, 223] on input "​ Presentación 1 pza" at bounding box center [508, 232] width 113 height 18
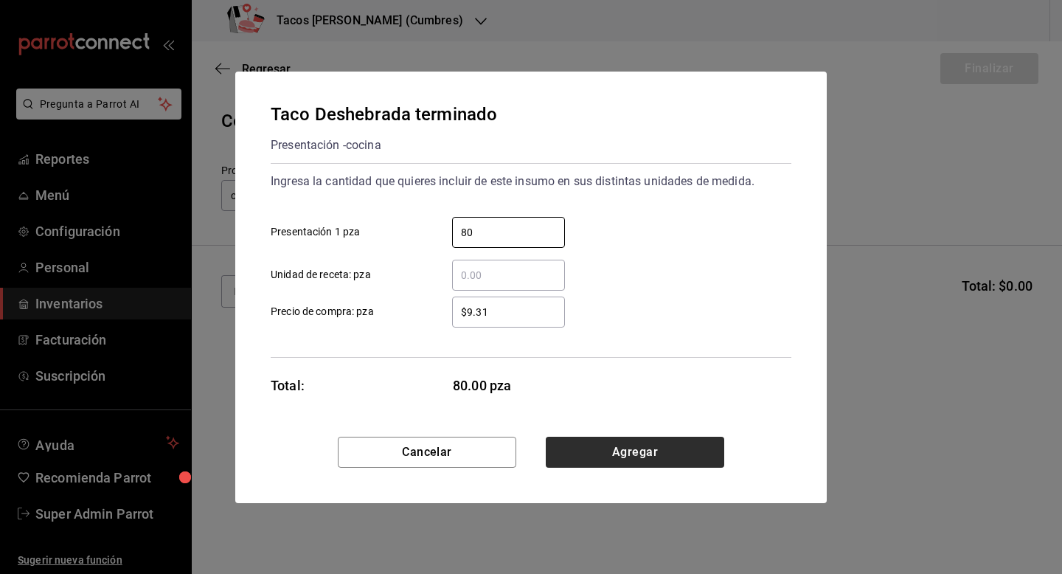
type input "80"
click at [592, 452] on button "Agregar" at bounding box center [635, 452] width 178 height 31
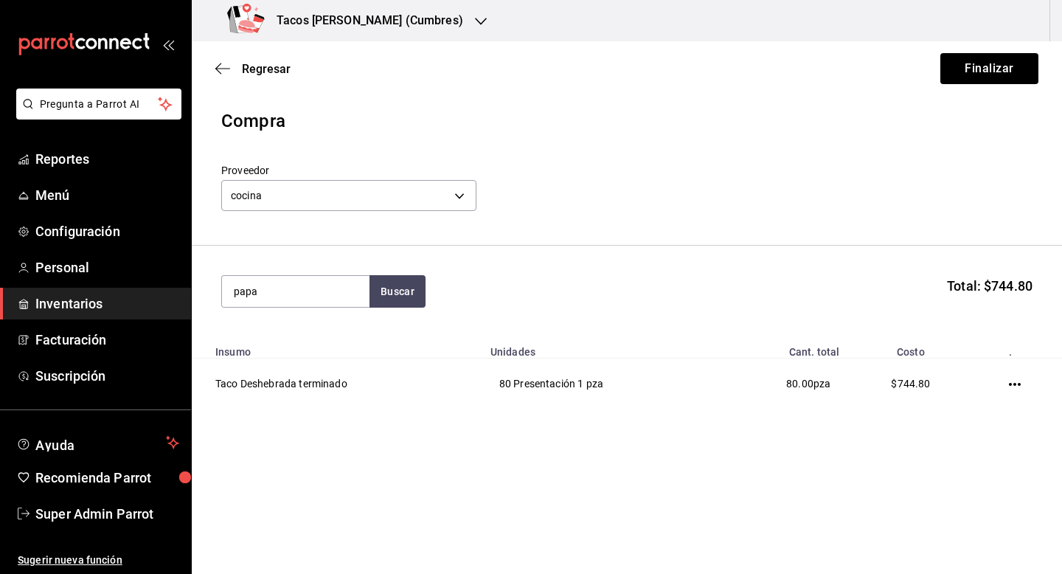
type input "papa"
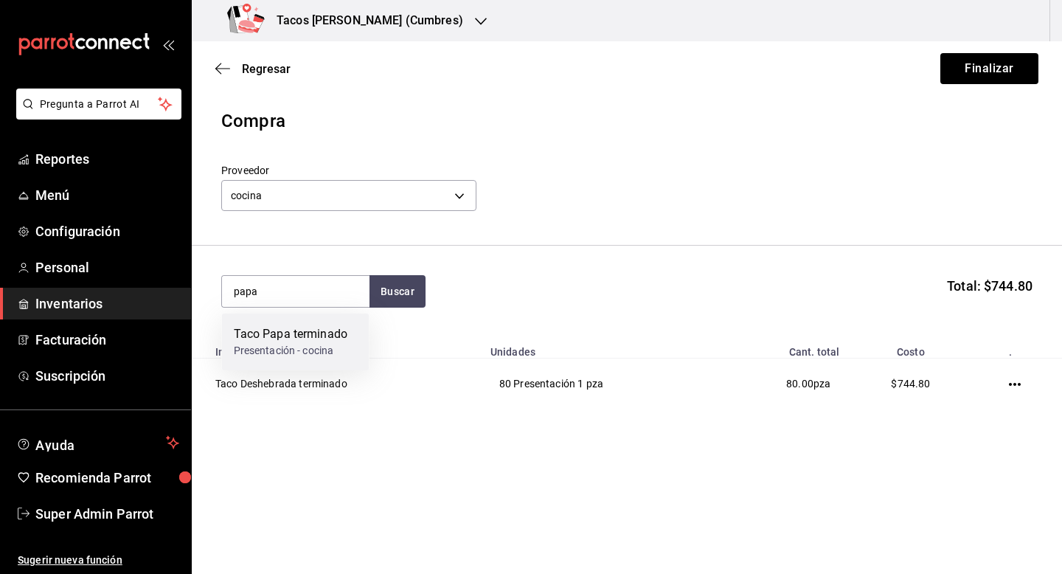
click at [274, 333] on div "Taco Papa terminado" at bounding box center [291, 334] width 114 height 18
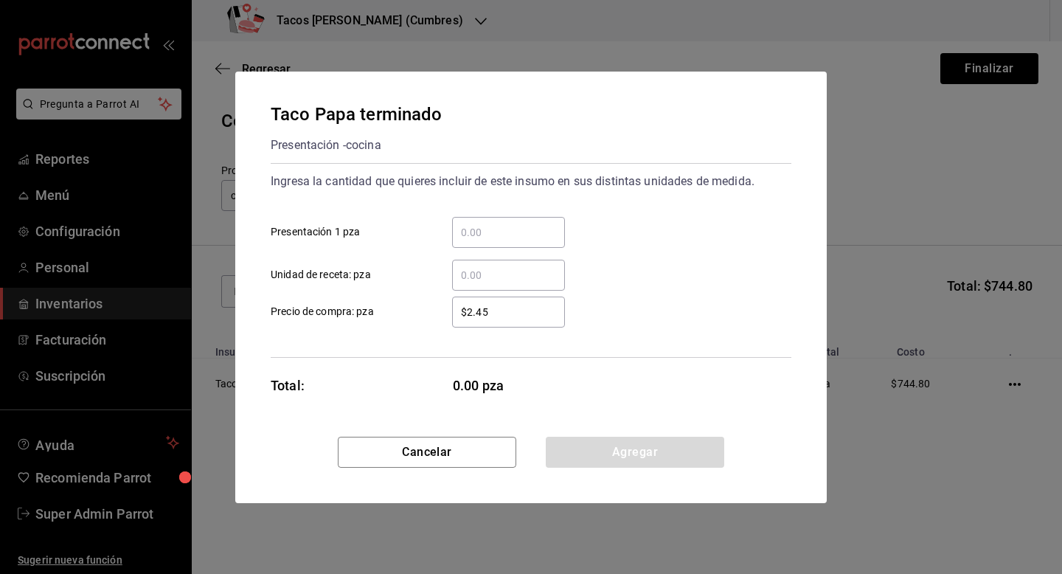
click at [462, 229] on input "​ Presentación 1 pza" at bounding box center [508, 232] width 113 height 18
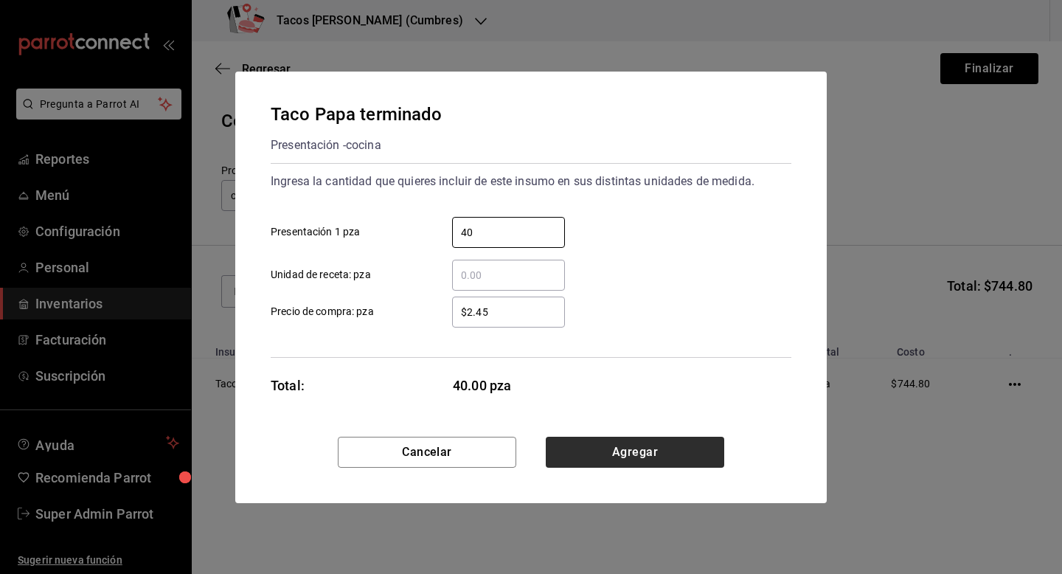
type input "40"
click at [589, 453] on button "Agregar" at bounding box center [635, 452] width 178 height 31
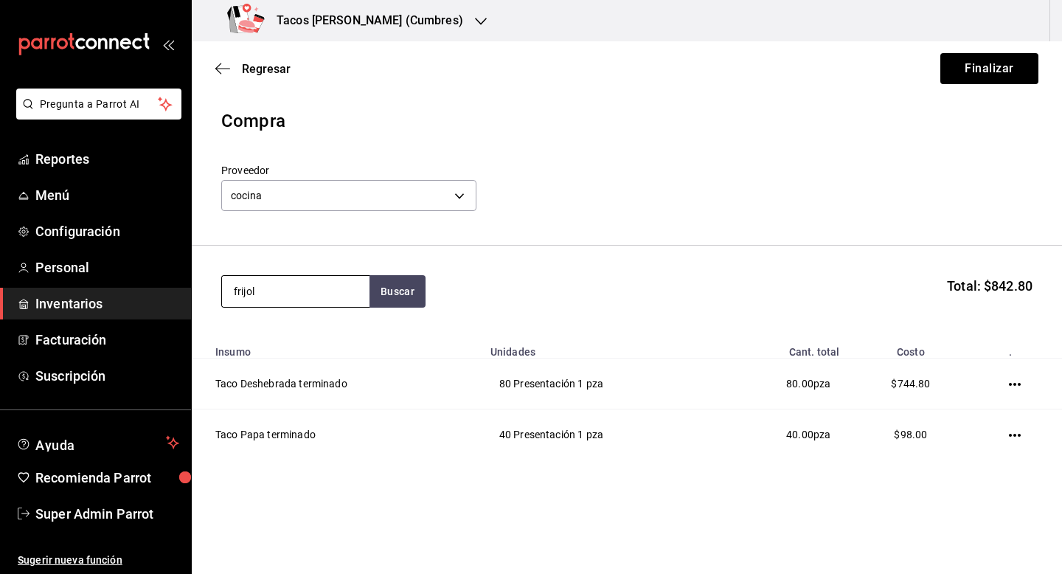
type input "frijol"
click at [309, 341] on div "Taco Frijol terminado" at bounding box center [290, 334] width 113 height 18
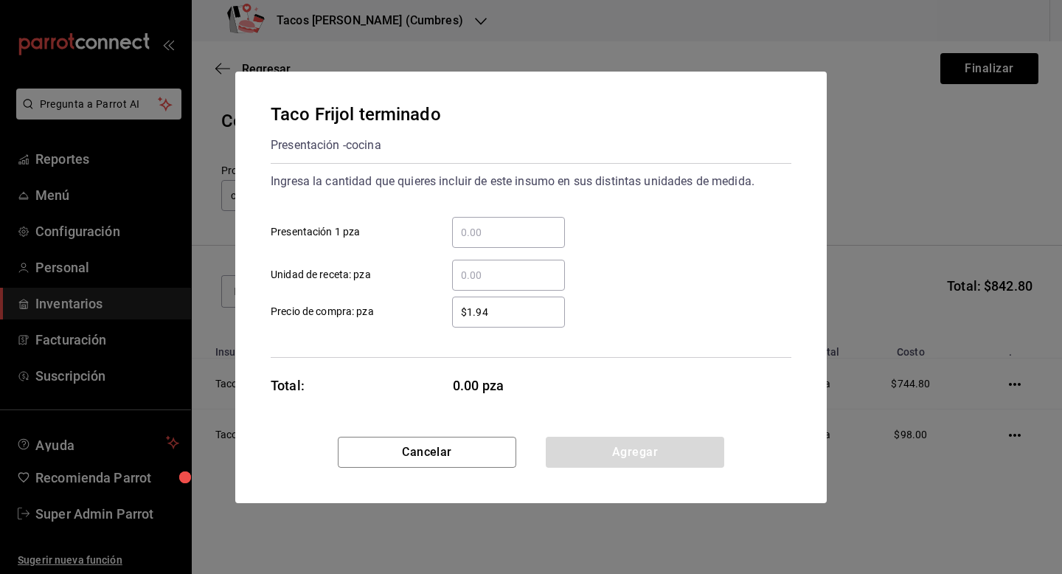
click at [473, 232] on input "​ Presentación 1 pza" at bounding box center [508, 232] width 113 height 18
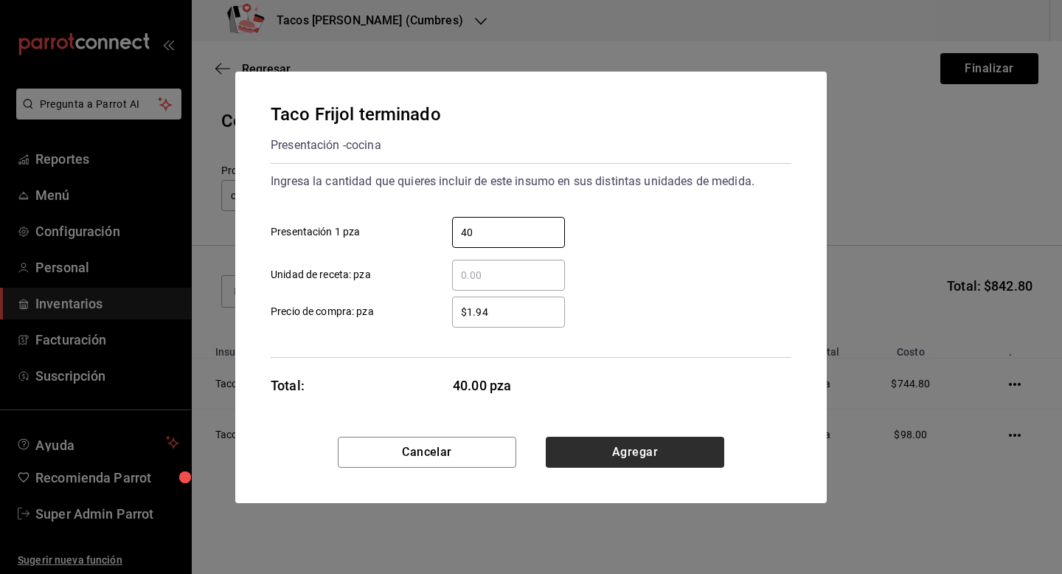
type input "40"
click at [617, 453] on button "Agregar" at bounding box center [635, 452] width 178 height 31
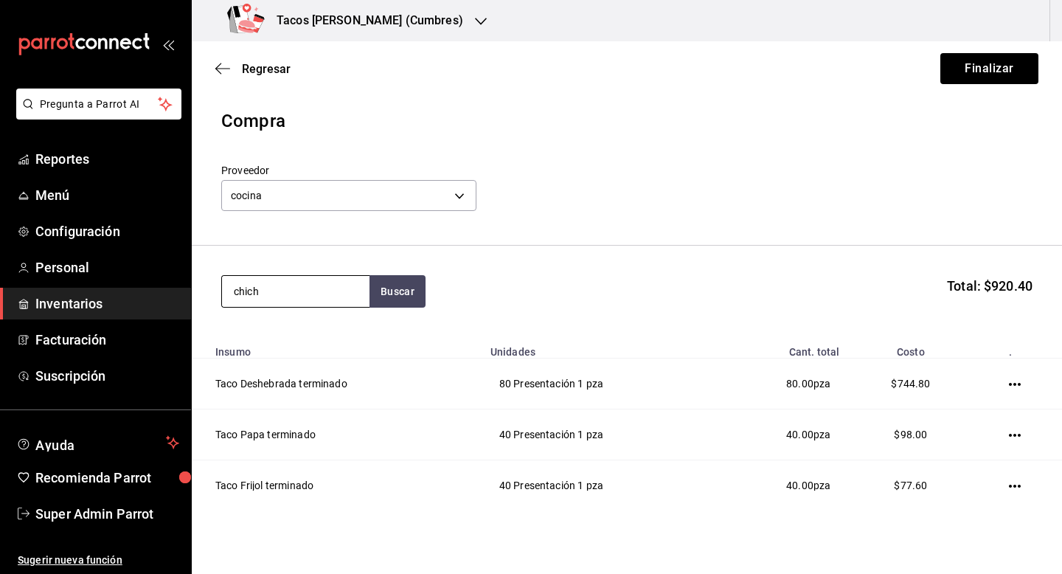
type input "chich"
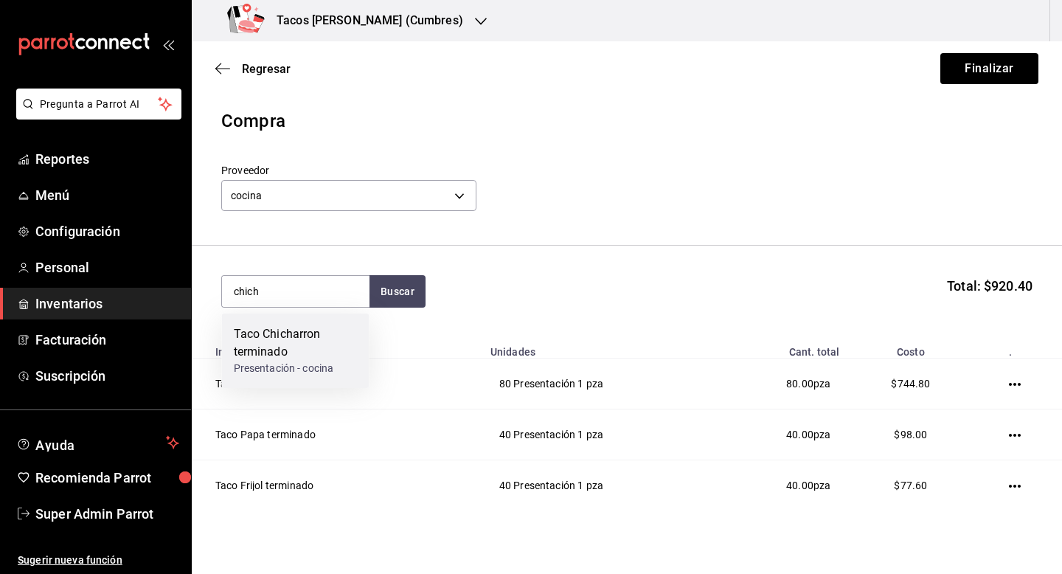
click at [263, 342] on div "Taco Chicharron terminado" at bounding box center [296, 342] width 124 height 35
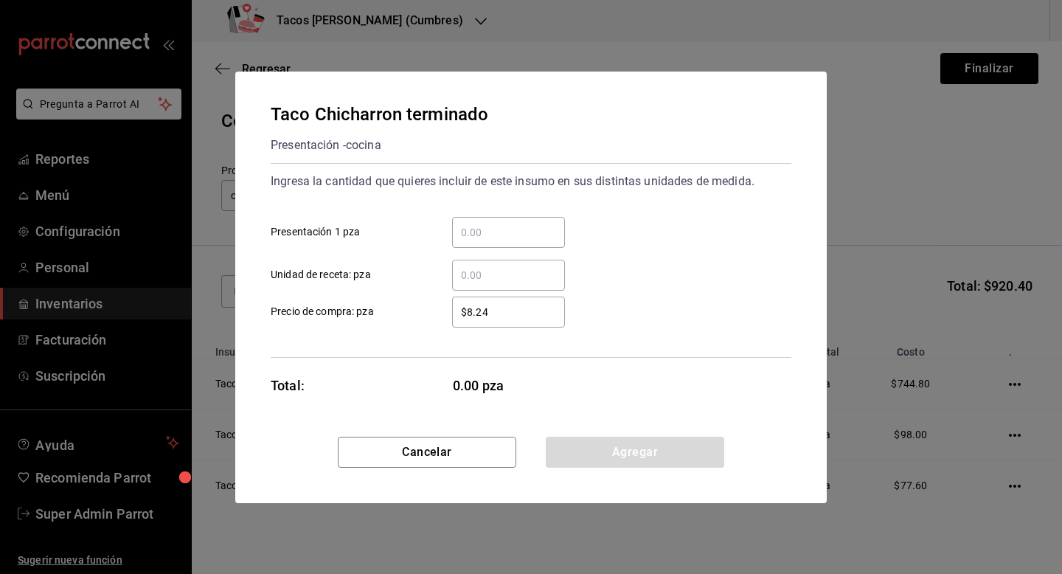
click at [515, 223] on input "​ Presentación 1 pza" at bounding box center [508, 232] width 113 height 18
type input "50"
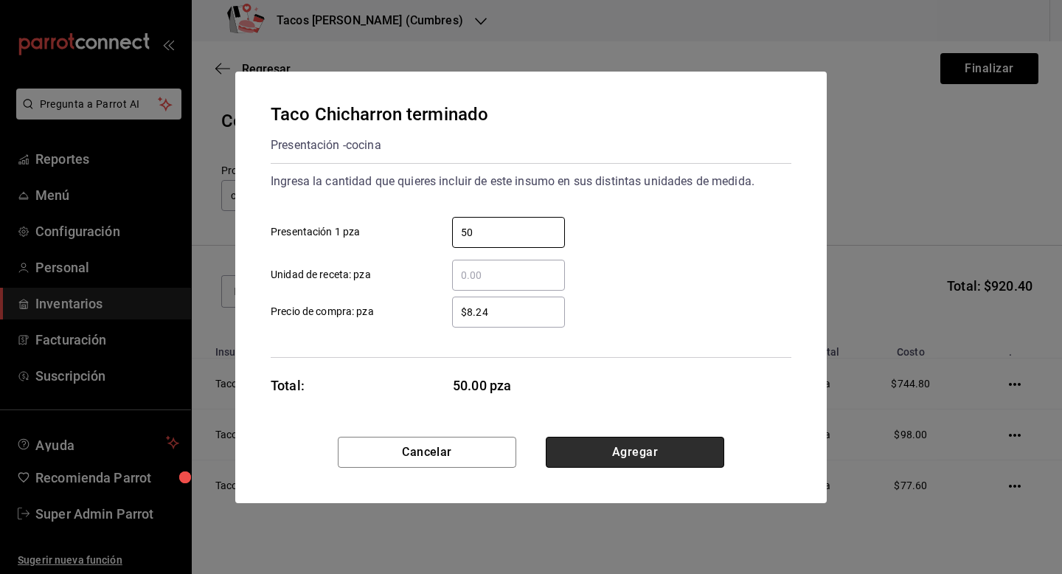
click at [603, 451] on button "Agregar" at bounding box center [635, 452] width 178 height 31
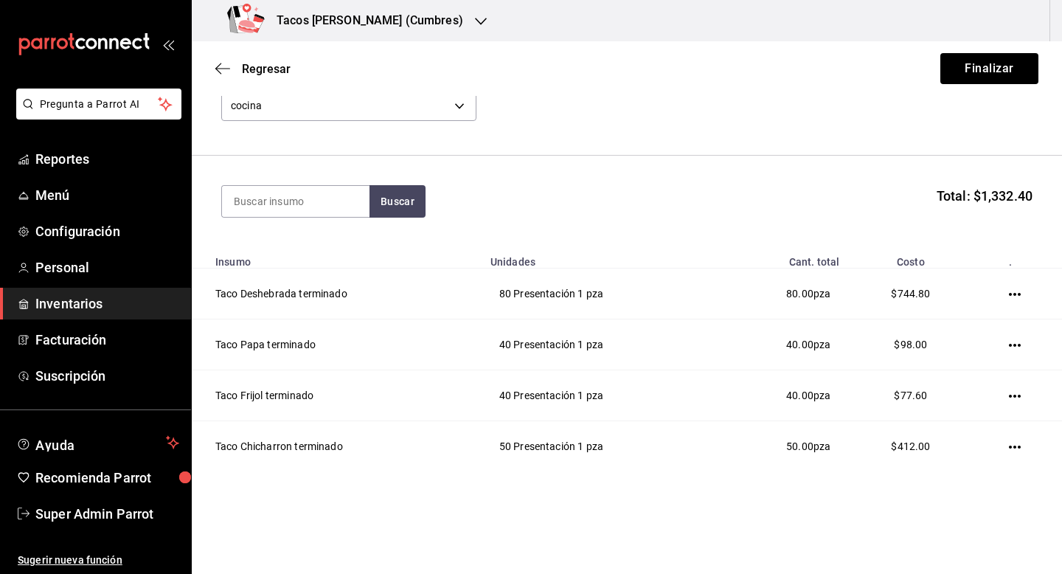
scroll to position [86, 0]
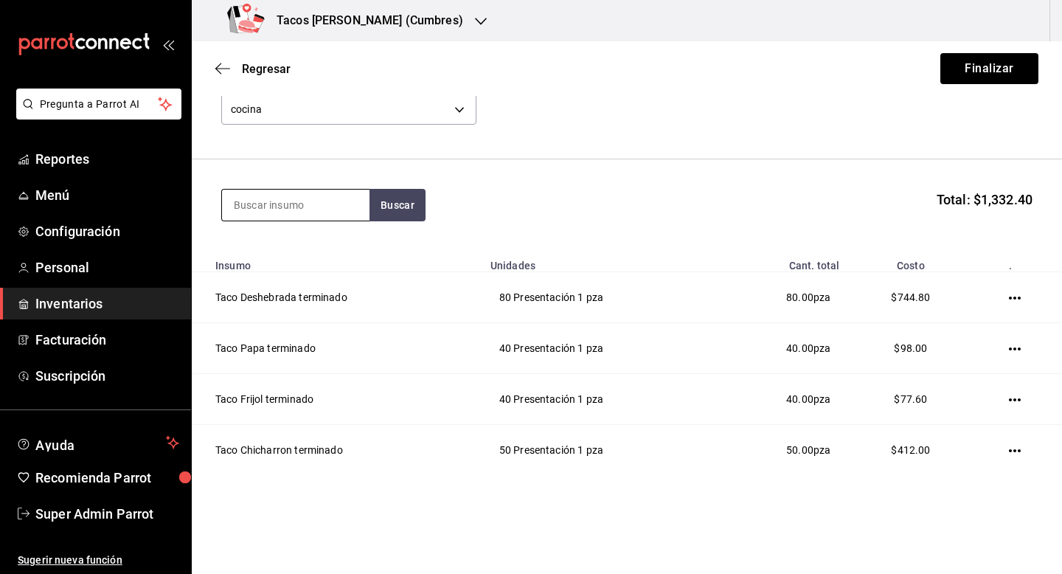
click at [338, 218] on input at bounding box center [296, 205] width 148 height 31
type input "barb"
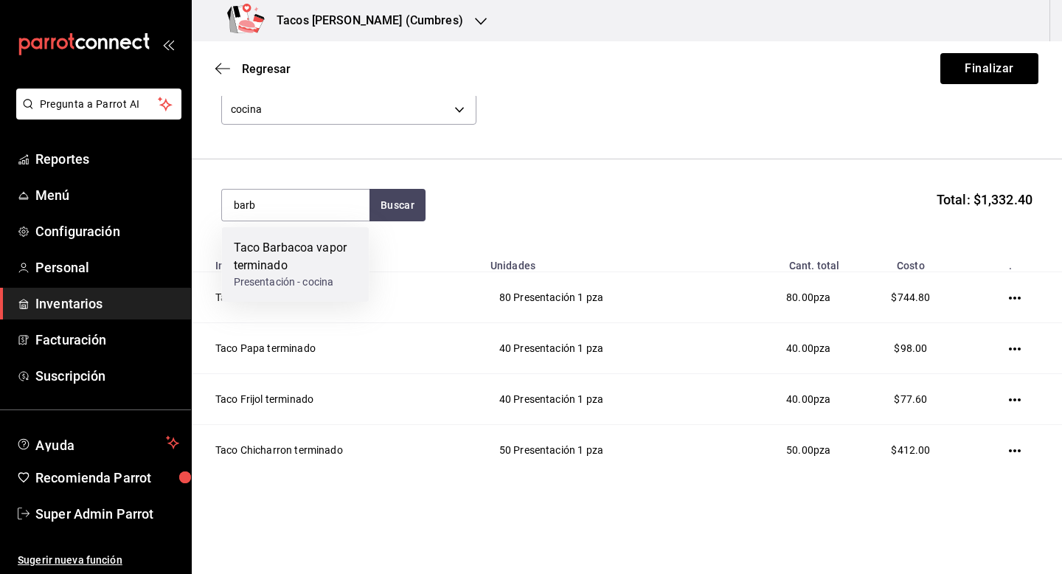
click at [305, 263] on div "Taco Barbacoa vapor terminado" at bounding box center [296, 256] width 124 height 35
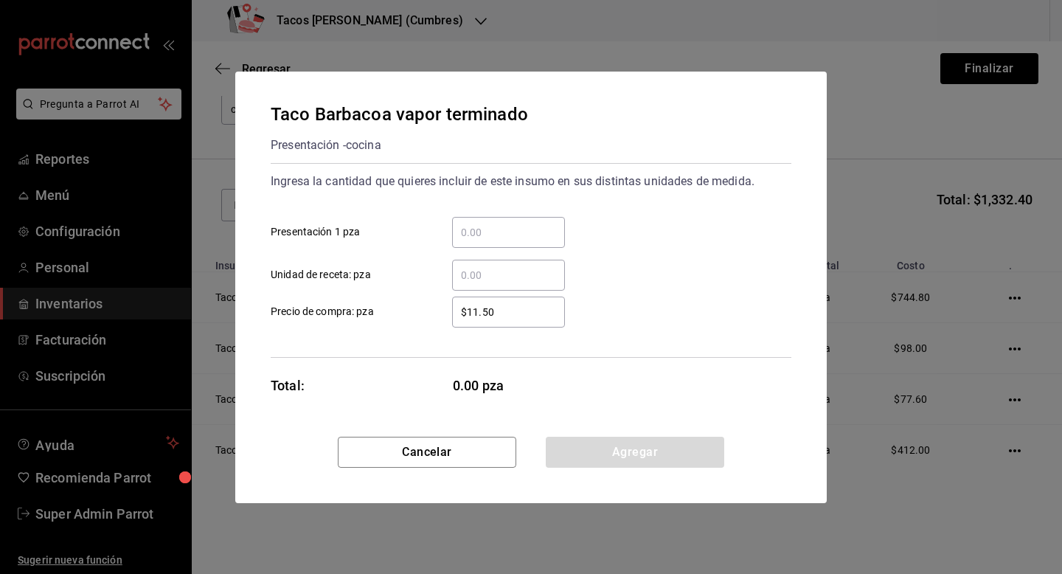
click at [510, 238] on input "​ Presentación 1 pza" at bounding box center [508, 232] width 113 height 18
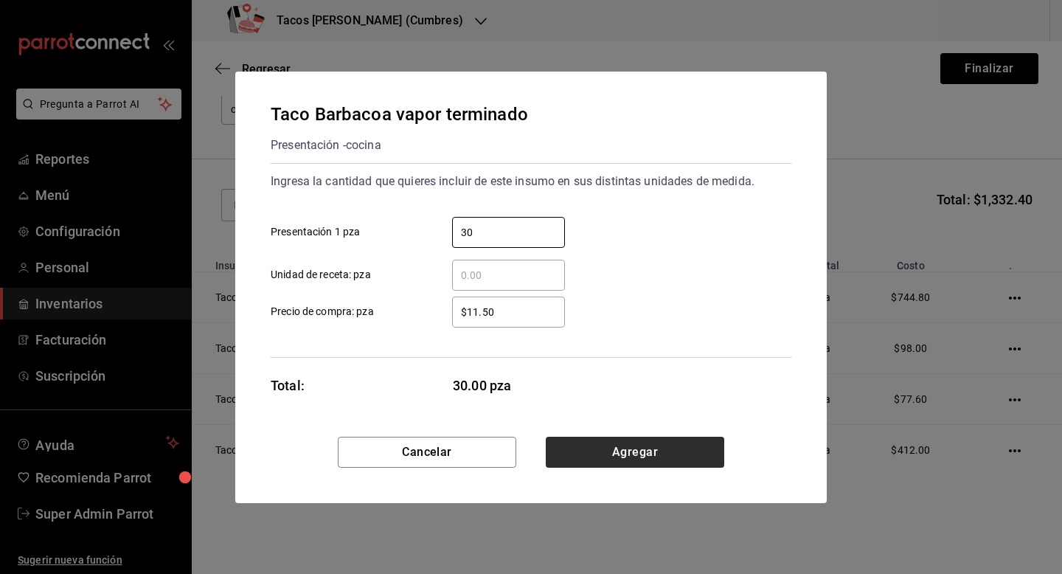
type input "30"
click at [604, 459] on button "Agregar" at bounding box center [635, 452] width 178 height 31
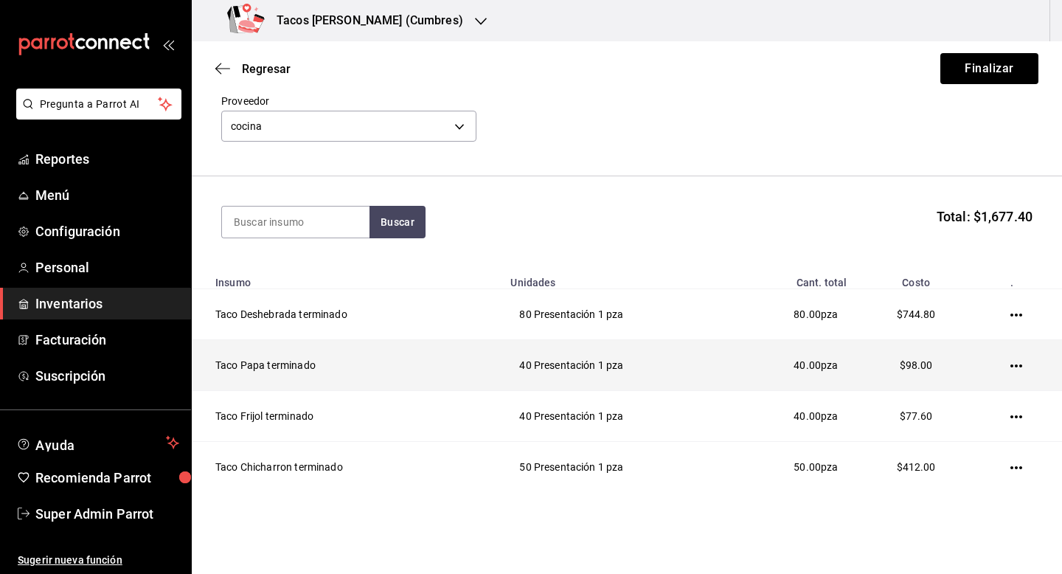
scroll to position [0, 0]
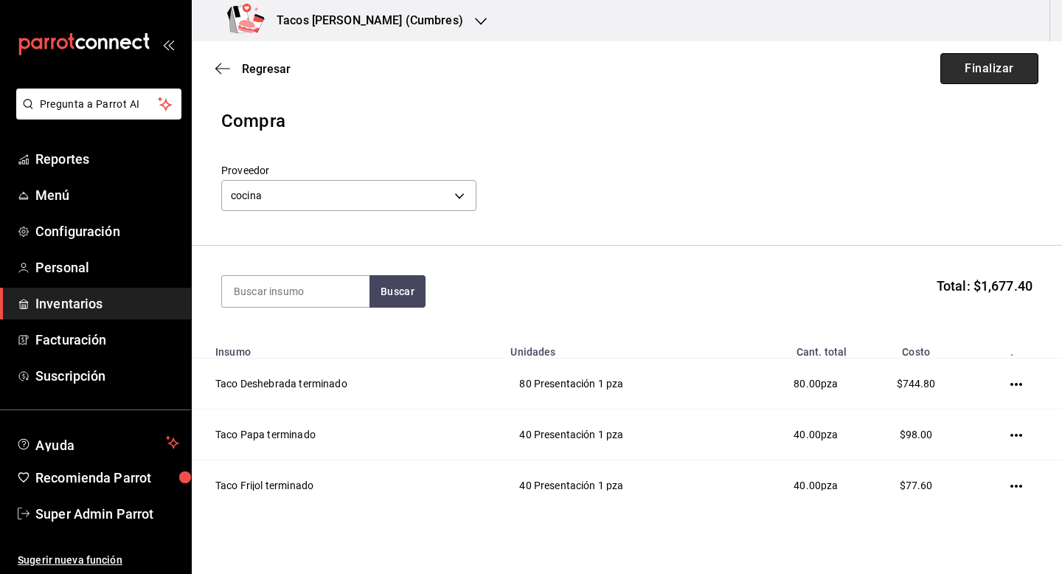
click at [984, 64] on button "Finalizar" at bounding box center [989, 68] width 98 height 31
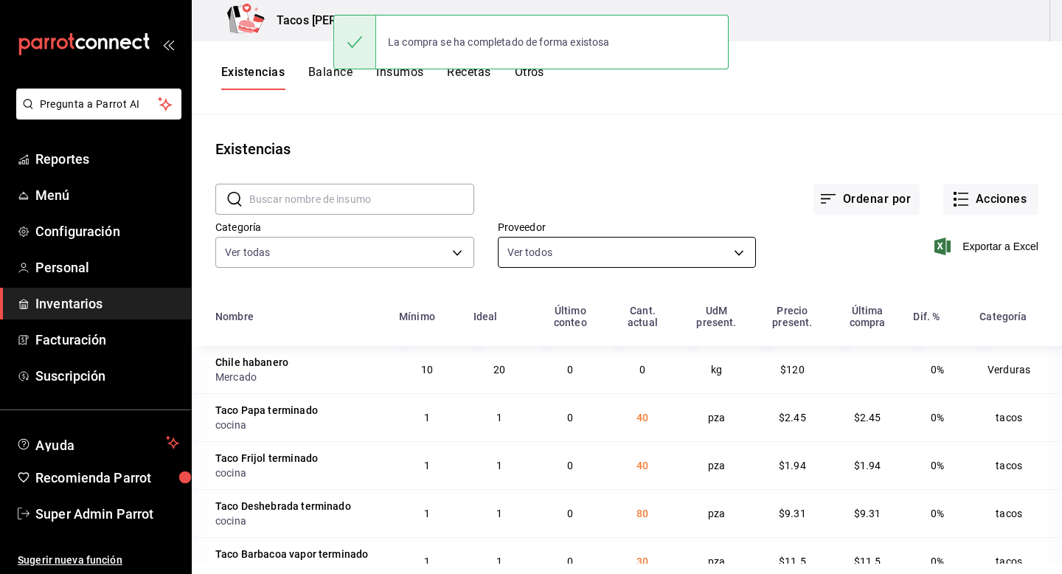
scroll to position [1, 0]
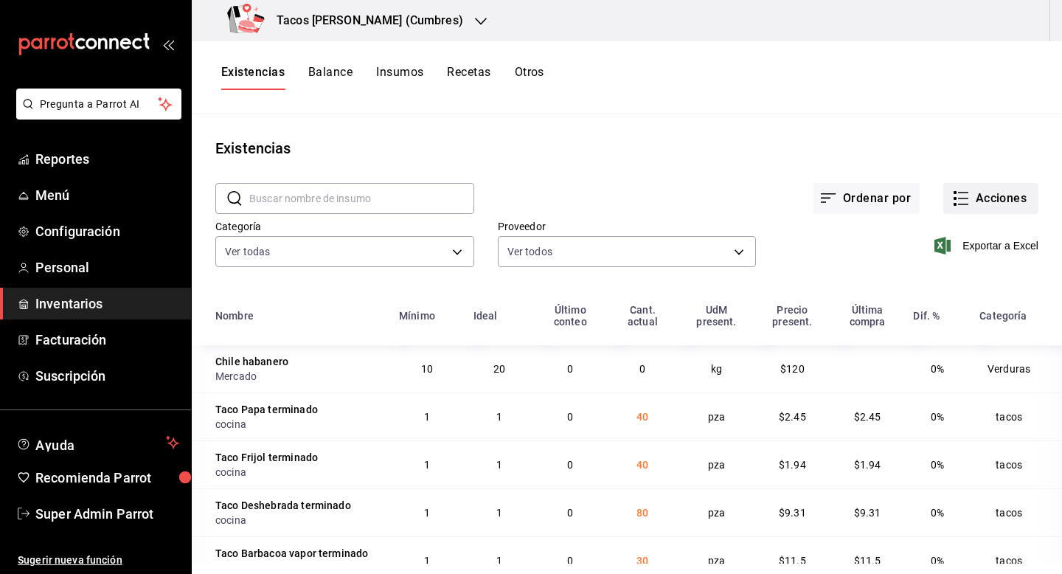
click at [962, 197] on icon "button" at bounding box center [961, 199] width 18 height 18
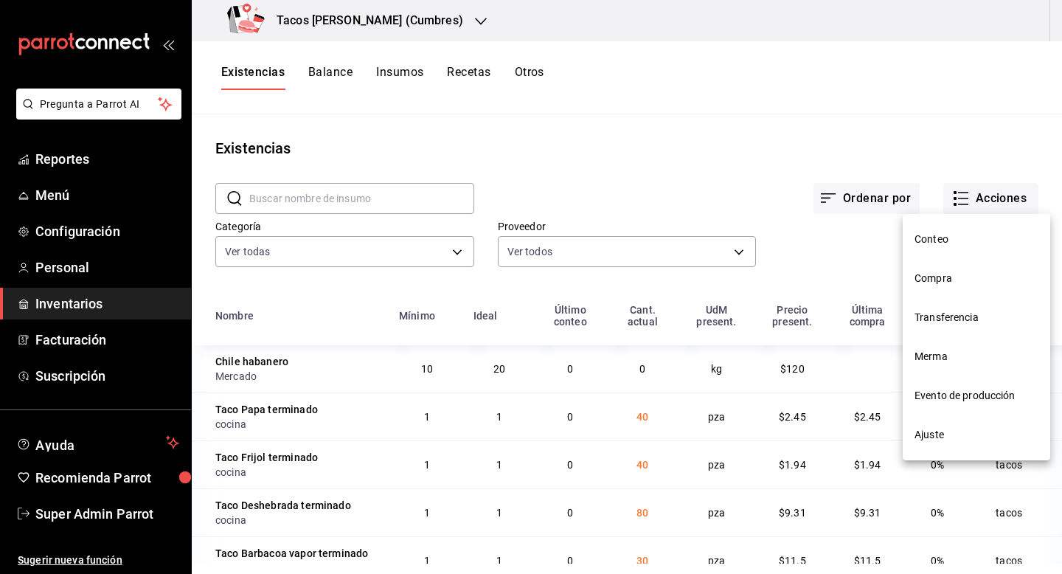
click at [955, 223] on li "Conteo" at bounding box center [977, 239] width 148 height 39
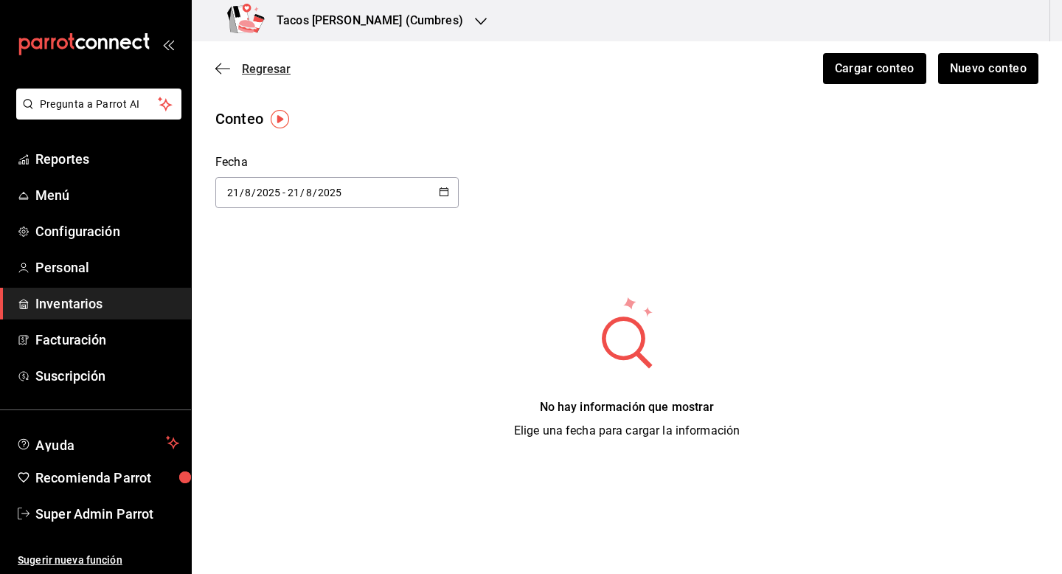
click at [282, 72] on span "Regresar" at bounding box center [266, 69] width 49 height 14
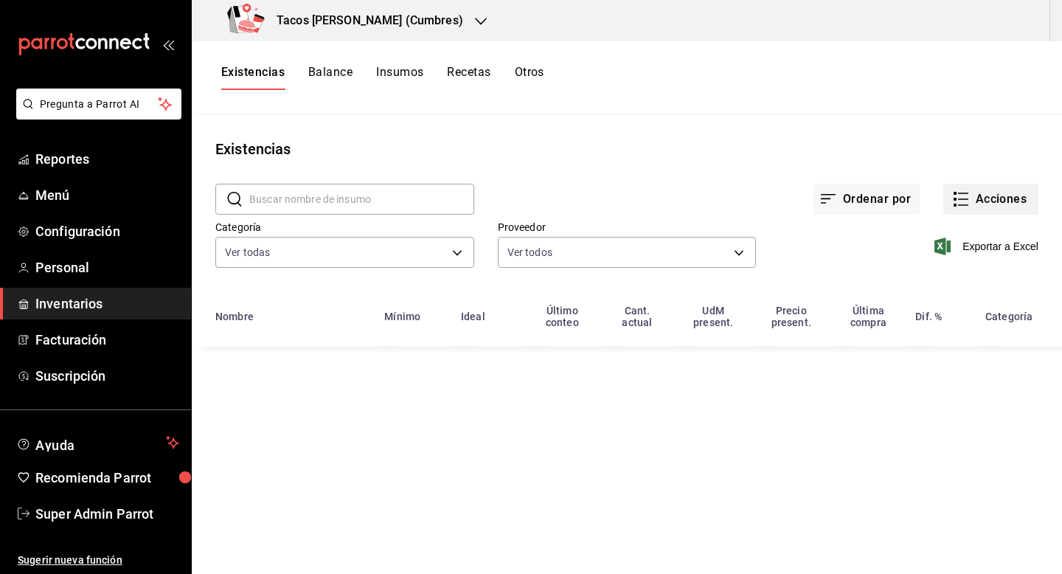
click at [968, 199] on icon "button" at bounding box center [961, 199] width 18 height 18
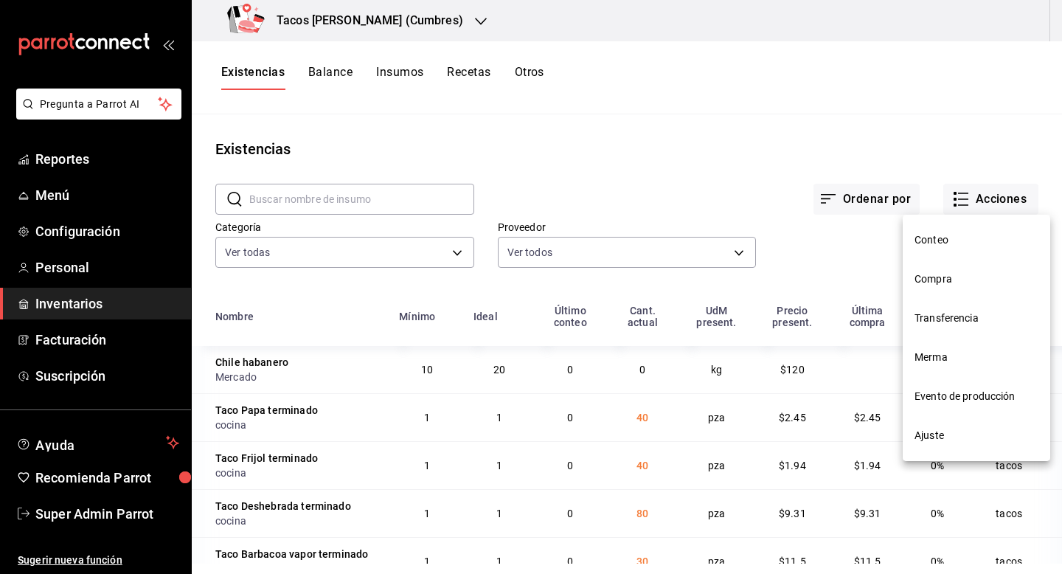
click at [957, 280] on span "Compra" at bounding box center [977, 278] width 124 height 15
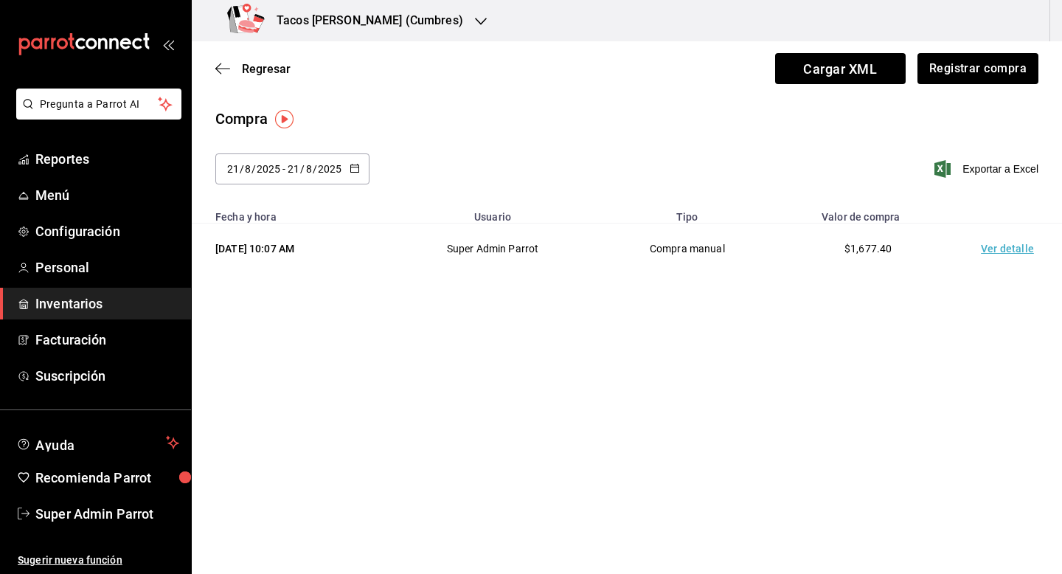
click at [996, 247] on td "Ver detalle" at bounding box center [1010, 248] width 103 height 51
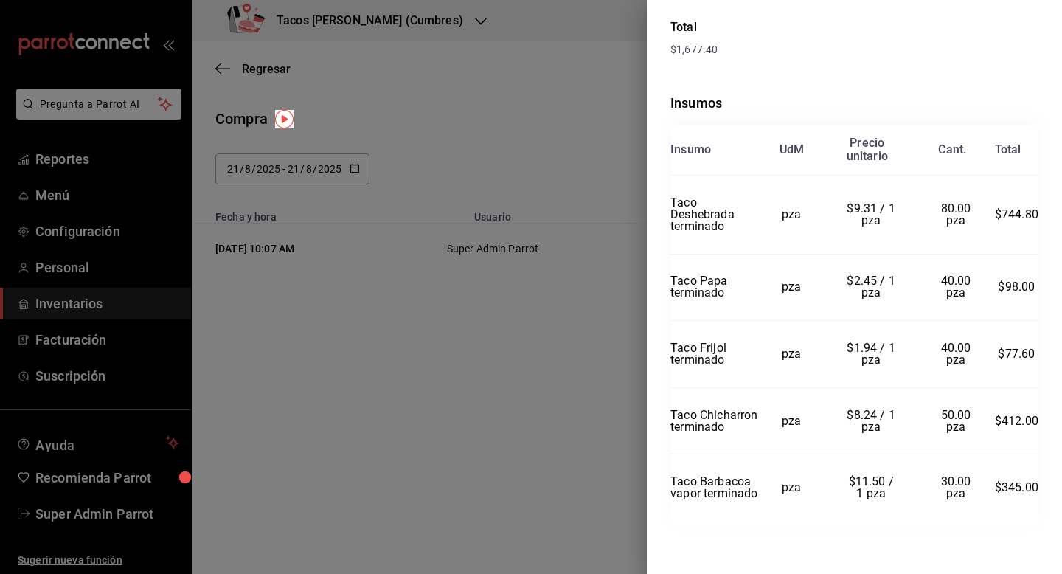
scroll to position [279, 0]
click at [589, 260] on div at bounding box center [531, 287] width 1062 height 574
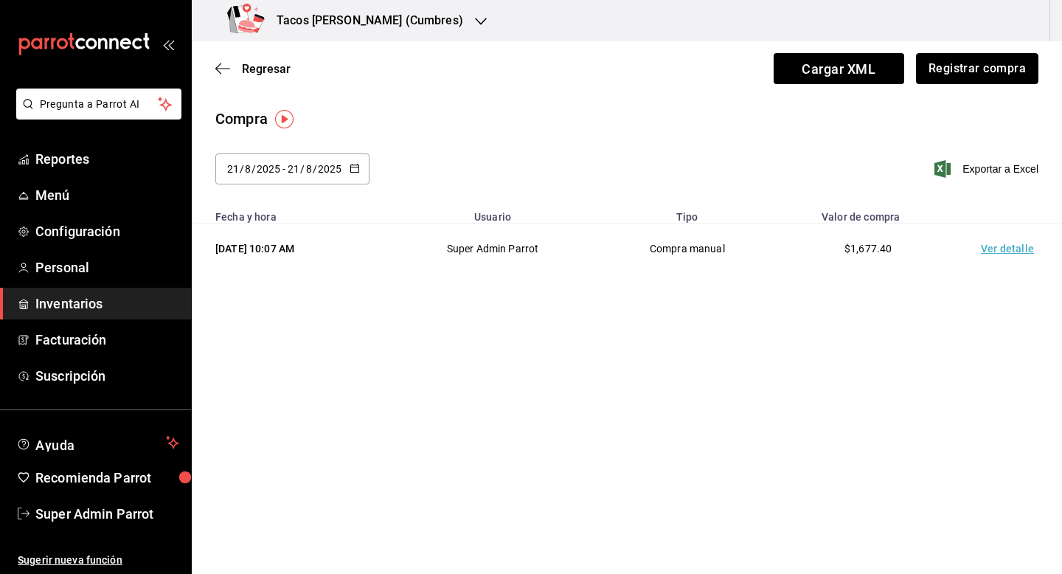
drag, startPoint x: 977, startPoint y: 72, endPoint x: 783, endPoint y: 136, distance: 205.0
click at [783, 136] on main "Regresar Cargar XML Registrar compra Compra 2025-08-21 21 / 8 / 2025 - 2025-08-…" at bounding box center [627, 169] width 870 height 256
click at [947, 77] on button "Registrar compra" at bounding box center [977, 68] width 122 height 31
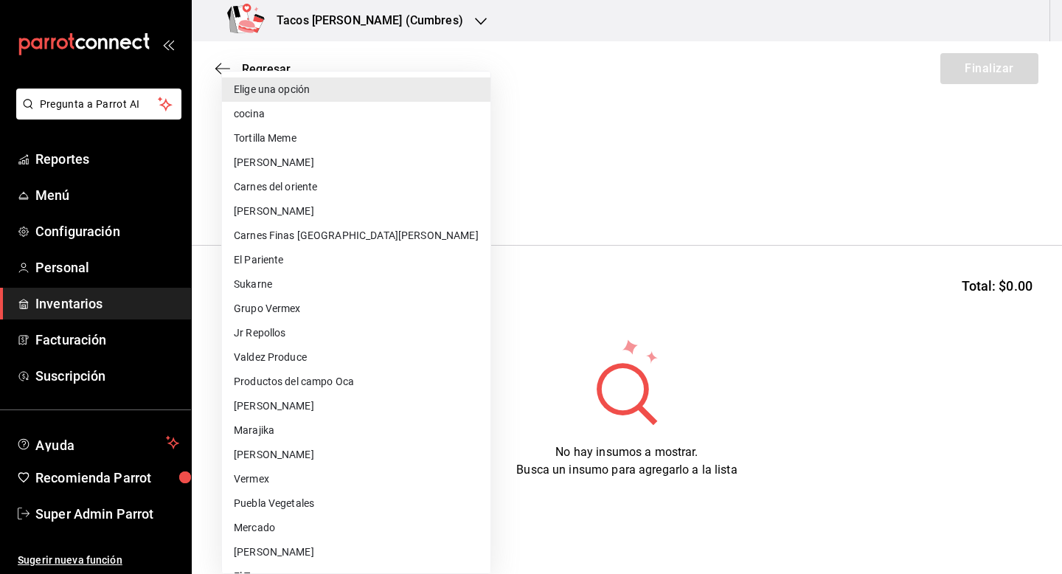
click at [378, 202] on body "Pregunta a Parrot AI Reportes Menú Configuración Personal Inventarios Facturaci…" at bounding box center [531, 245] width 1062 height 490
click at [339, 122] on li "cocina" at bounding box center [356, 114] width 268 height 24
type input "237c9a5b-4078-49eb-83ef-23bf52bd7acd"
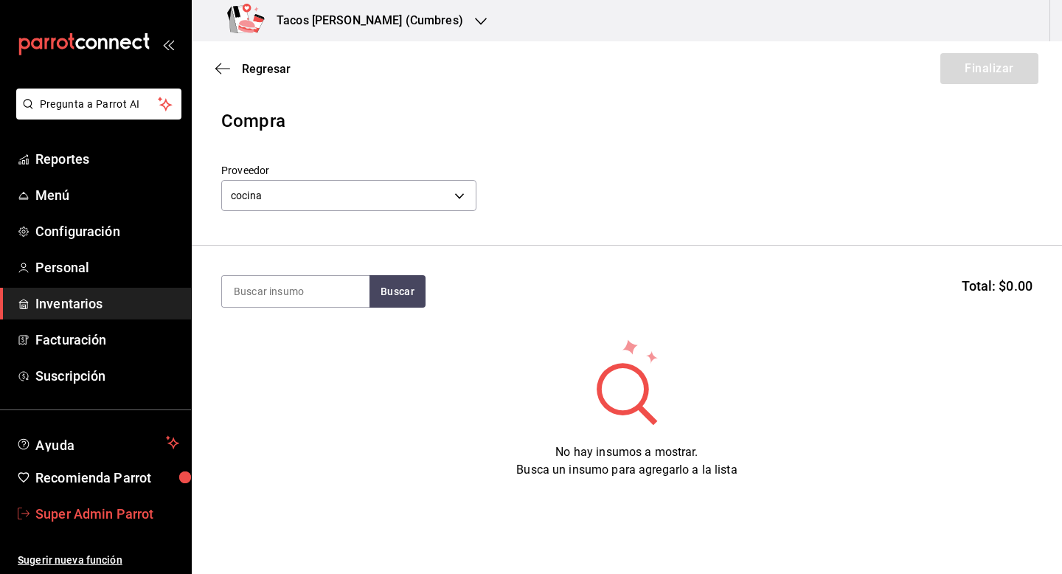
click at [62, 518] on span "Super Admin Parrot" at bounding box center [107, 514] width 144 height 20
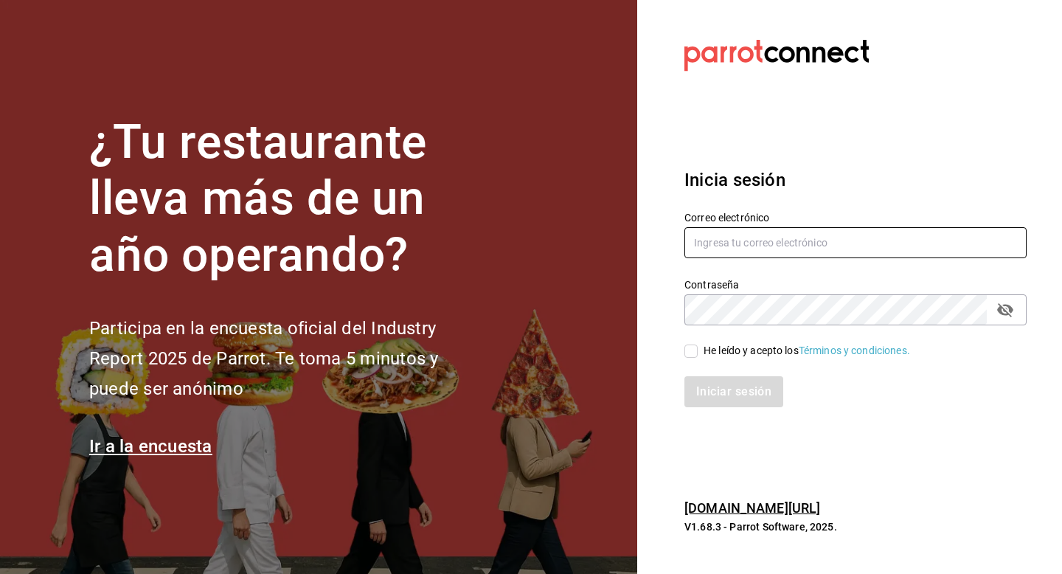
click at [723, 245] on input "text" at bounding box center [855, 242] width 342 height 31
type input "multiuser@ceballos.com"
click at [695, 349] on input "He leído y acepto los Términos y condiciones." at bounding box center [690, 350] width 13 height 13
checkbox input "true"
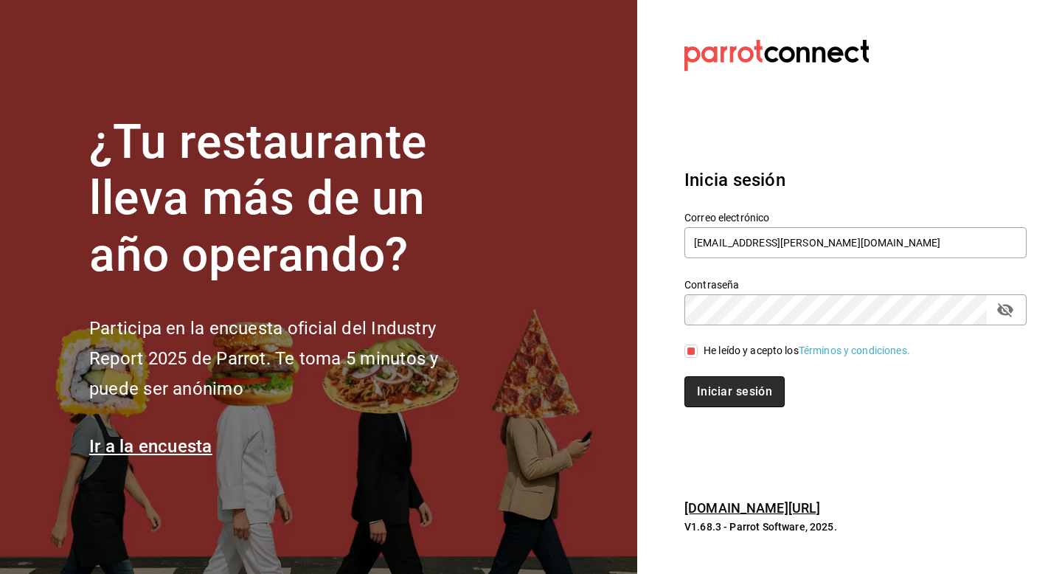
click at [699, 389] on button "Iniciar sesión" at bounding box center [734, 391] width 100 height 31
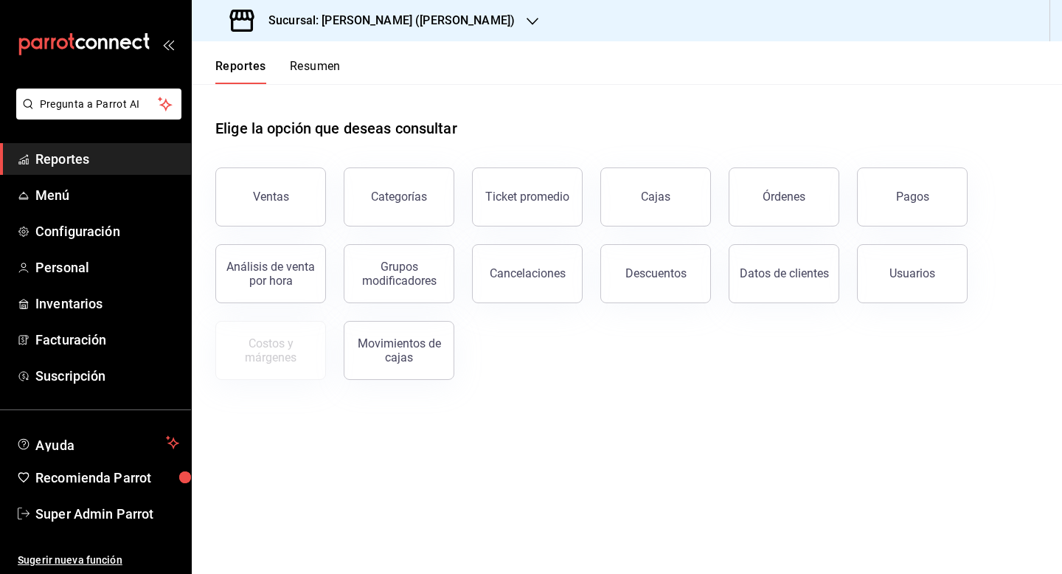
click at [334, 26] on h3 "Sucursal: [PERSON_NAME] ([PERSON_NAME])" at bounding box center [386, 21] width 258 height 18
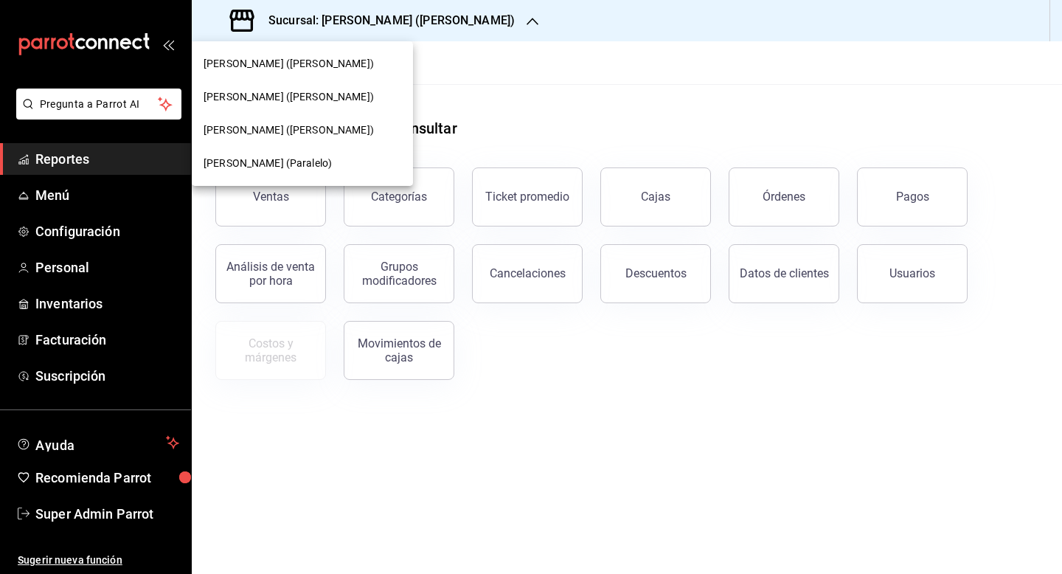
click at [291, 122] on span "[PERSON_NAME] ([PERSON_NAME])" at bounding box center [289, 129] width 170 height 15
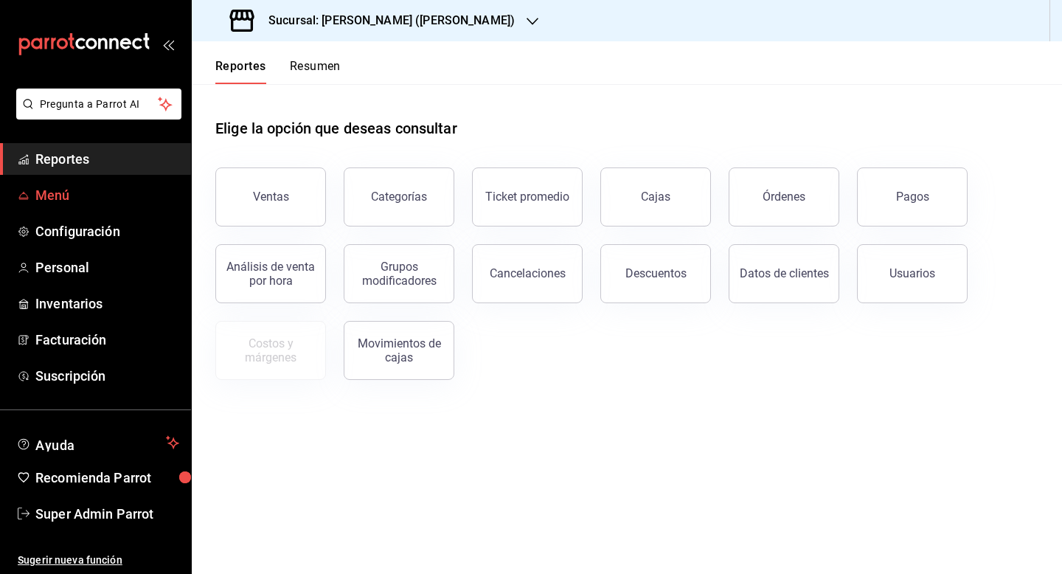
click at [63, 201] on span "Menú" at bounding box center [107, 195] width 144 height 20
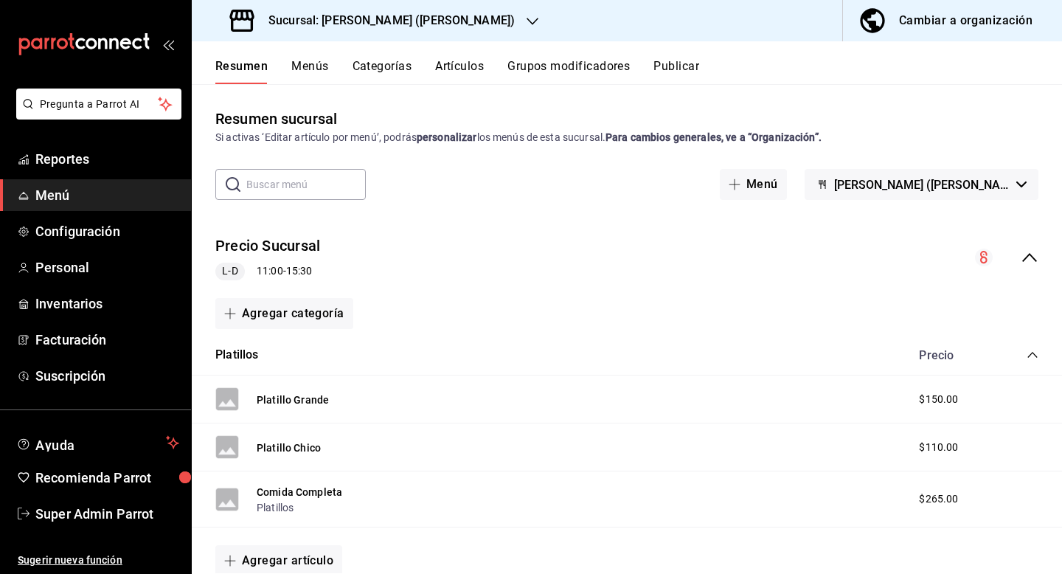
click at [1032, 267] on div "Precio Sucursal L-D 11:00 - 15:30" at bounding box center [627, 257] width 870 height 69
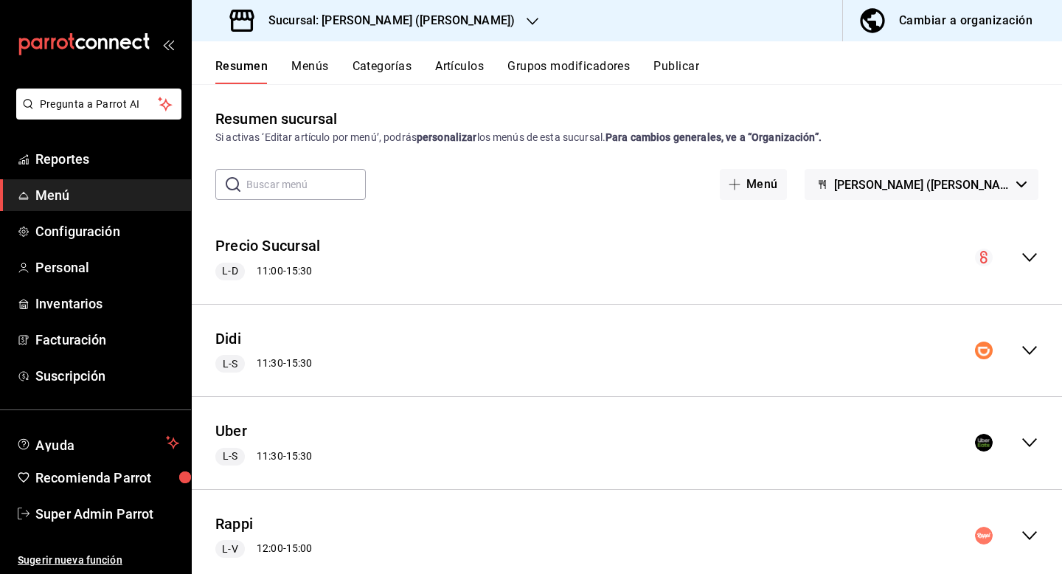
scroll to position [38, 0]
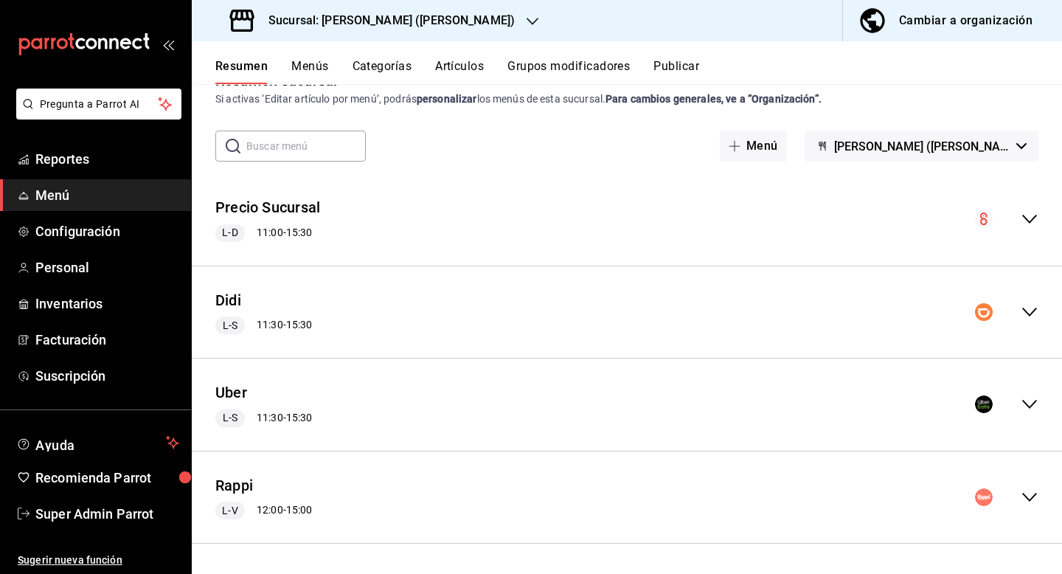
click at [1024, 402] on icon "collapse-menu-row" at bounding box center [1029, 404] width 15 height 9
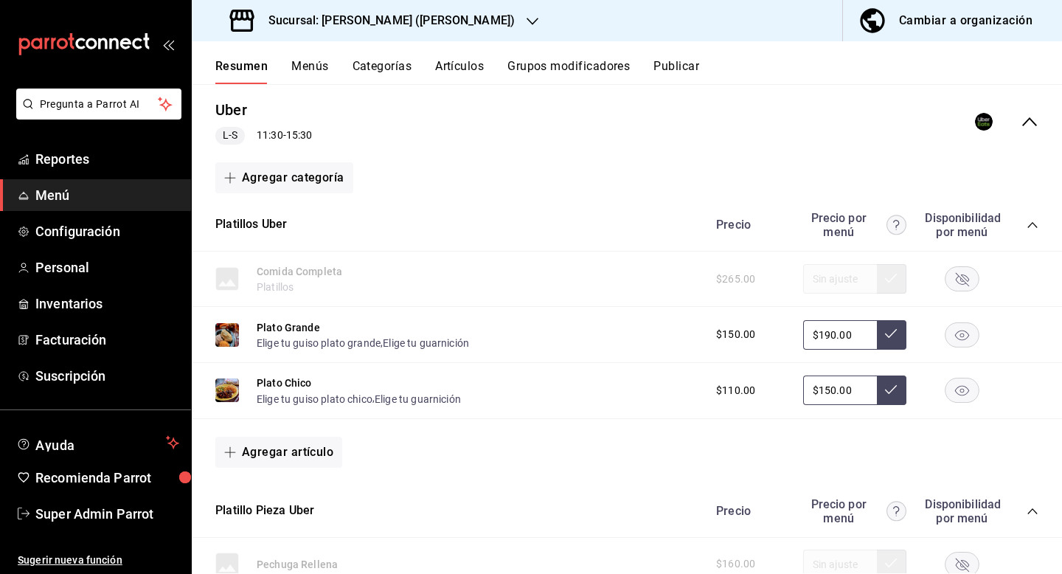
scroll to position [333, 0]
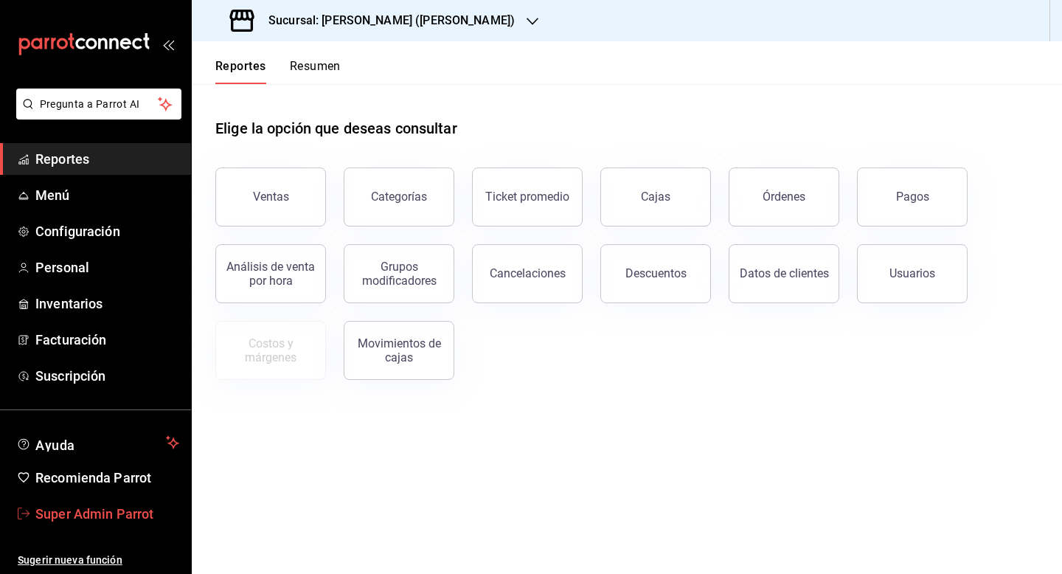
click at [122, 521] on span "Super Admin Parrot" at bounding box center [107, 514] width 144 height 20
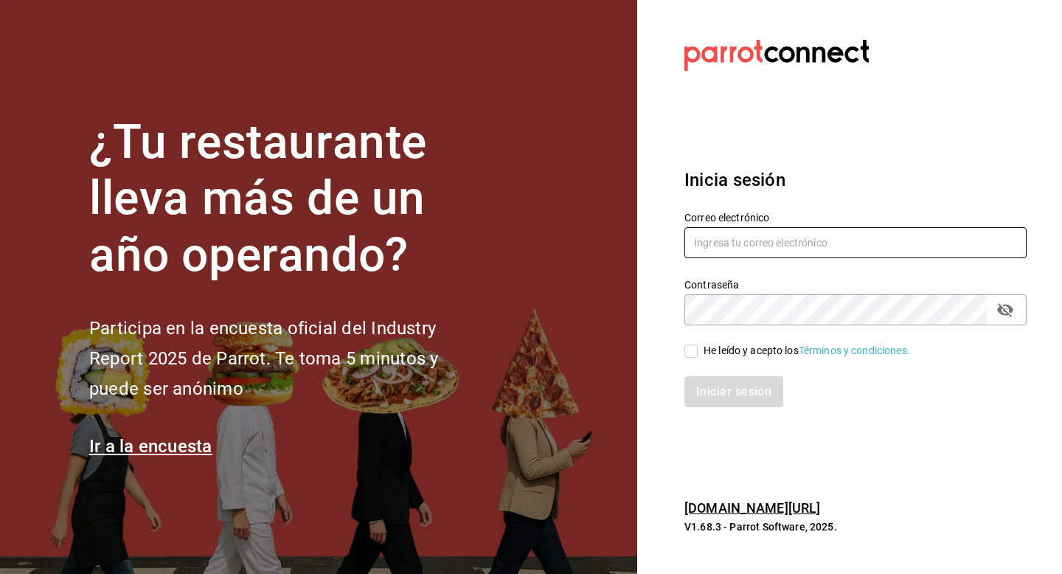
click at [760, 242] on input "text" at bounding box center [855, 242] width 342 height 31
type input "[EMAIL_ADDRESS][DOMAIN_NAME]"
click at [704, 348] on div "He leído y acepto los Términos y condiciones." at bounding box center [807, 350] width 207 height 15
click at [698, 348] on input "He leído y acepto los Términos y condiciones." at bounding box center [690, 350] width 13 height 13
checkbox input "true"
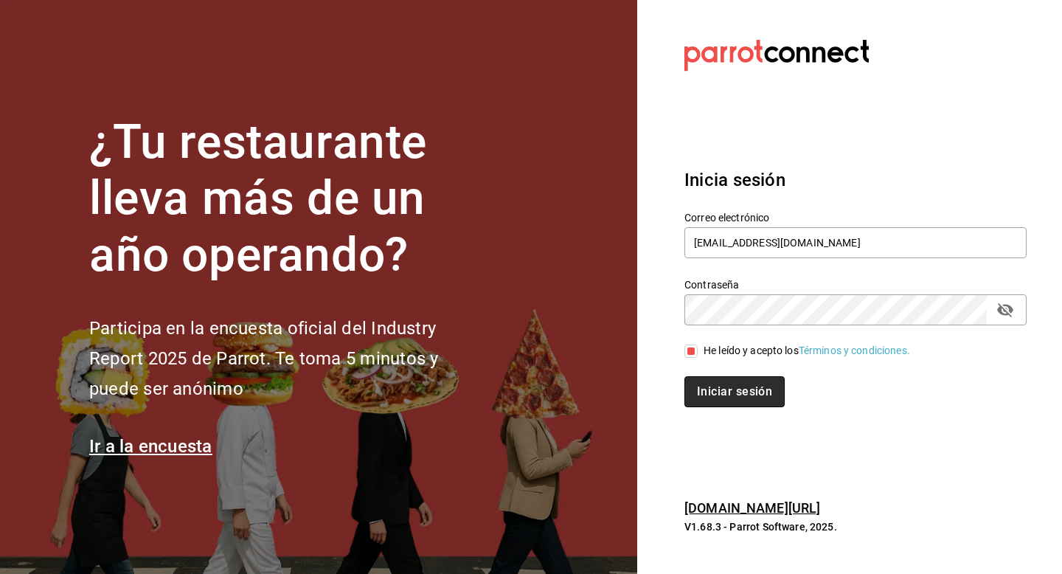
click at [705, 392] on button "Iniciar sesión" at bounding box center [734, 391] width 100 height 31
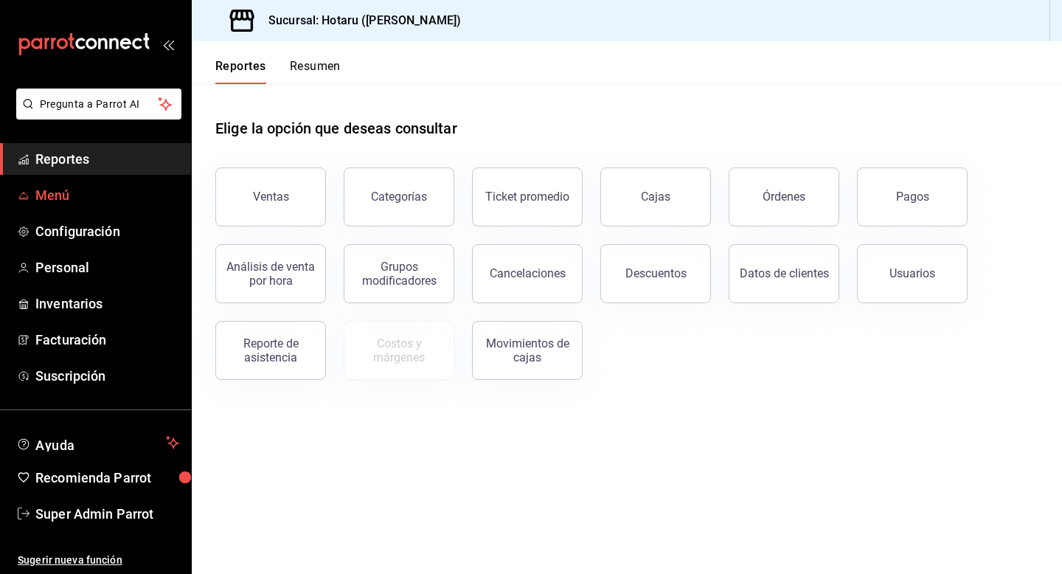
click at [47, 198] on span "Menú" at bounding box center [107, 195] width 144 height 20
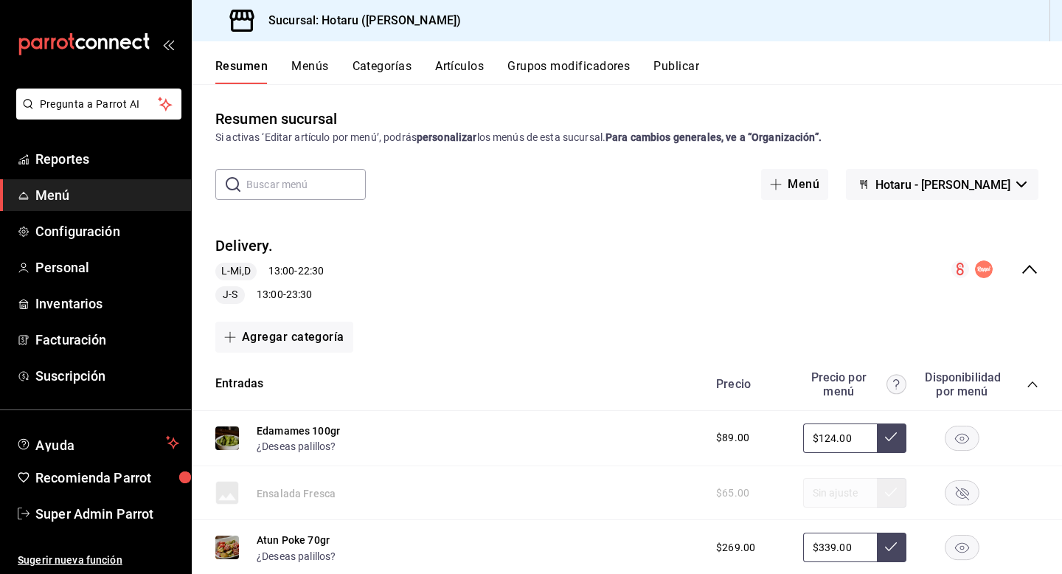
click at [667, 81] on button "Publicar" at bounding box center [676, 71] width 46 height 25
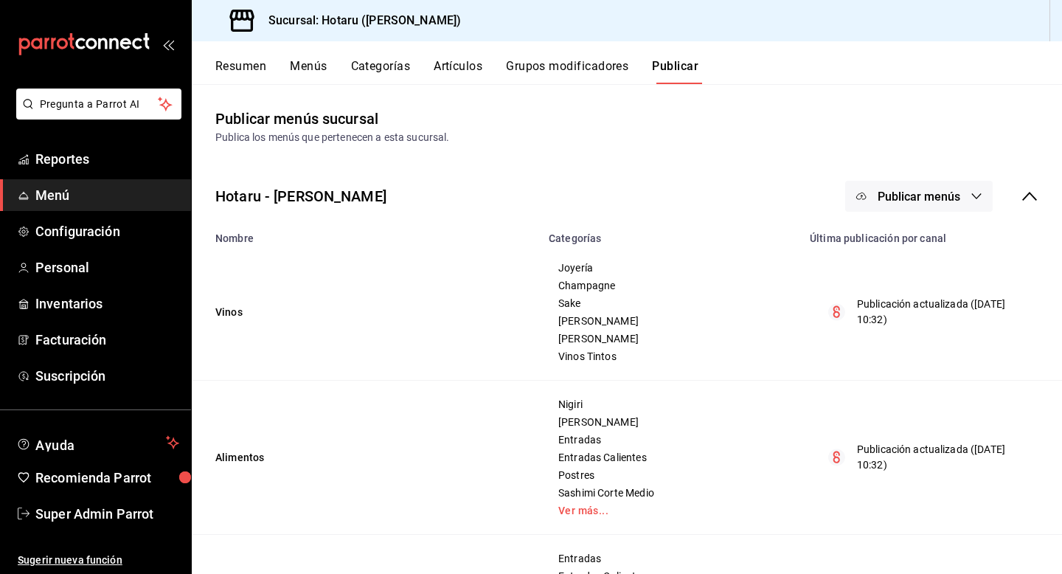
click at [925, 187] on button "Publicar menús" at bounding box center [919, 196] width 148 height 31
click at [895, 247] on div at bounding box center [884, 244] width 41 height 24
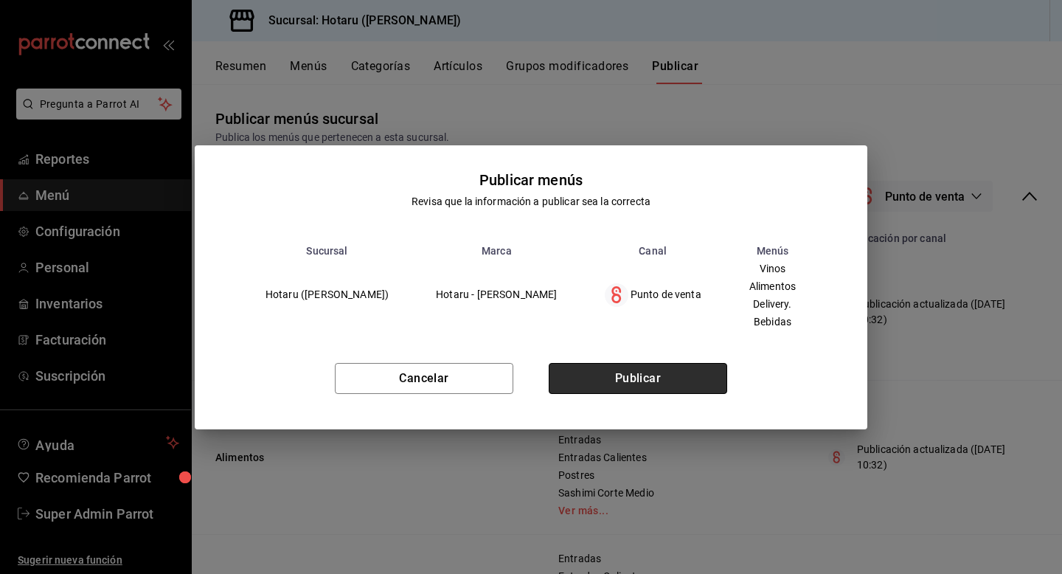
click at [662, 372] on button "Publicar" at bounding box center [638, 378] width 178 height 31
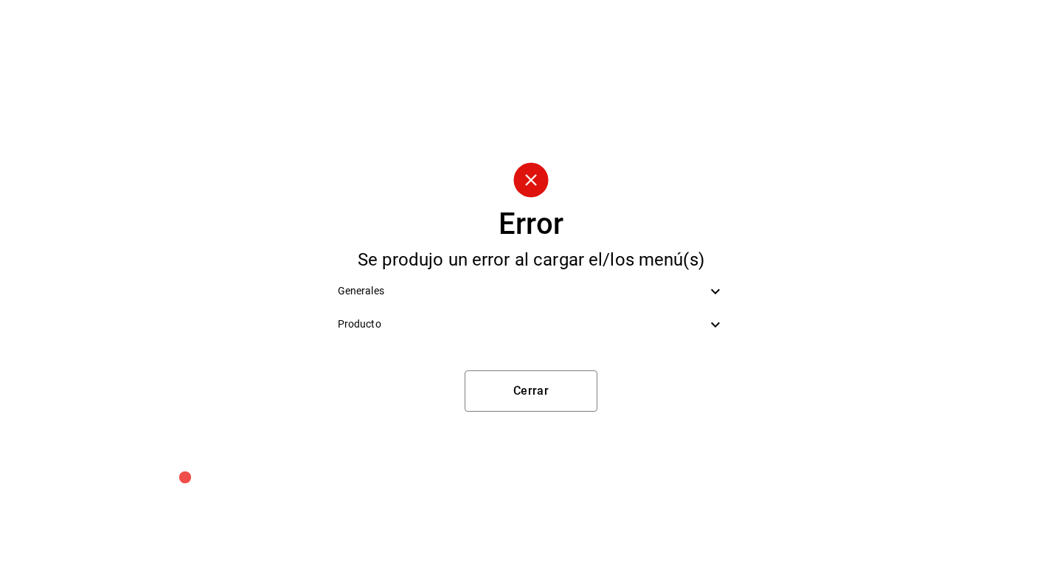
click at [544, 308] on div "Producto" at bounding box center [531, 324] width 411 height 33
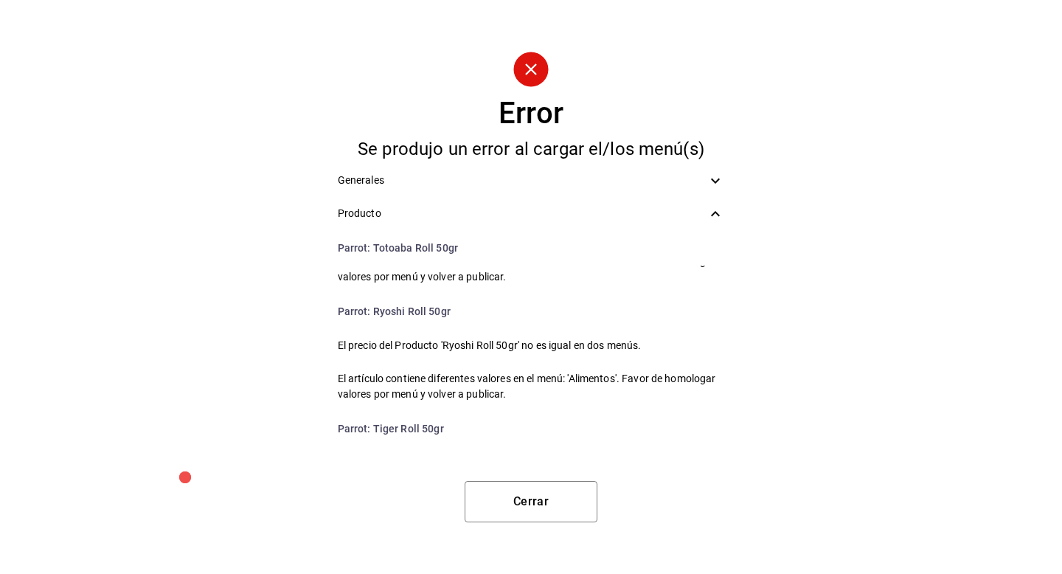
scroll to position [2072, 0]
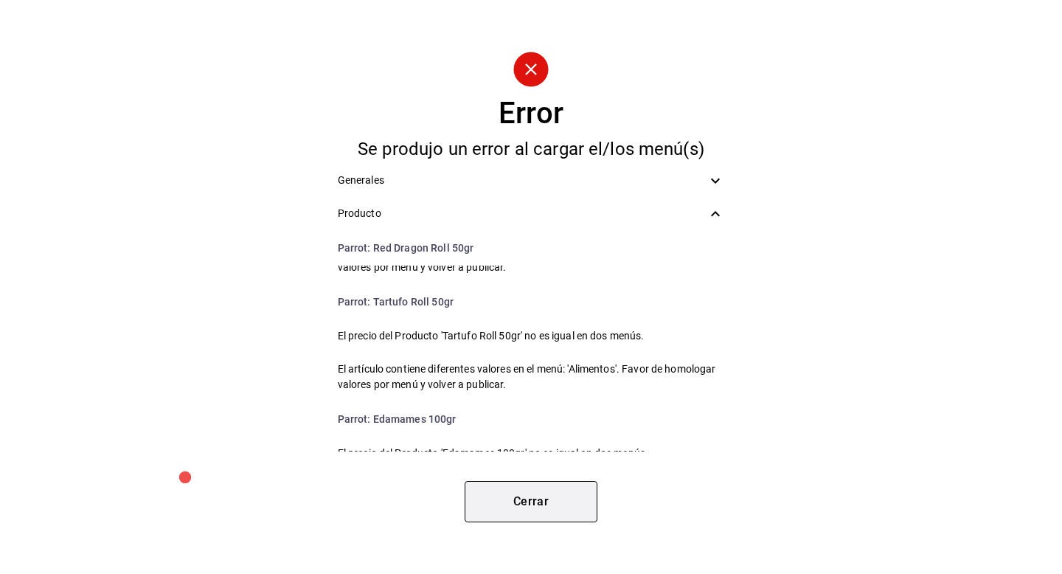
click at [513, 512] on button "Cerrar" at bounding box center [531, 501] width 133 height 41
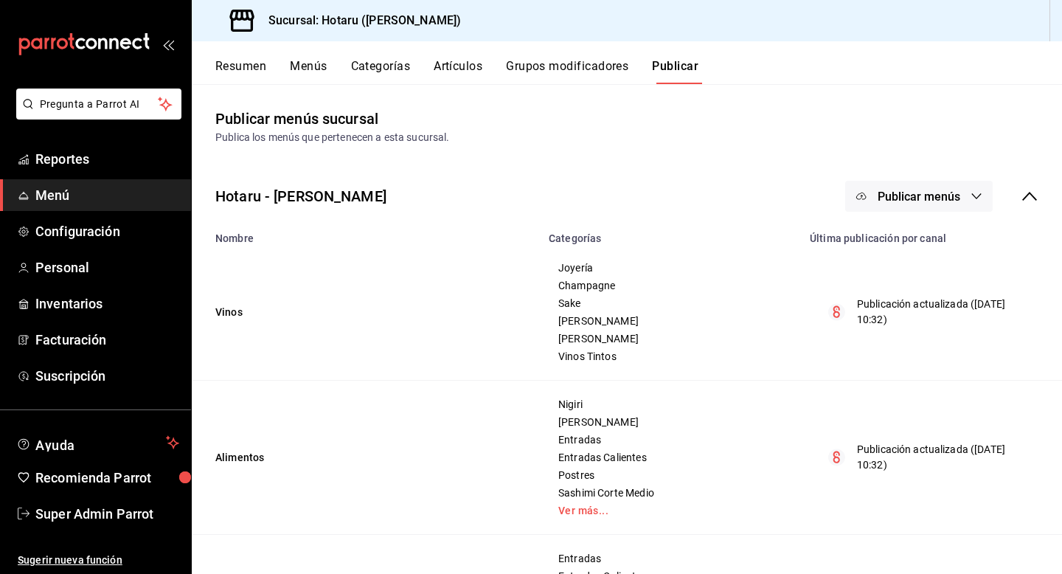
click at [247, 77] on button "Resumen" at bounding box center [240, 71] width 51 height 25
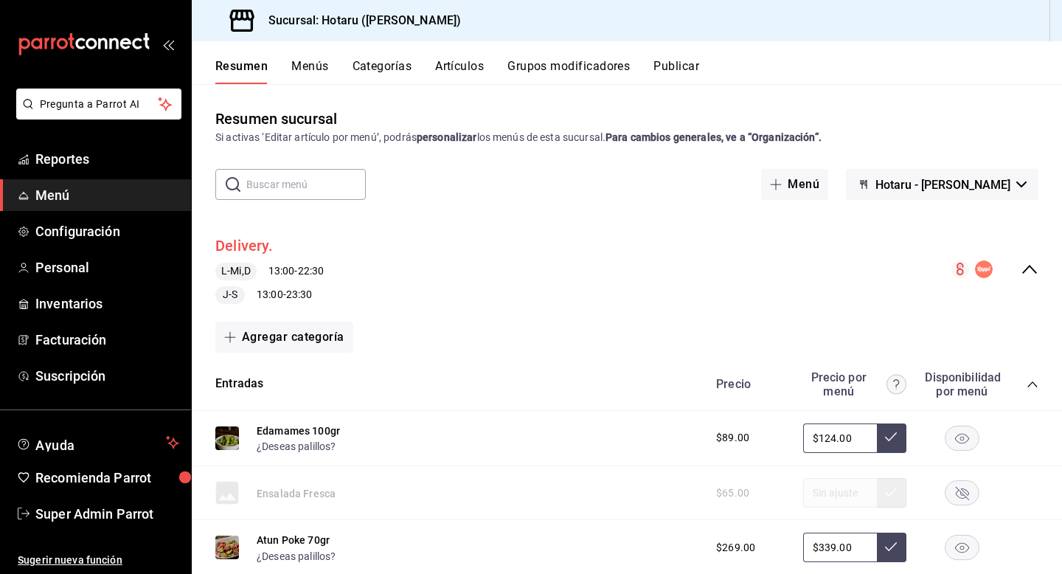
click at [254, 249] on button "Delivery." at bounding box center [244, 245] width 58 height 21
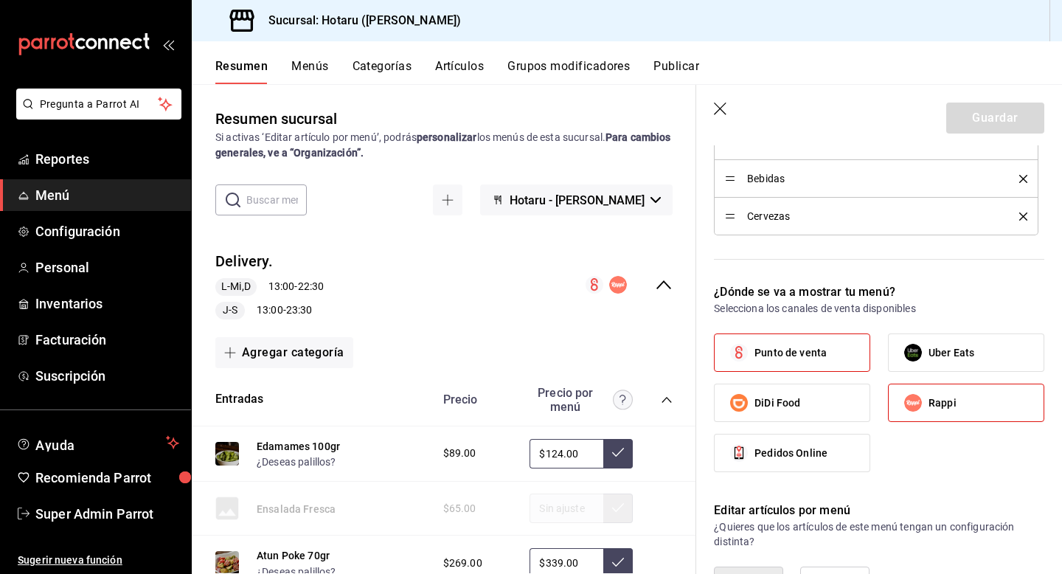
scroll to position [1087, 0]
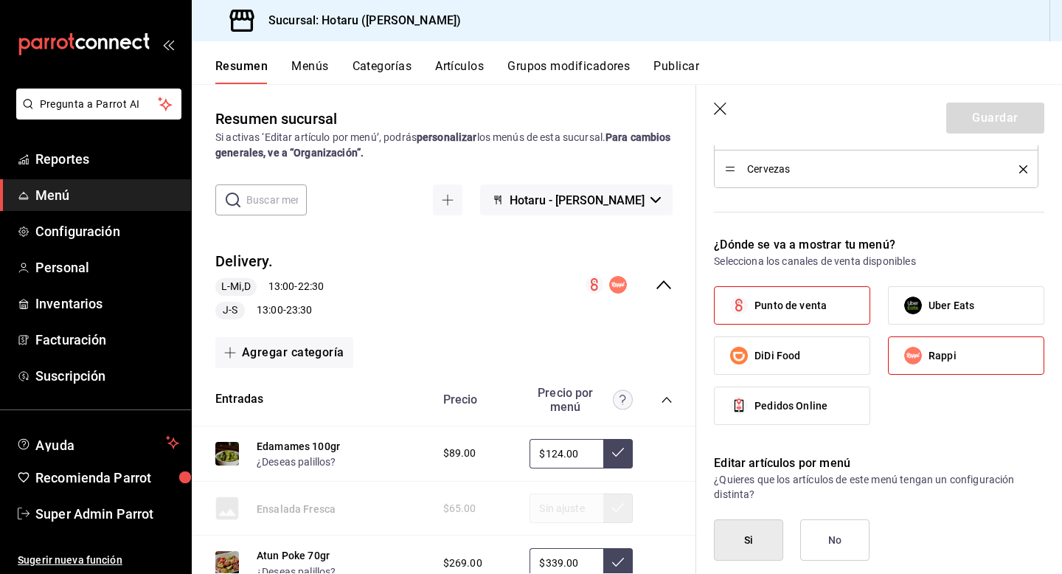
click at [808, 311] on span "Punto de venta" at bounding box center [790, 305] width 72 height 15
click at [754, 311] on input "Punto de venta" at bounding box center [739, 305] width 31 height 31
checkbox input "false"
click at [975, 122] on button "Guardar" at bounding box center [995, 118] width 98 height 31
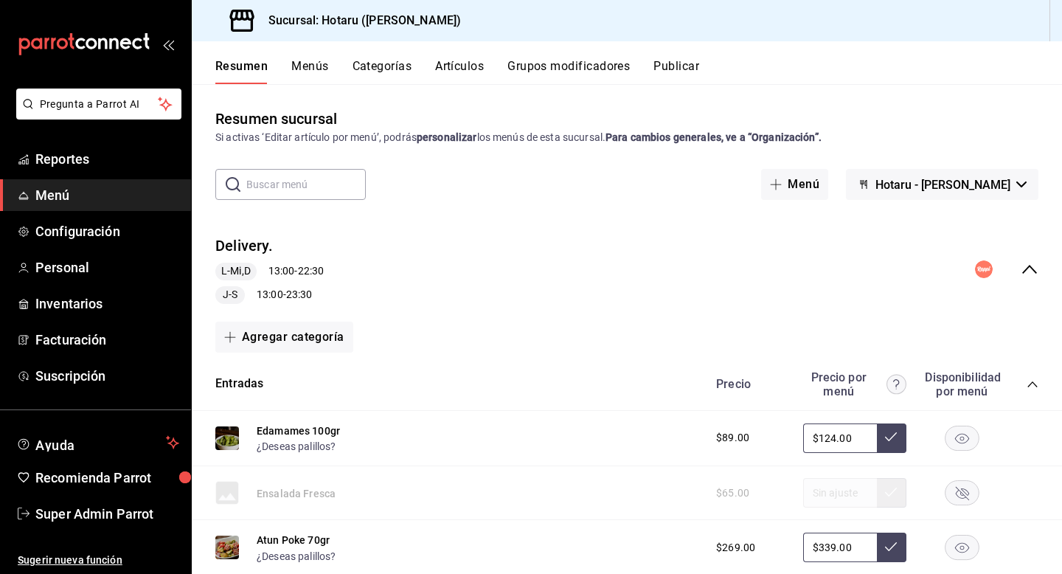
click at [691, 85] on div "Resumen sucursal Si activas ‘Editar artículo por menú’, podrás personalizar los…" at bounding box center [627, 328] width 870 height 489
click at [689, 79] on button "Publicar" at bounding box center [676, 71] width 46 height 25
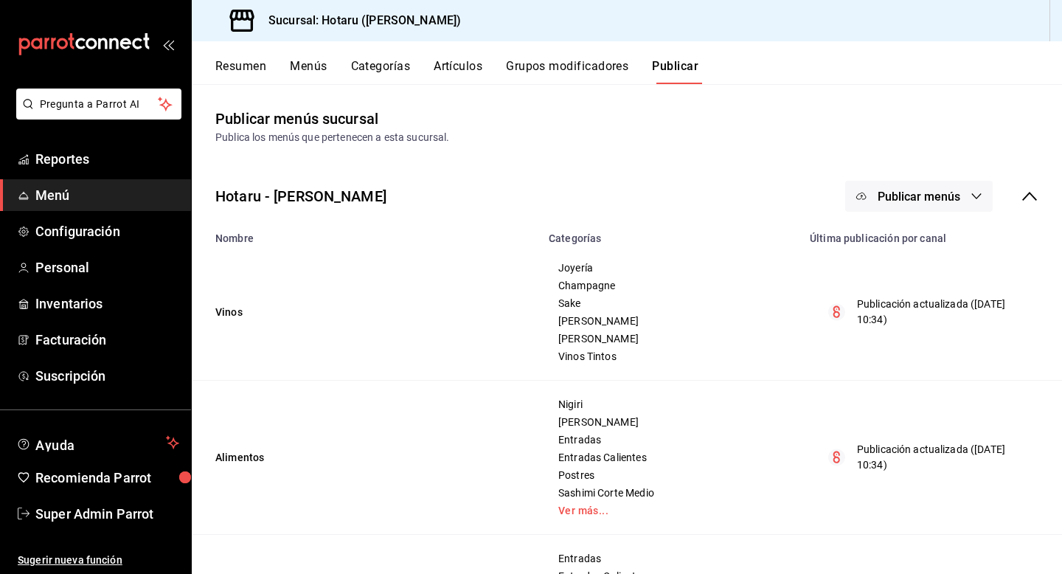
click at [887, 192] on span "Publicar menús" at bounding box center [919, 197] width 83 height 14
click at [782, 147] on div at bounding box center [531, 287] width 1062 height 574
click at [867, 194] on icon "button" at bounding box center [862, 196] width 12 height 12
click at [870, 232] on icon at bounding box center [876, 244] width 24 height 24
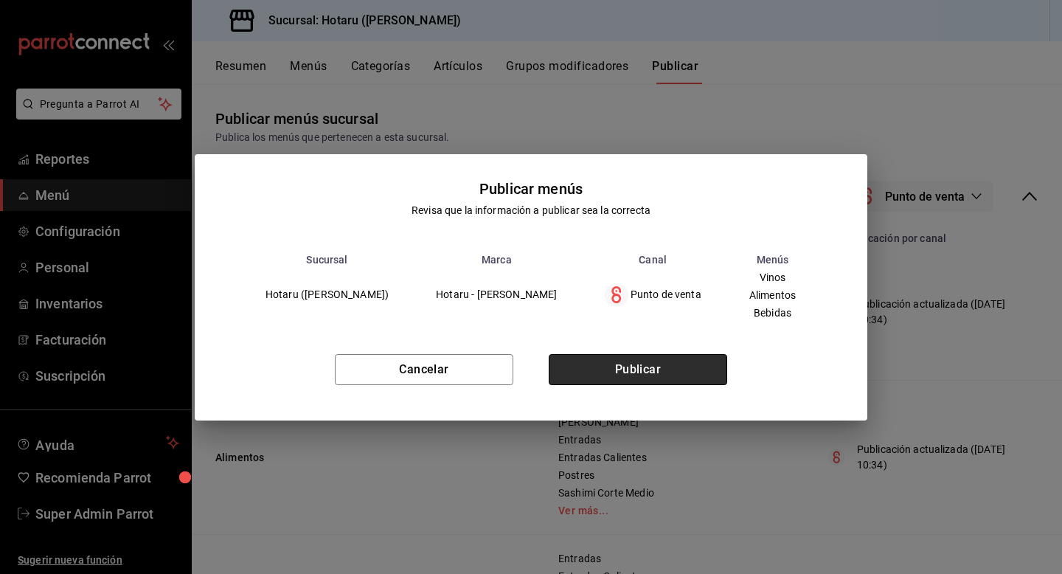
click at [670, 360] on button "Publicar" at bounding box center [638, 369] width 178 height 31
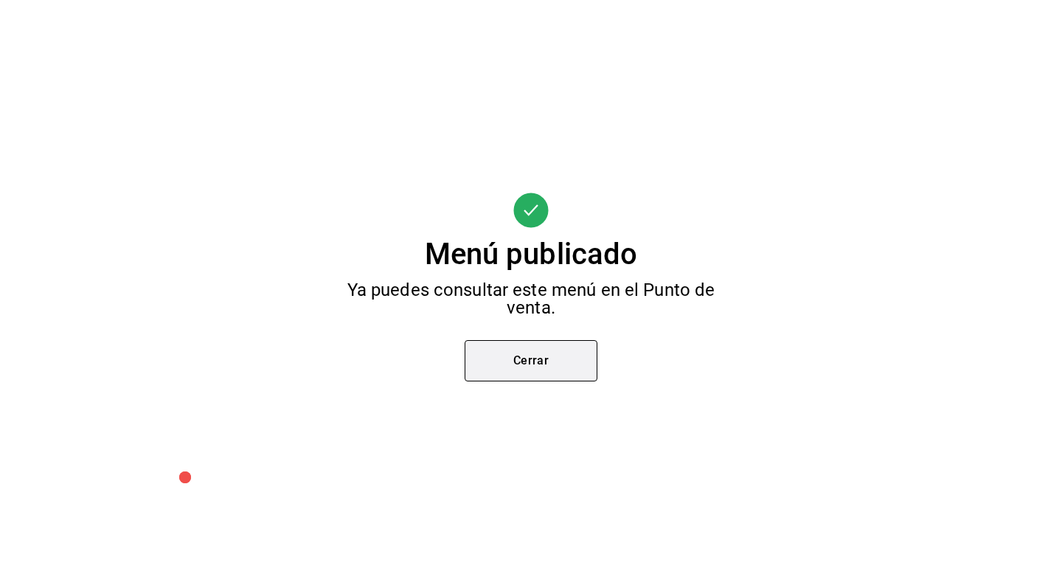
click at [553, 361] on button "Cerrar" at bounding box center [531, 360] width 133 height 41
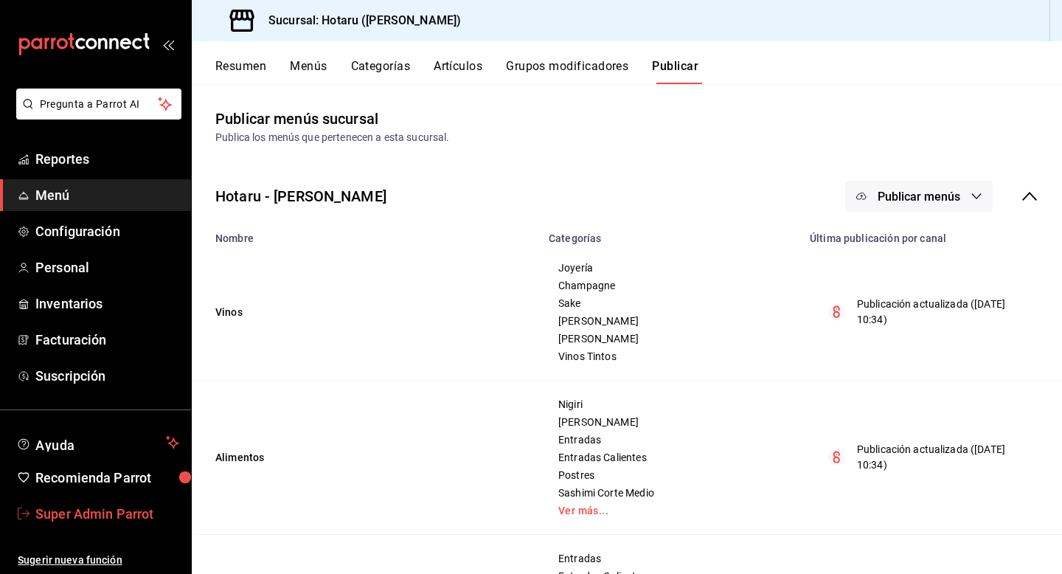
click at [100, 519] on span "Super Admin Parrot" at bounding box center [107, 514] width 144 height 20
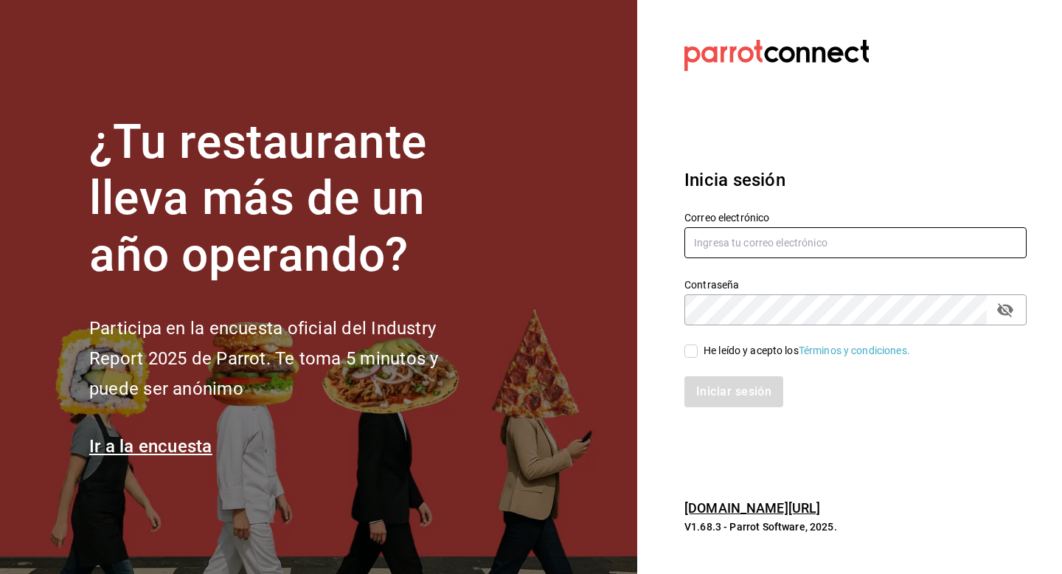
click at [718, 238] on input "text" at bounding box center [855, 242] width 342 height 31
type input "ryoshicun@costeno.com"
drag, startPoint x: 692, startPoint y: 354, endPoint x: 695, endPoint y: 366, distance: 12.2
click at [693, 354] on input "He leído y acepto los Términos y condiciones." at bounding box center [690, 350] width 13 height 13
checkbox input "true"
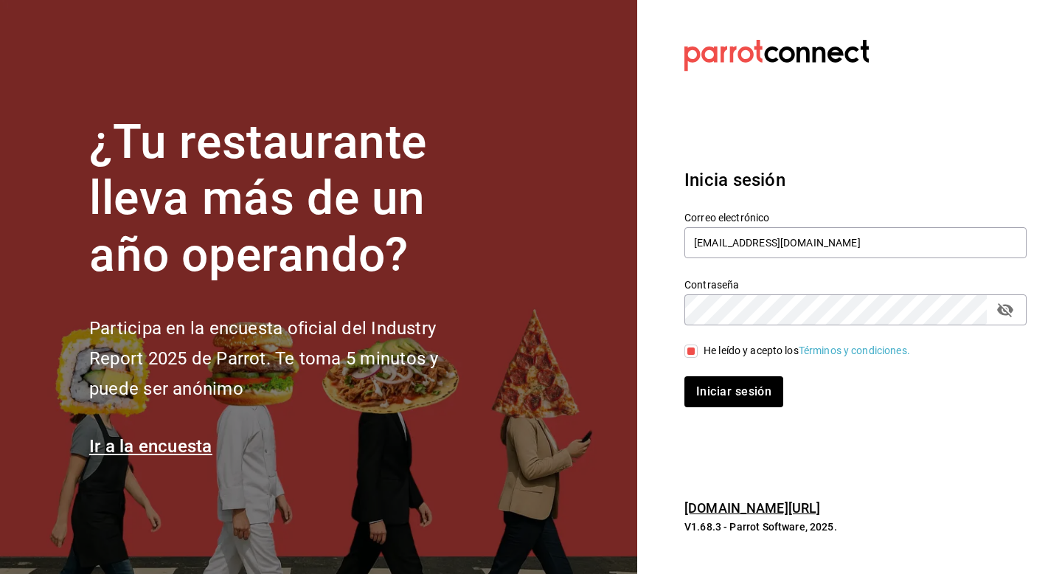
click at [695, 374] on div "Iniciar sesión" at bounding box center [847, 382] width 360 height 49
click at [695, 395] on button "Iniciar sesión" at bounding box center [734, 391] width 100 height 31
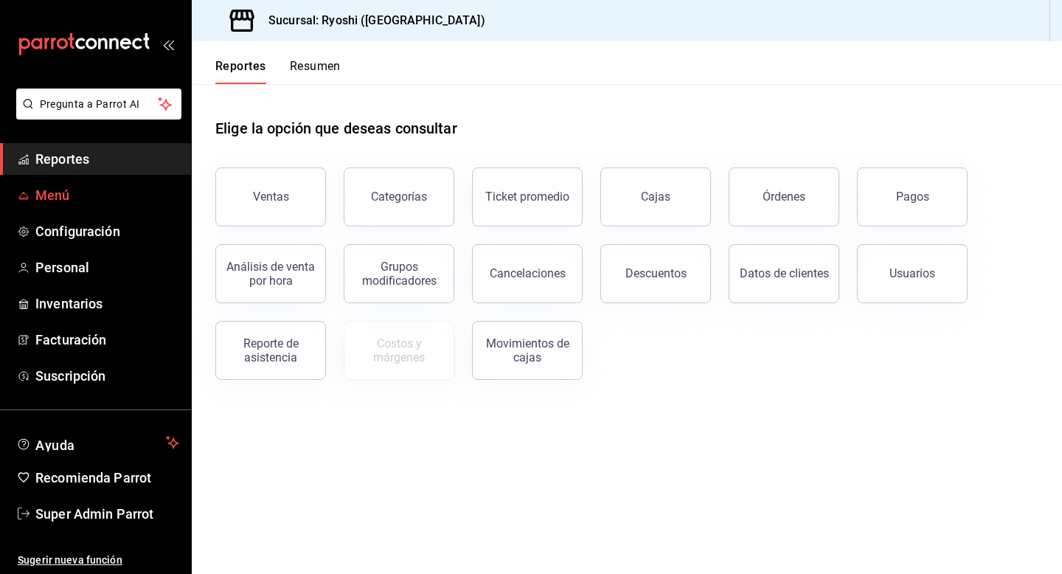
click at [63, 190] on span "Menú" at bounding box center [107, 195] width 144 height 20
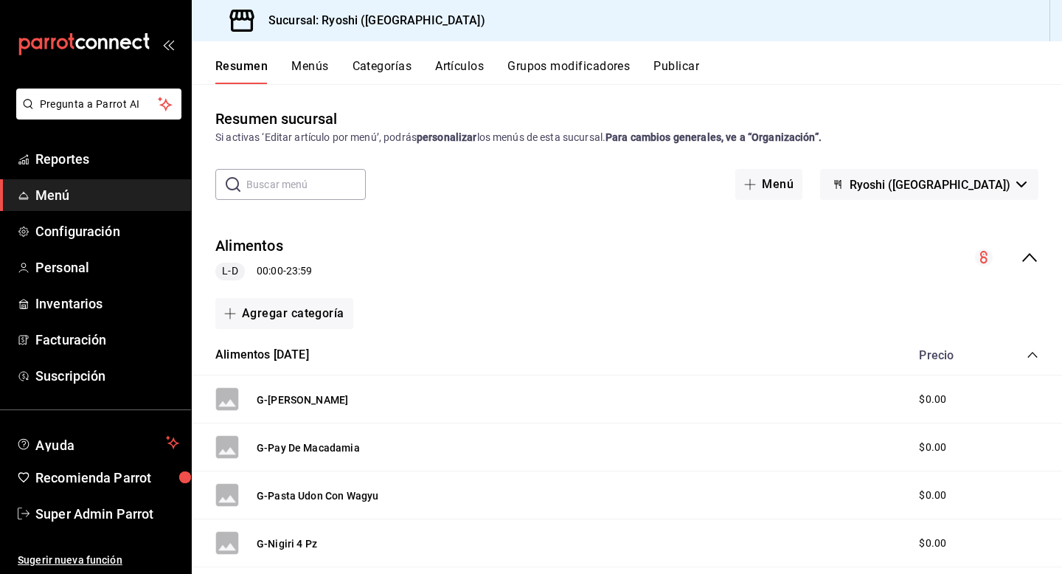
click at [937, 187] on span "Ryoshi ([GEOGRAPHIC_DATA])" at bounding box center [930, 185] width 161 height 14
